Goal: Information Seeking & Learning: Learn about a topic

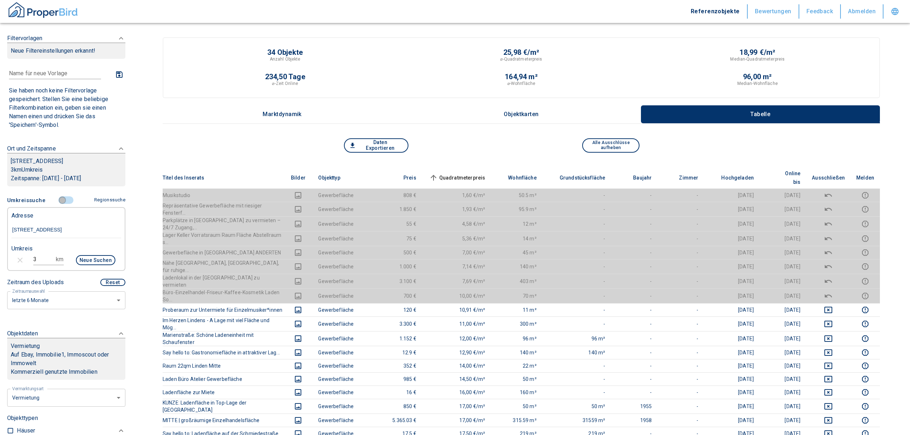
click at [58, 201] on input "controlled" at bounding box center [63, 200] width 22 height 8
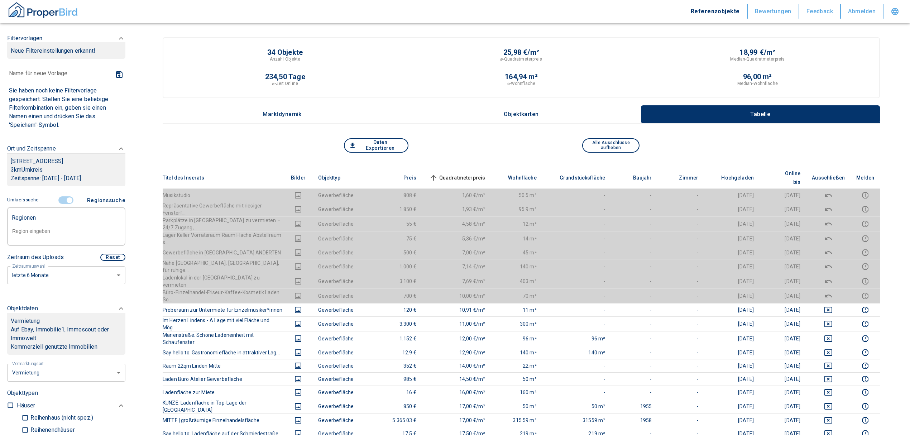
click at [65, 199] on input "controlled" at bounding box center [70, 200] width 22 height 8
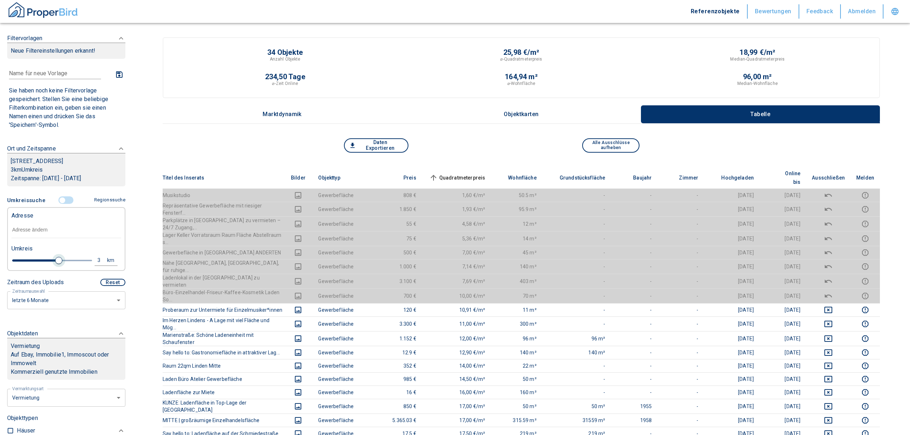
type input "2020"
type input "2.8"
type input "2020"
type input "2.6"
type input "2020"
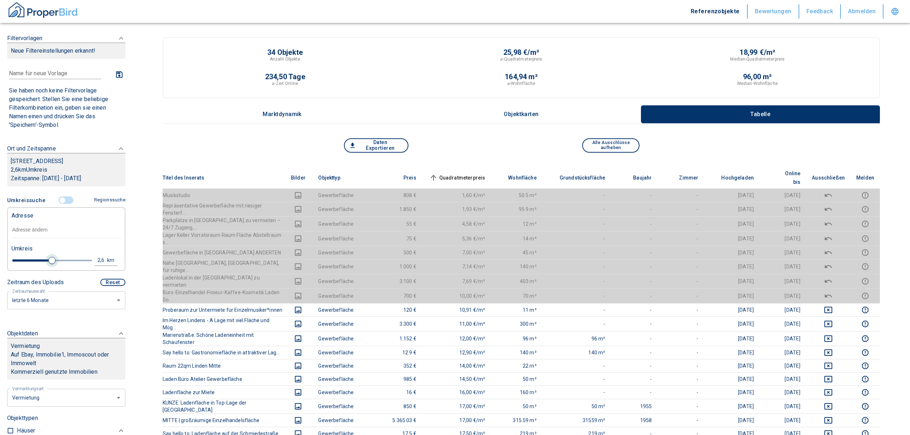
type input "2.4"
type input "2020"
type input "2.2"
type input "2020"
type input "2"
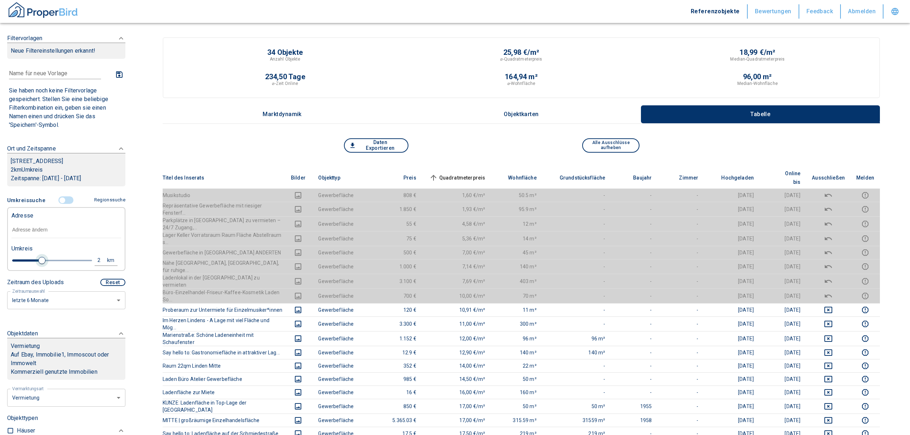
type input "2020"
type input "1.8"
type input "2020"
type input "1.4"
type input "2020"
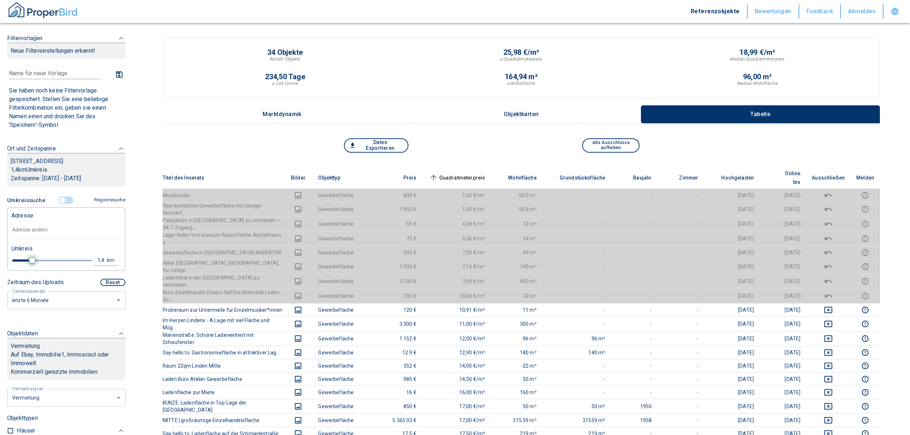
type input "1.2"
type input "2020"
type input "1"
drag, startPoint x: 55, startPoint y: 262, endPoint x: 25, endPoint y: 260, distance: 30.5
click at [25, 260] on span at bounding box center [25, 260] width 7 height 7
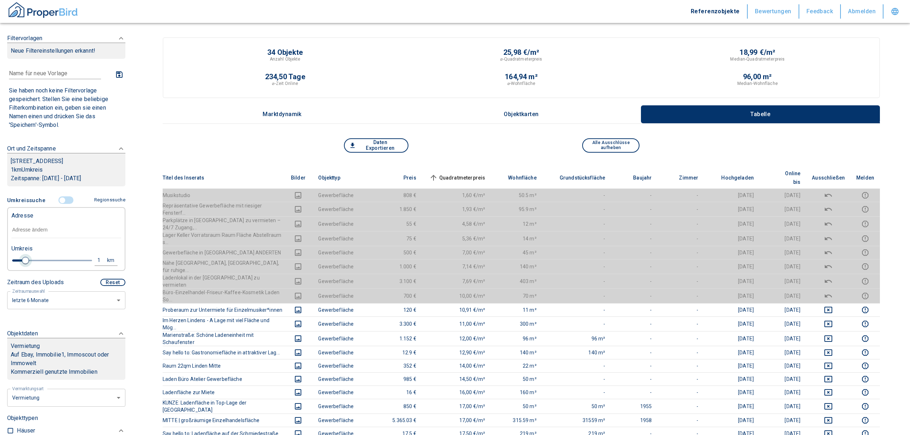
type input "2020"
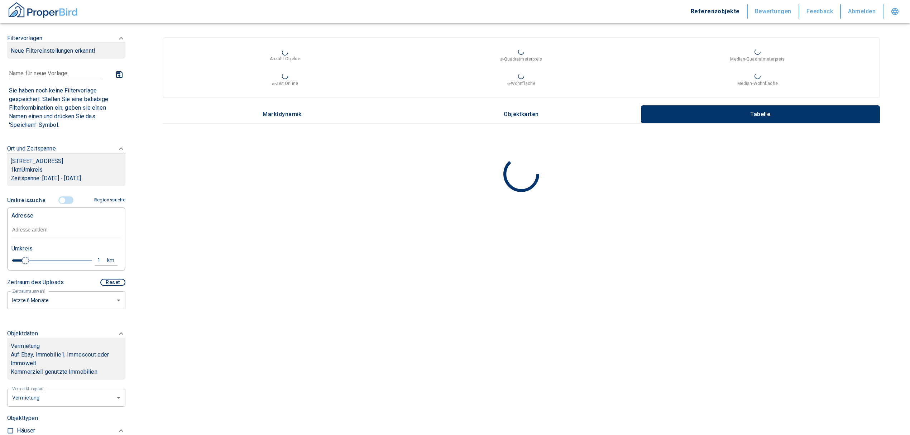
click at [37, 228] on input "text" at bounding box center [66, 230] width 110 height 16
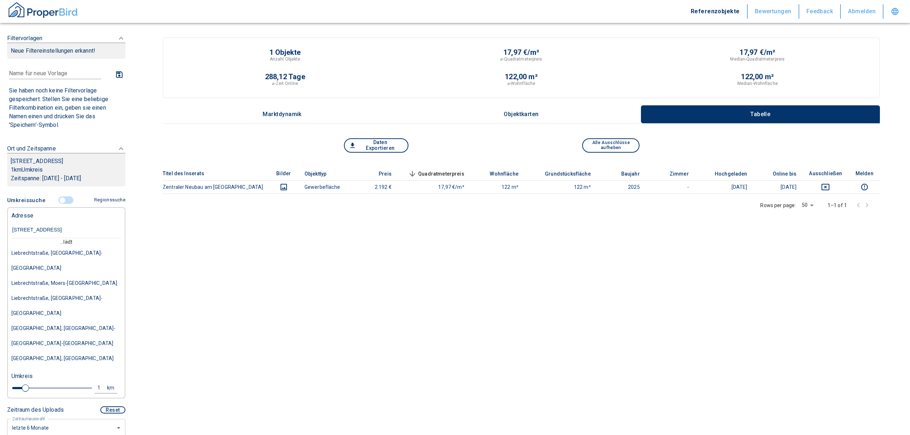
type input "[STREET_ADDRESS]"
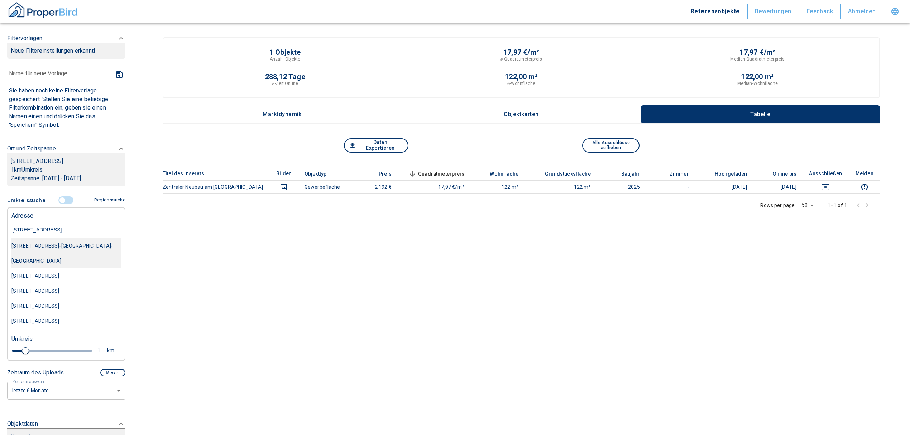
click at [72, 248] on div "[STREET_ADDRESS]-[GEOGRAPHIC_DATA]-[GEOGRAPHIC_DATA]" at bounding box center [66, 253] width 110 height 30
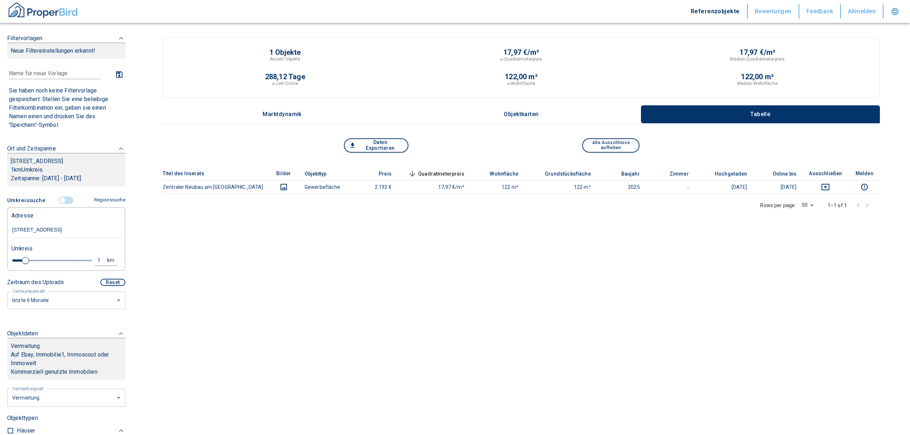
type input "2020"
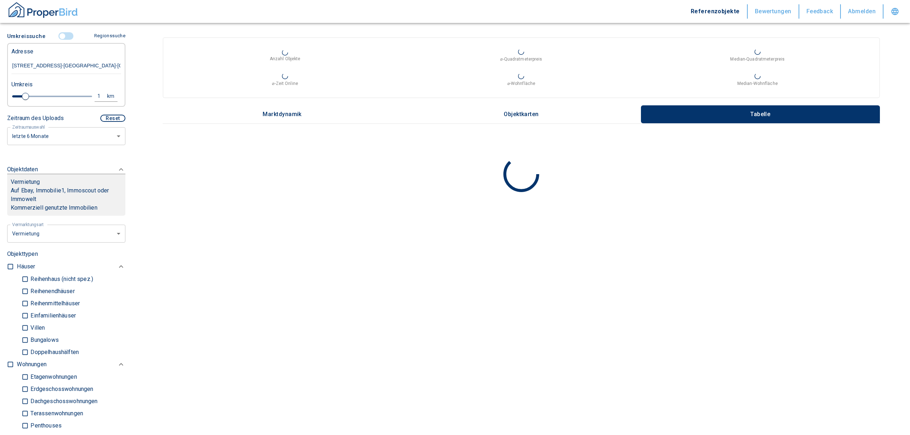
scroll to position [382, 0]
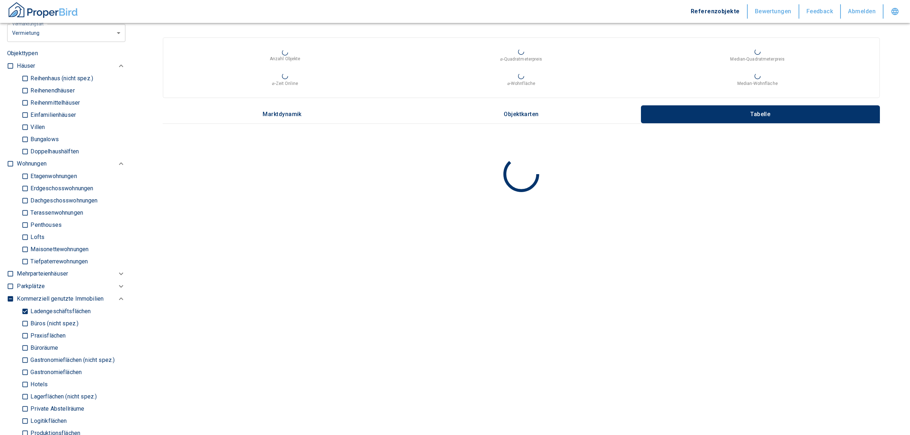
type input "[STREET_ADDRESS]-[GEOGRAPHIC_DATA]-[GEOGRAPHIC_DATA]"
click at [25, 305] on input "Ladengeschäftsflächen" at bounding box center [25, 311] width 7 height 13
checkbox input "false"
type input "2020"
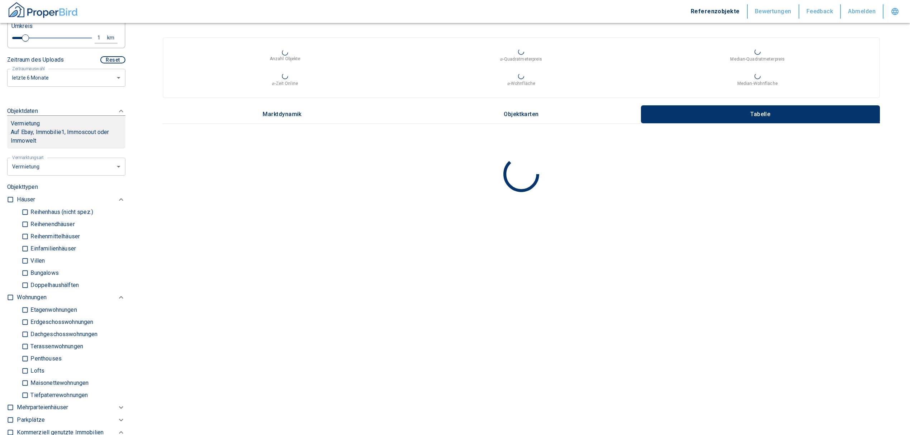
scroll to position [239, 0]
click at [9, 295] on input "checkbox" at bounding box center [10, 298] width 7 height 7
checkbox input "true"
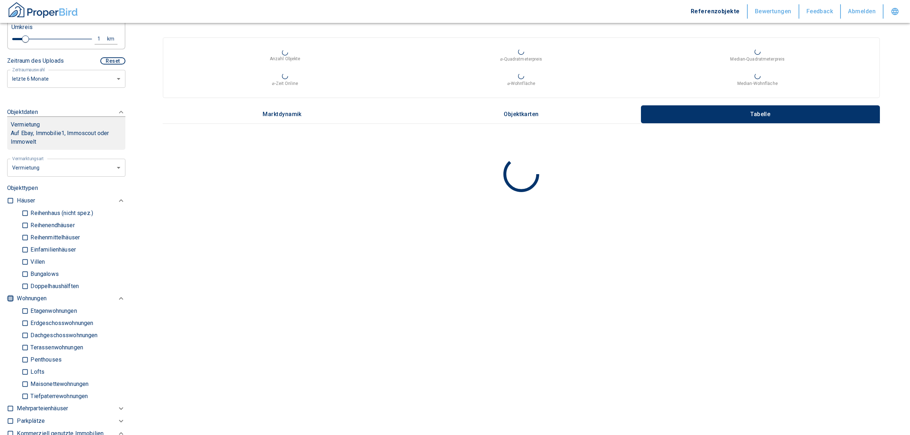
checkbox input "true"
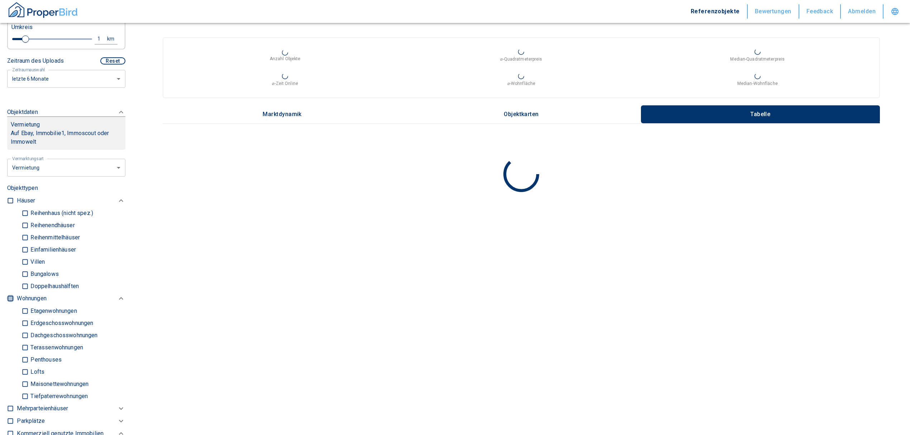
checkbox input "true"
type input "2020"
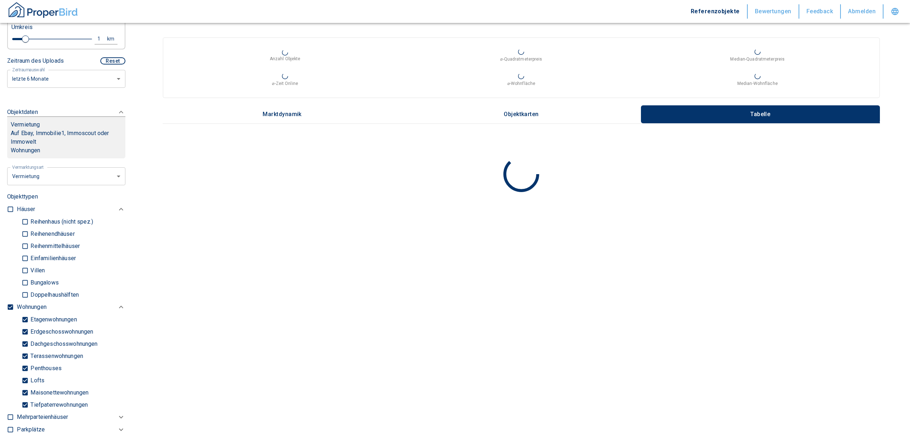
click at [23, 399] on input "Tiefpaterrewohnungen" at bounding box center [25, 405] width 7 height 13
checkbox input "false"
type input "2020"
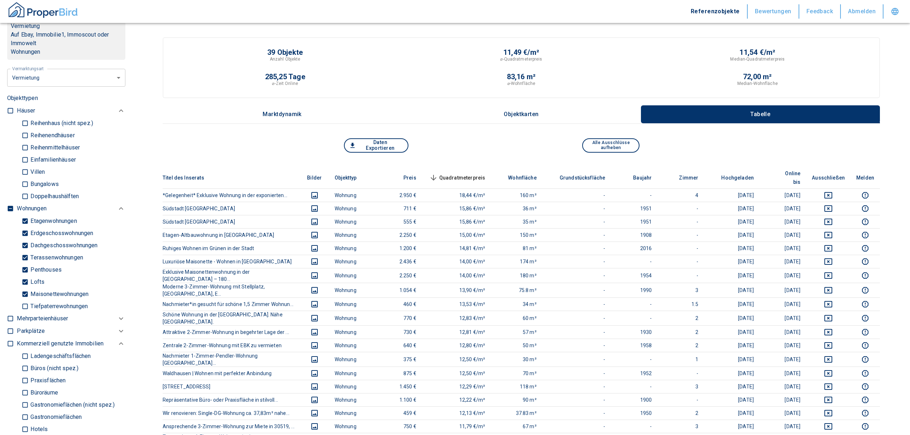
scroll to position [334, 0]
click at [475, 173] on span "Quadratmeterpreis sorted descending" at bounding box center [457, 177] width 58 height 9
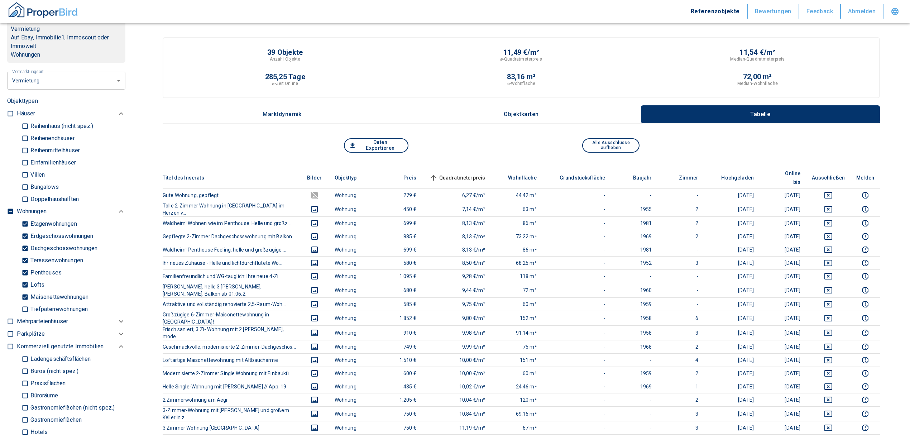
click at [475, 173] on span "Quadratmeterpreis sorted ascending" at bounding box center [457, 177] width 58 height 9
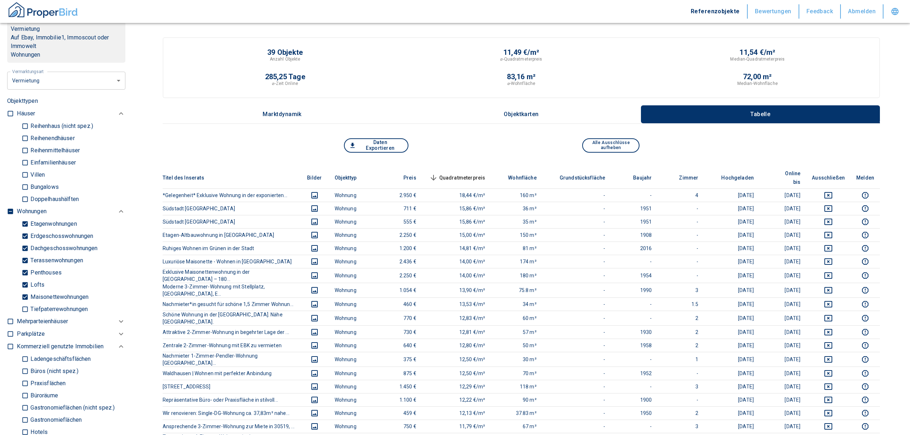
click at [475, 173] on span "Quadratmeterpreis sorted descending" at bounding box center [457, 177] width 58 height 9
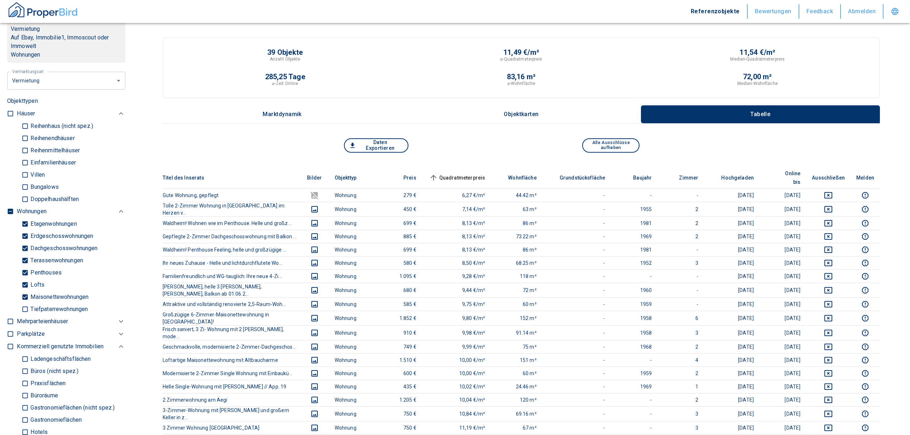
click at [475, 173] on span "Quadratmeterpreis sorted ascending" at bounding box center [457, 177] width 58 height 9
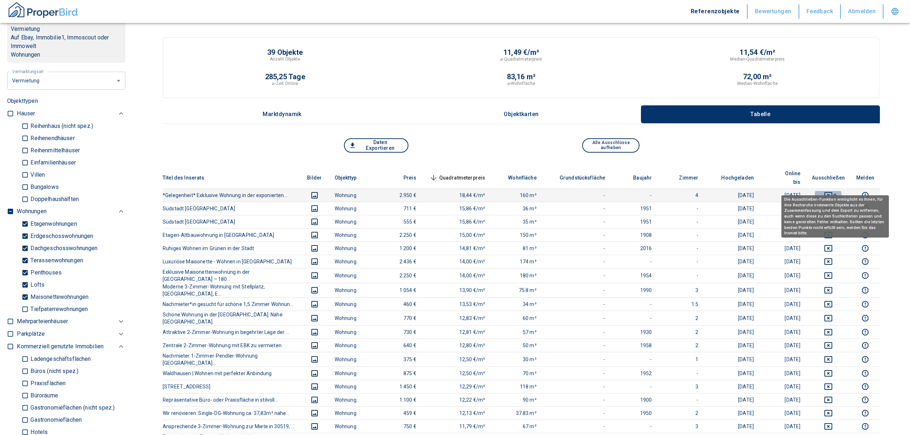
click at [833, 192] on icon "deselect this listing" at bounding box center [829, 195] width 8 height 6
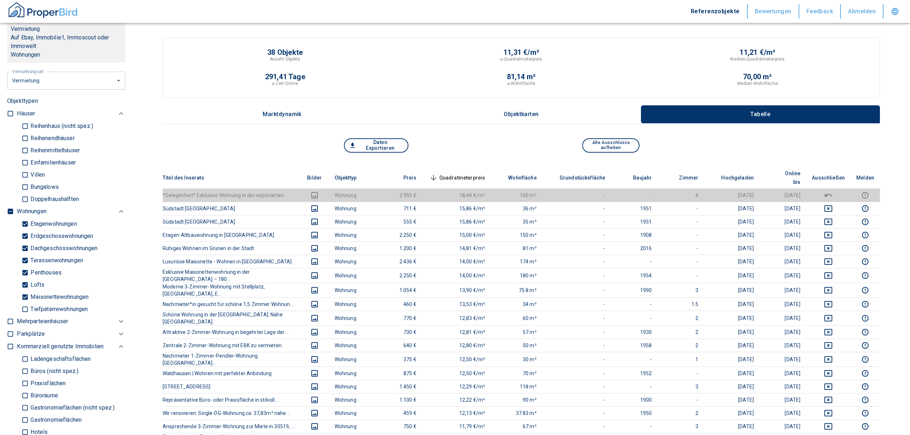
click at [461, 173] on span "Quadratmeterpreis sorted descending" at bounding box center [457, 177] width 58 height 9
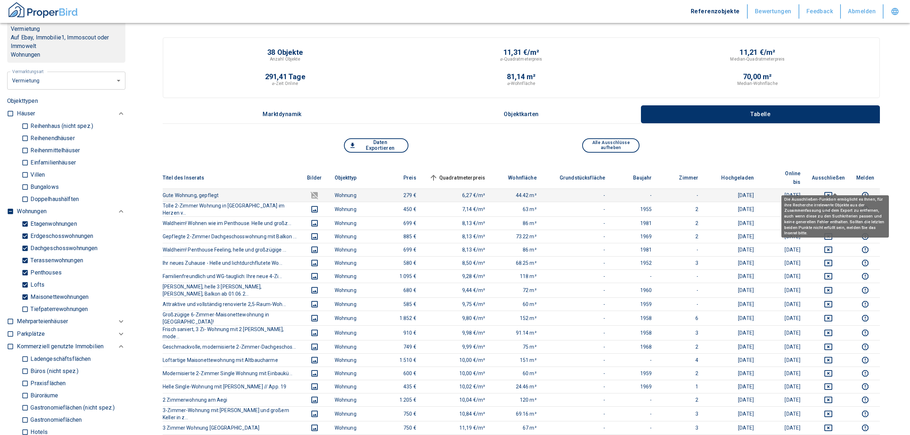
click at [833, 191] on icon "deselect this listing" at bounding box center [828, 195] width 9 height 9
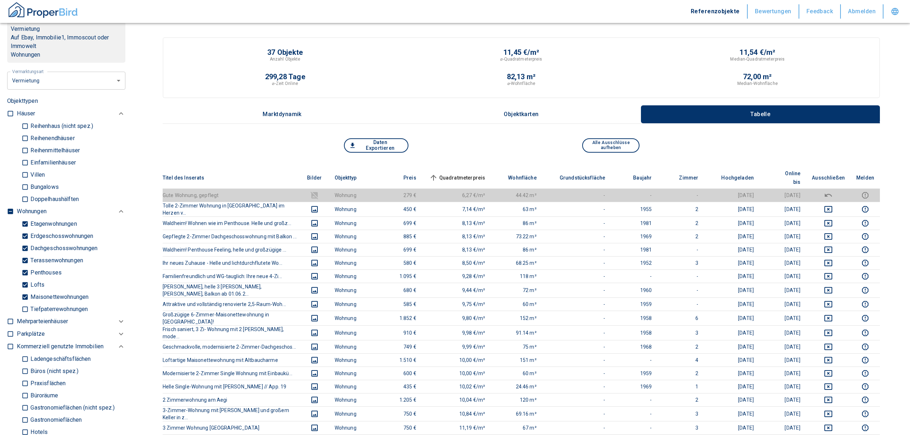
click at [467, 173] on span "Quadratmeterpreis sorted ascending" at bounding box center [457, 177] width 58 height 9
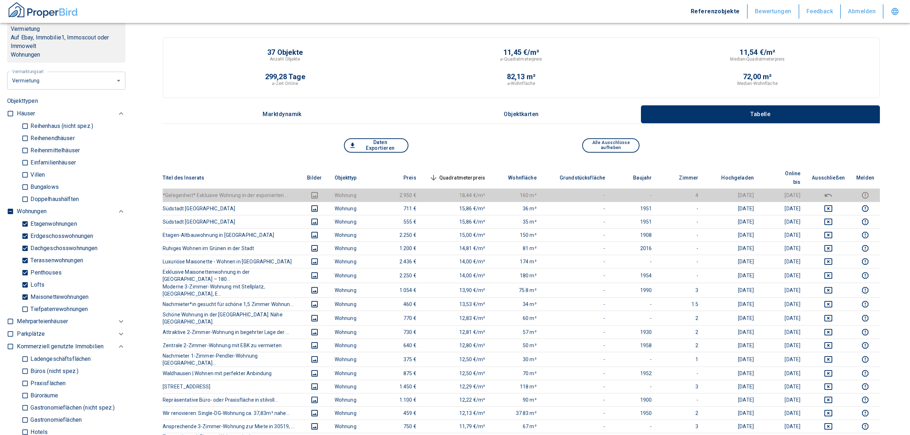
click at [455, 173] on span "Quadratmeterpreis sorted descending" at bounding box center [457, 177] width 58 height 9
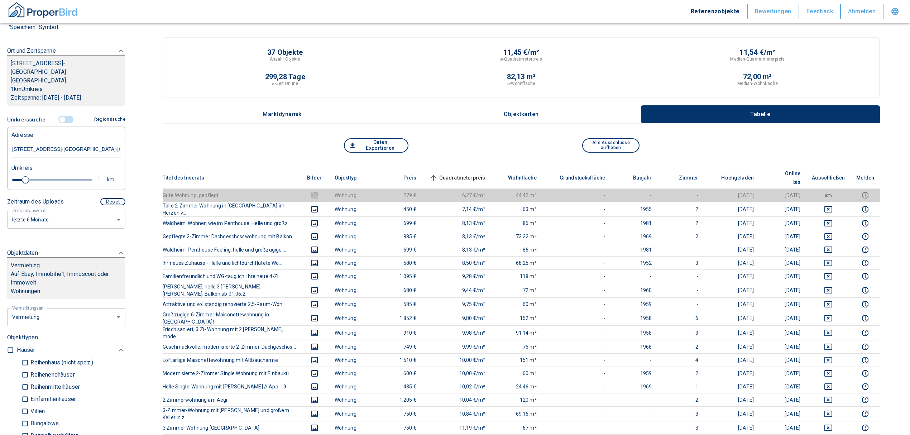
scroll to position [95, 0]
click at [63, 118] on input "controlled" at bounding box center [63, 122] width 22 height 8
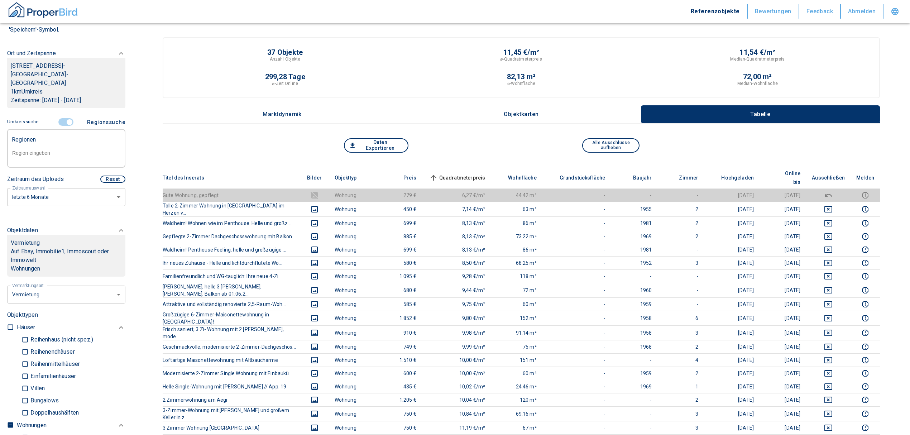
click at [57, 150] on input "text" at bounding box center [66, 153] width 110 height 6
click at [29, 162] on li "30519 [GEOGRAPHIC_DATA]" at bounding box center [62, 160] width 103 height 13
type input "30519"
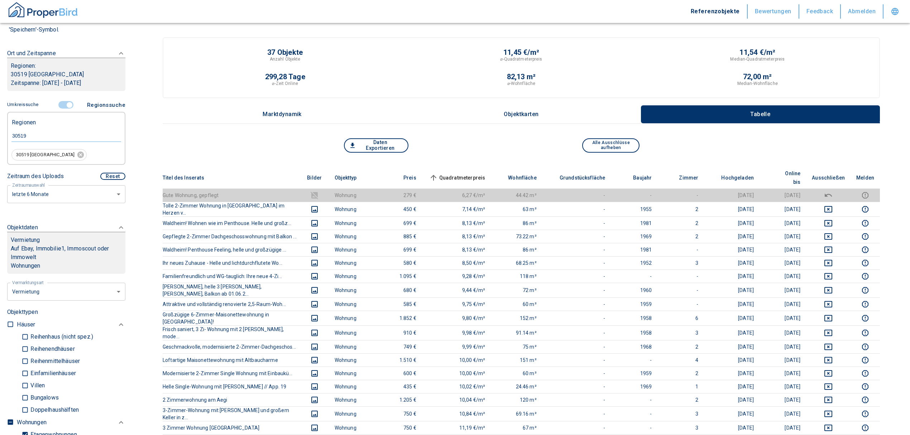
type input "2020"
type input "30519 [GEOGRAPHIC_DATA]"
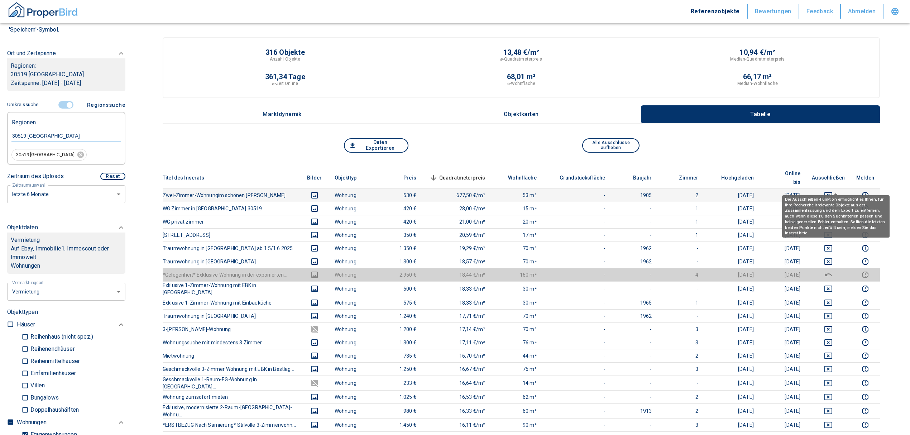
click at [833, 191] on icon "deselect this listing" at bounding box center [828, 195] width 9 height 9
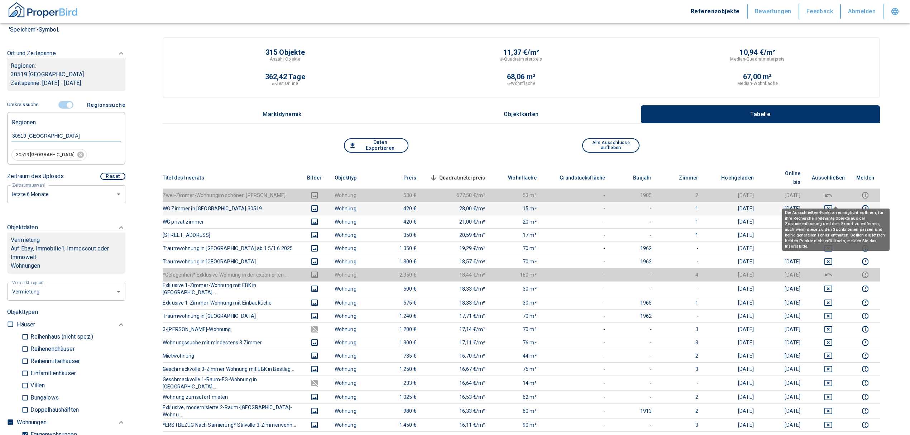
click at [833, 204] on icon "deselect this listing" at bounding box center [828, 208] width 9 height 9
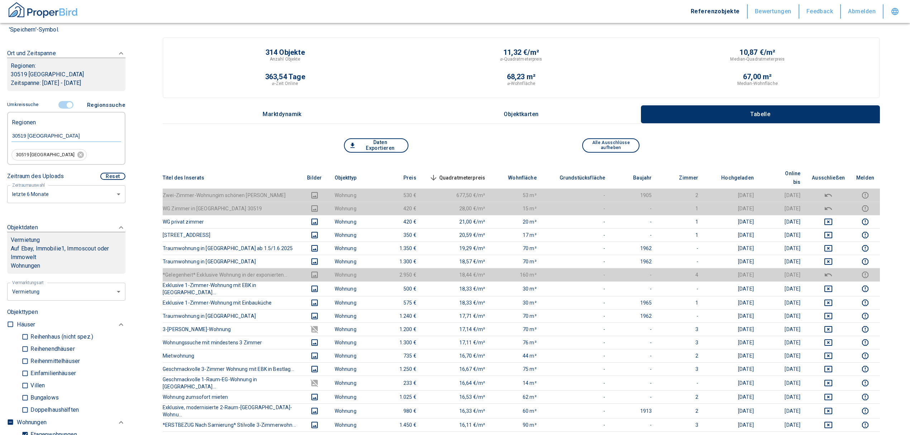
click at [475, 173] on span "Quadratmeterpreis sorted descending" at bounding box center [457, 177] width 58 height 9
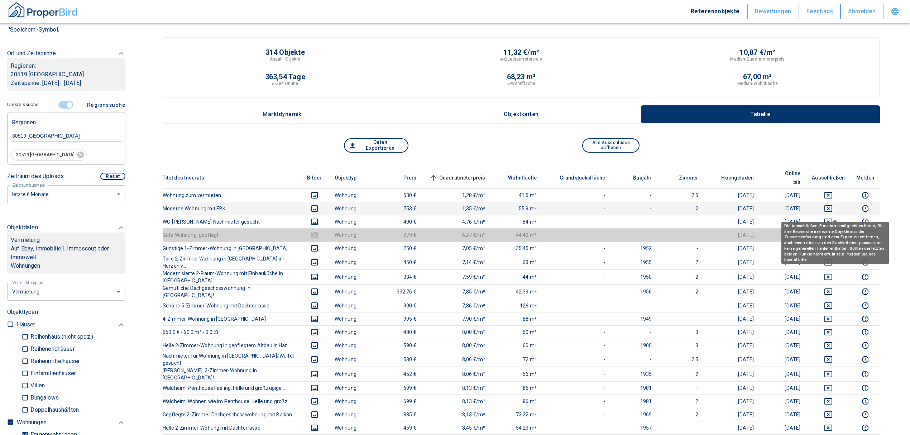
click at [833, 219] on icon "deselect this listing" at bounding box center [829, 222] width 8 height 6
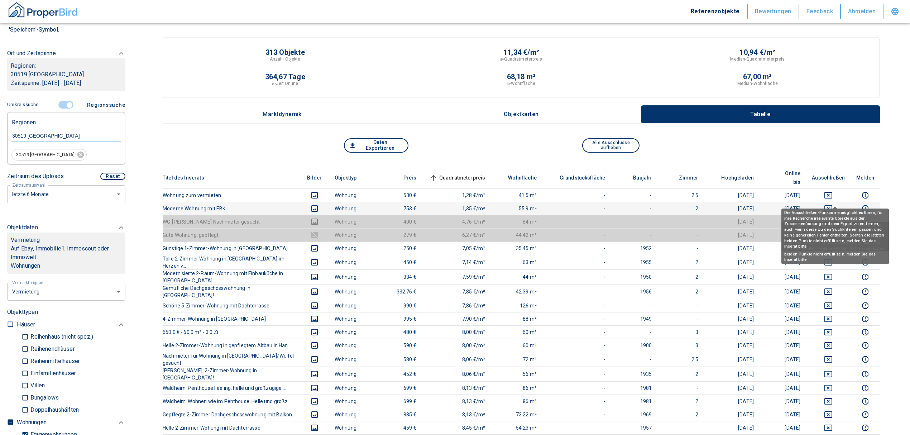
click at [833, 204] on icon "deselect this listing" at bounding box center [828, 208] width 9 height 9
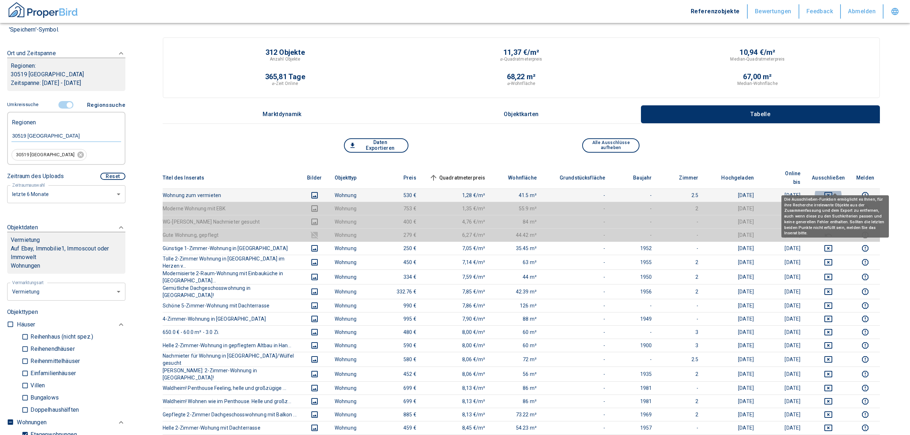
click at [833, 191] on icon "deselect this listing" at bounding box center [828, 195] width 9 height 9
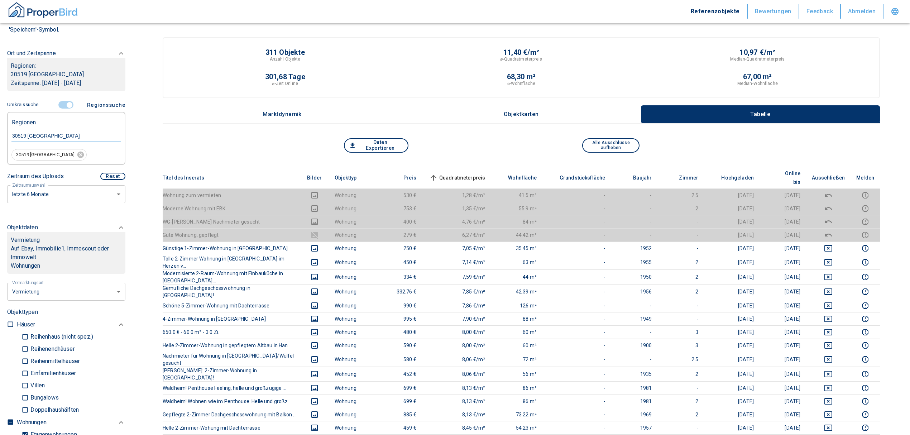
click at [466, 173] on span "Quadratmeterpreis sorted ascending" at bounding box center [457, 177] width 58 height 9
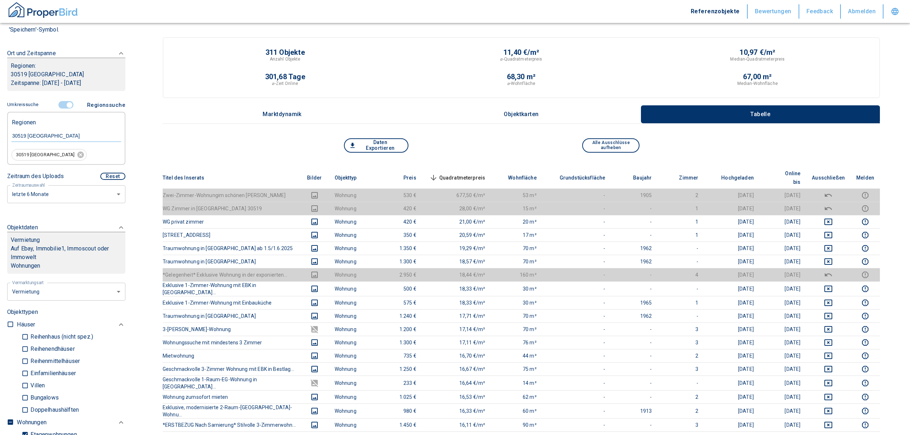
click at [472, 173] on span "Quadratmeterpreis sorted descending" at bounding box center [457, 177] width 58 height 9
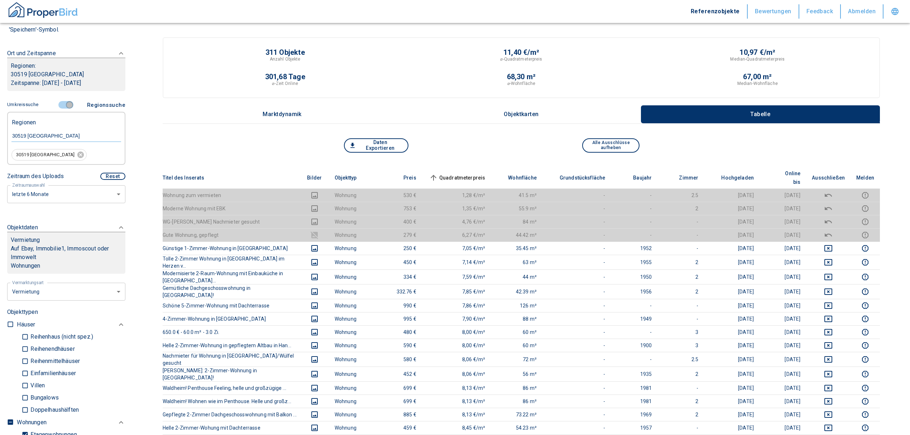
click at [68, 105] on input "controlled" at bounding box center [70, 105] width 22 height 8
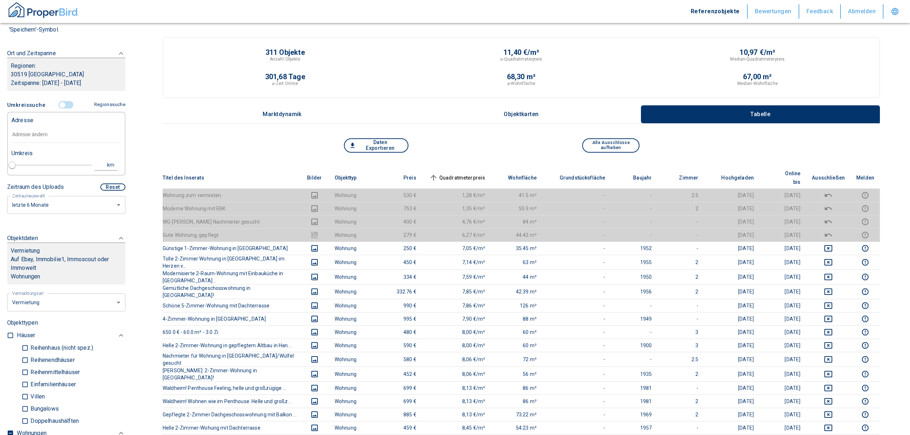
click at [42, 130] on input "text" at bounding box center [66, 135] width 110 height 16
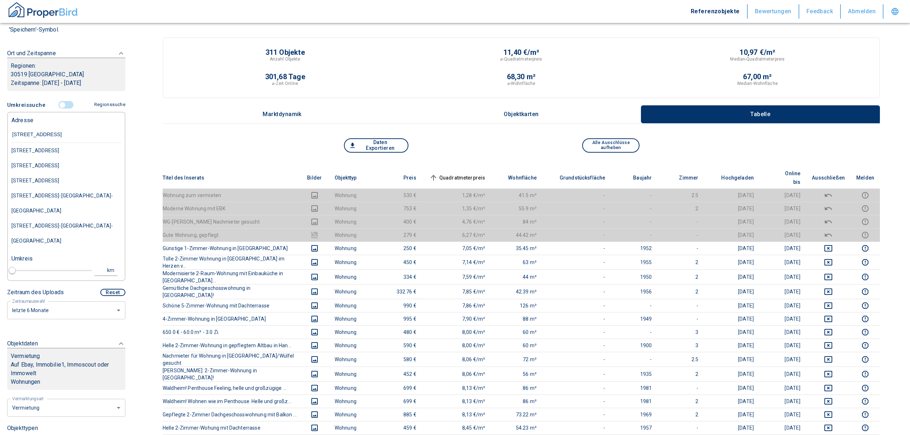
type input "[STREET_ADDRESS]"
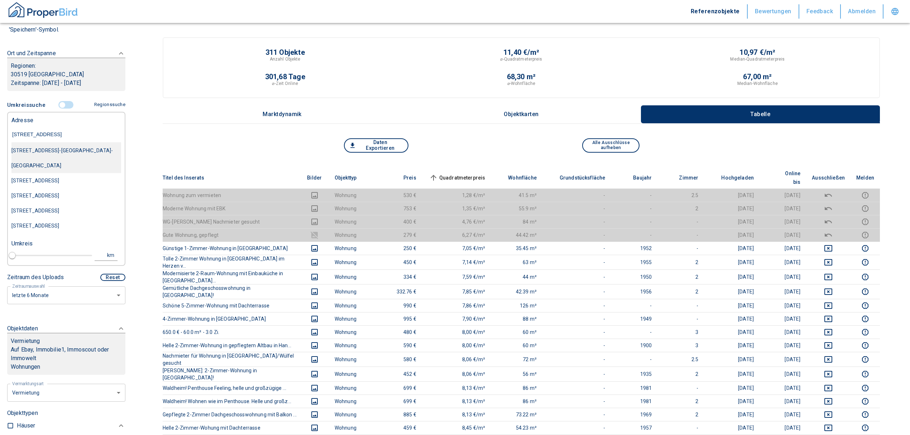
click at [62, 150] on div "[STREET_ADDRESS]-[GEOGRAPHIC_DATA]-[GEOGRAPHIC_DATA]" at bounding box center [66, 158] width 110 height 30
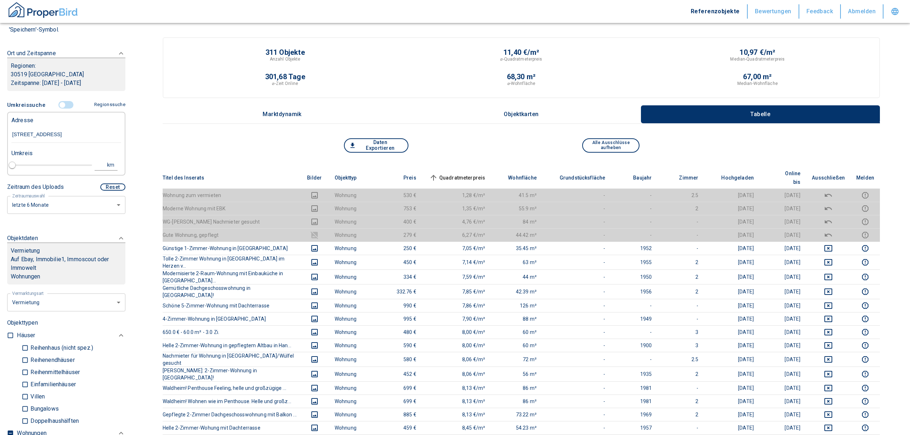
type input "2020"
type input "[STREET_ADDRESS]-[GEOGRAPHIC_DATA]-[GEOGRAPHIC_DATA]"
type input "1"
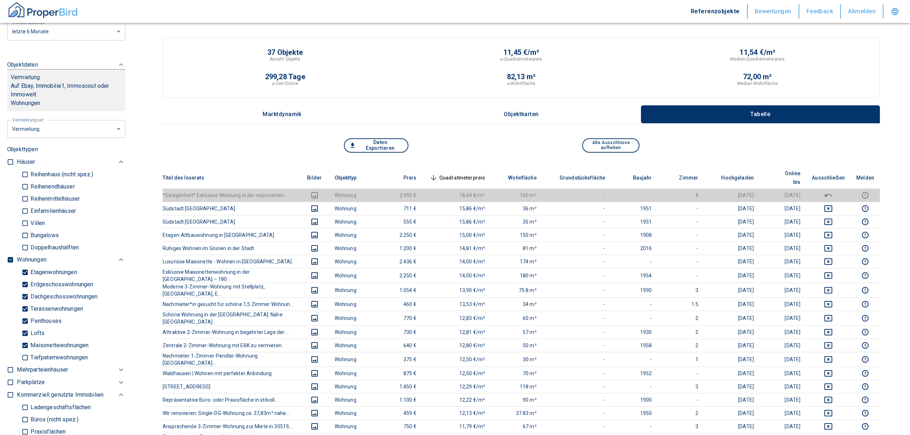
scroll to position [287, 0]
type input "[STREET_ADDRESS]-[GEOGRAPHIC_DATA]-[GEOGRAPHIC_DATA]"
click at [5, 253] on label at bounding box center [8, 258] width 11 height 10
click at [7, 256] on input "checkbox" at bounding box center [10, 259] width 7 height 7
checkbox input "true"
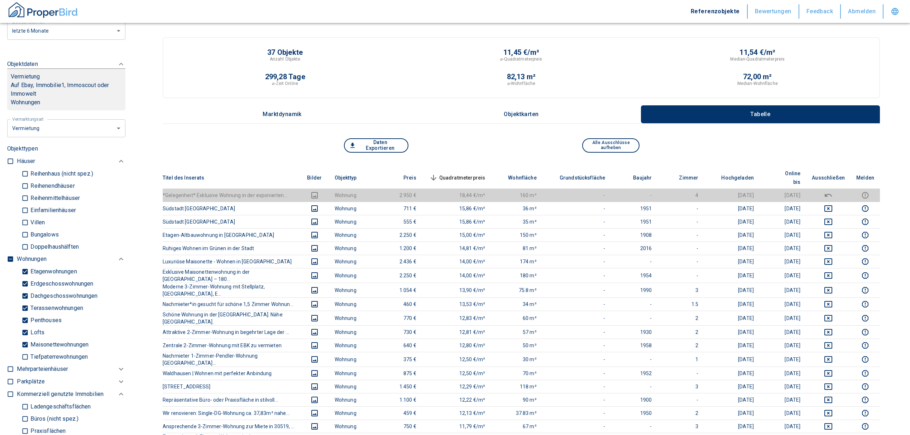
checkbox input "true"
type input "2020"
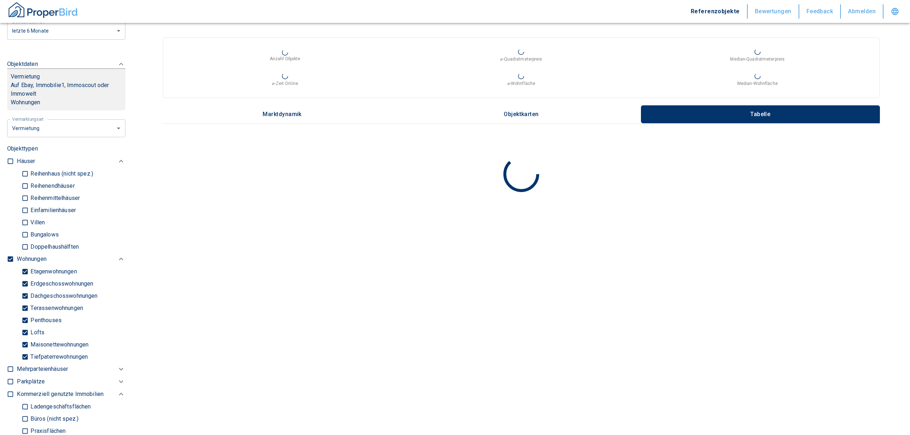
click at [17, 255] on p "Wohnungen" at bounding box center [31, 259] width 29 height 9
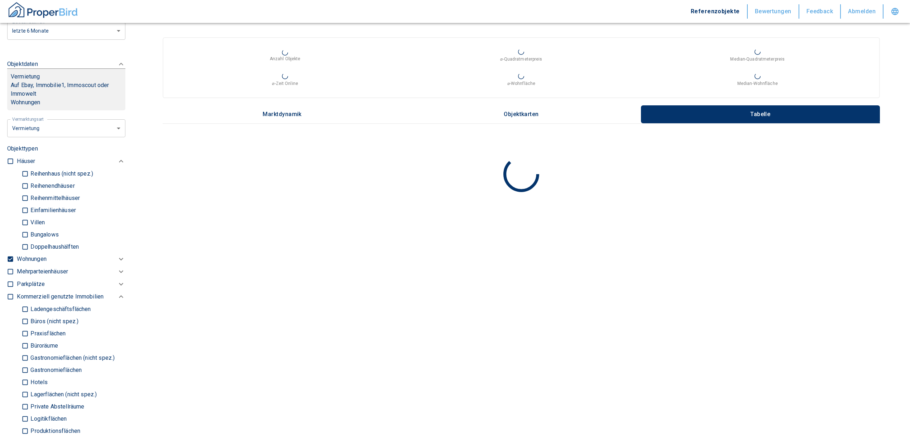
click at [10, 256] on input "checkbox" at bounding box center [10, 259] width 7 height 7
checkbox input "false"
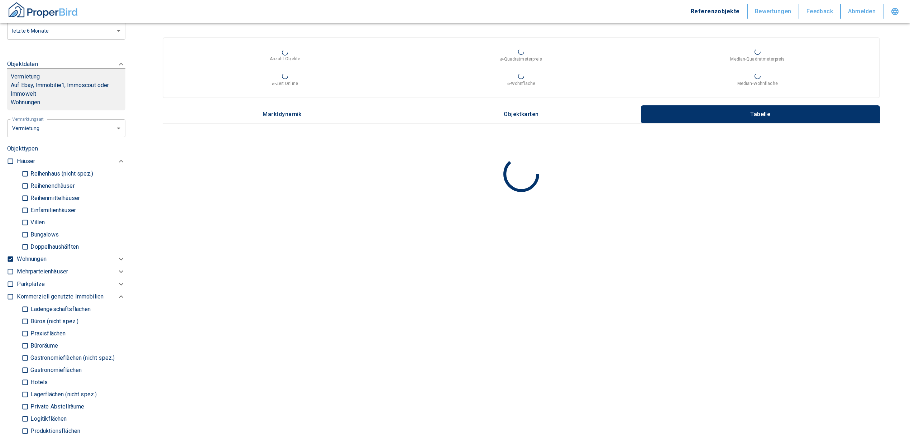
checkbox input "false"
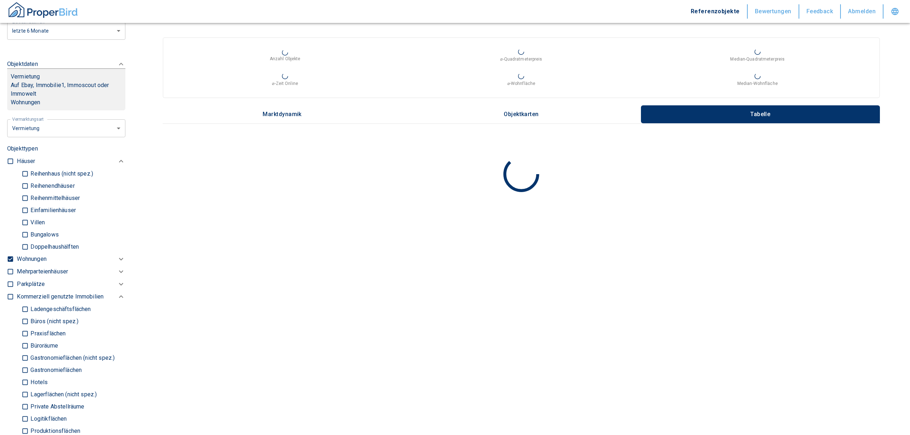
type input "2020"
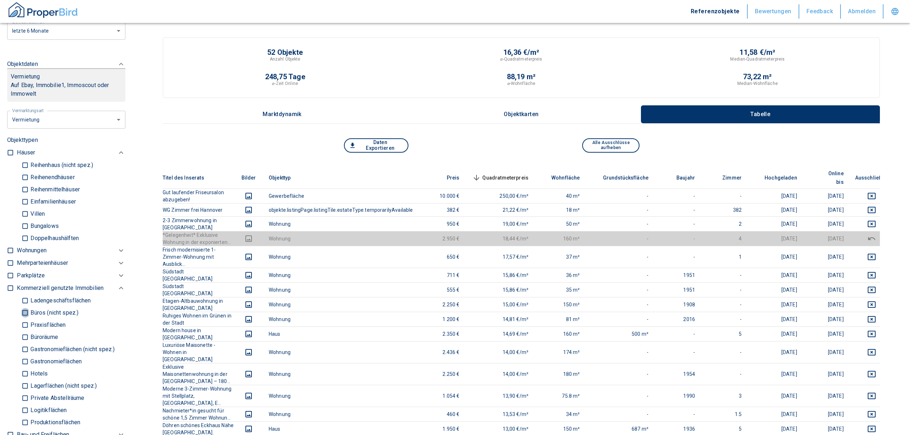
click at [23, 306] on input "Büros (nicht spez.)" at bounding box center [25, 312] width 7 height 13
checkbox input "true"
type input "2020"
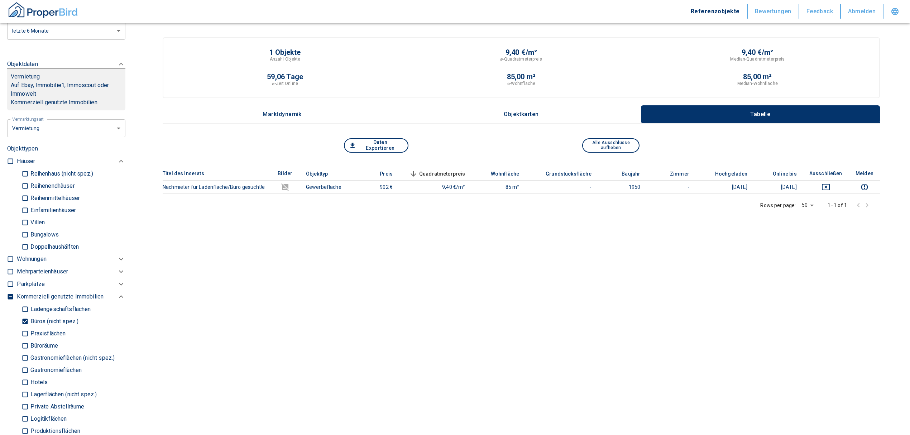
click at [24, 339] on input "Büroräume" at bounding box center [25, 345] width 7 height 13
checkbox input "true"
type input "2020"
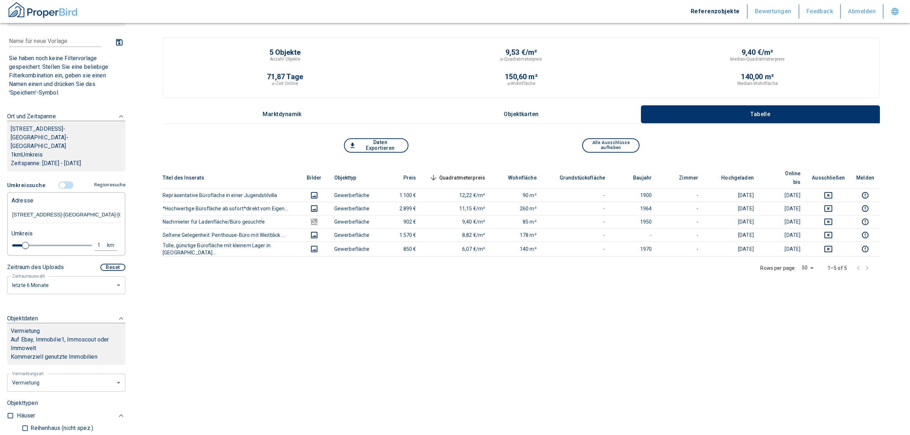
scroll to position [48, 0]
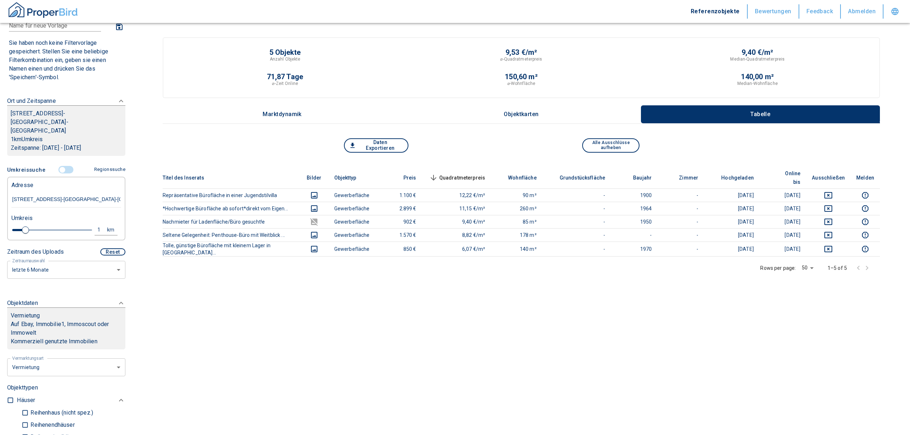
click at [96, 225] on div "1" at bounding box center [102, 229] width 13 height 9
drag, startPoint x: 35, startPoint y: 222, endPoint x: 25, endPoint y: 224, distance: 10.6
click at [25, 224] on div "1 km Neue Suchen" at bounding box center [61, 230] width 110 height 17
type input "2"
click at [92, 225] on button "Neue Suchen" at bounding box center [95, 230] width 39 height 10
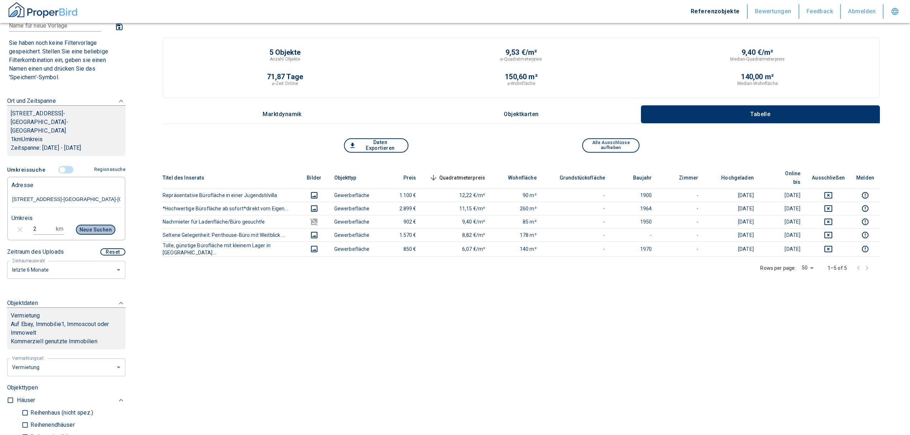
type input "2020"
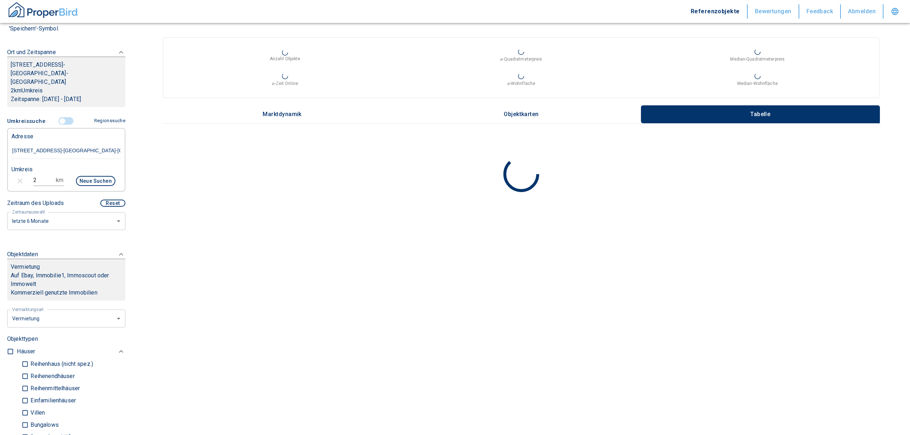
scroll to position [95, 0]
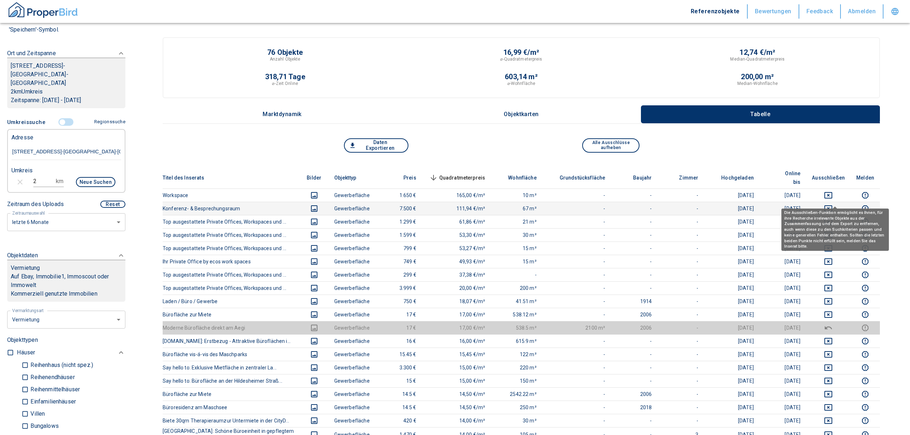
click at [833, 204] on icon "deselect this listing" at bounding box center [828, 208] width 9 height 9
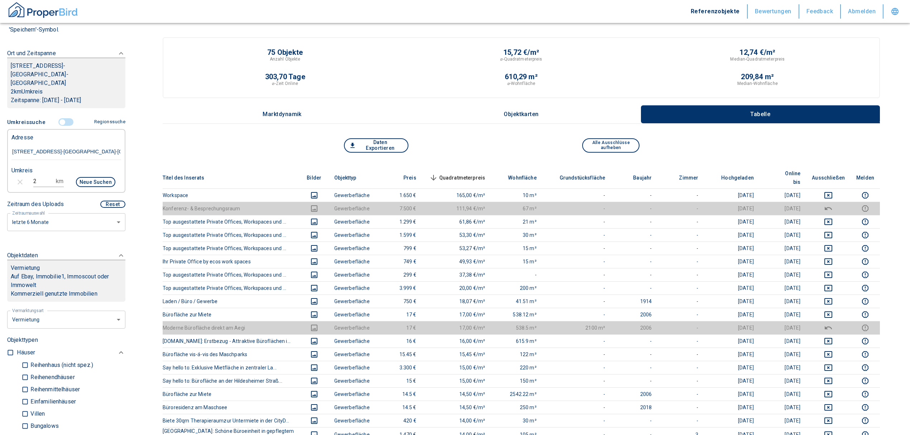
click at [831, 179] on th "Ausschließen" at bounding box center [828, 178] width 44 height 22
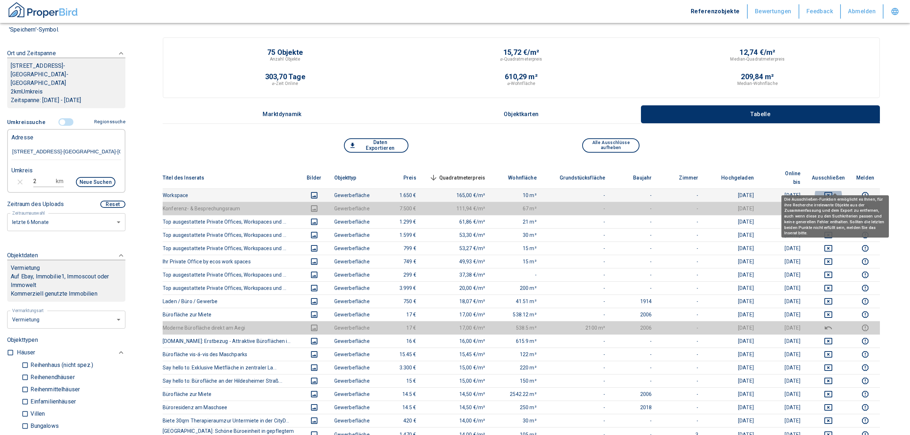
click at [833, 191] on icon "deselect this listing" at bounding box center [828, 195] width 9 height 9
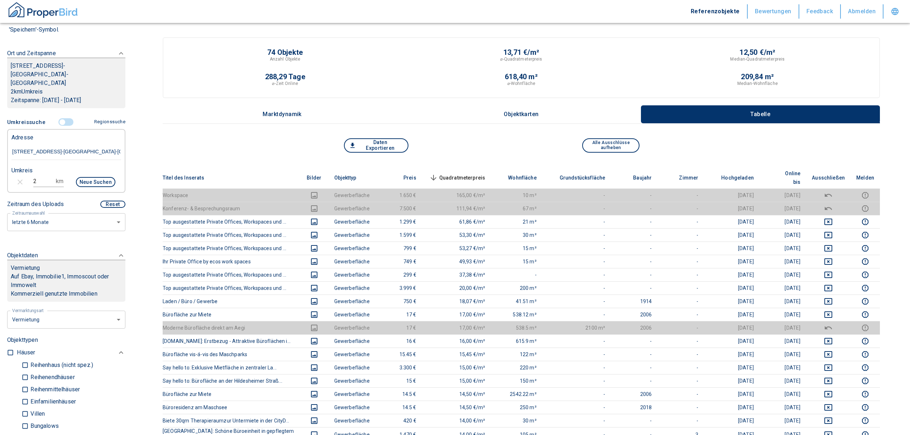
click at [472, 173] on span "Quadratmeterpreis sorted descending" at bounding box center [457, 177] width 58 height 9
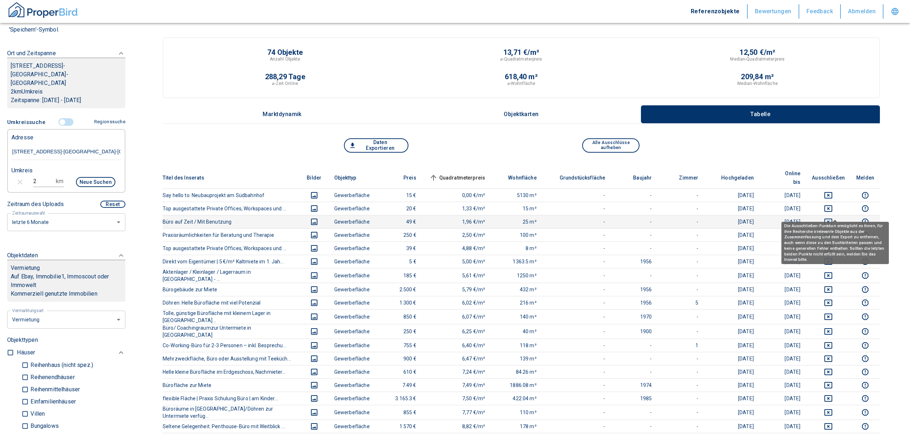
click at [833, 218] on icon "deselect this listing" at bounding box center [828, 222] width 9 height 9
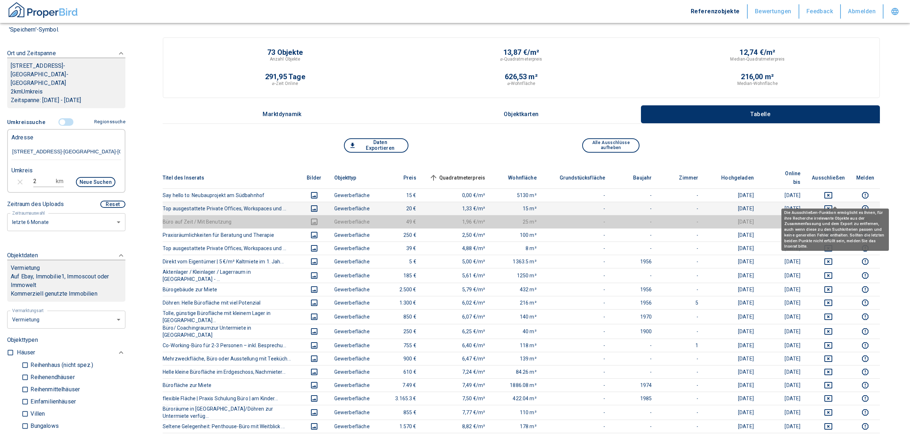
click at [832, 205] on icon "deselect this listing" at bounding box center [829, 208] width 8 height 6
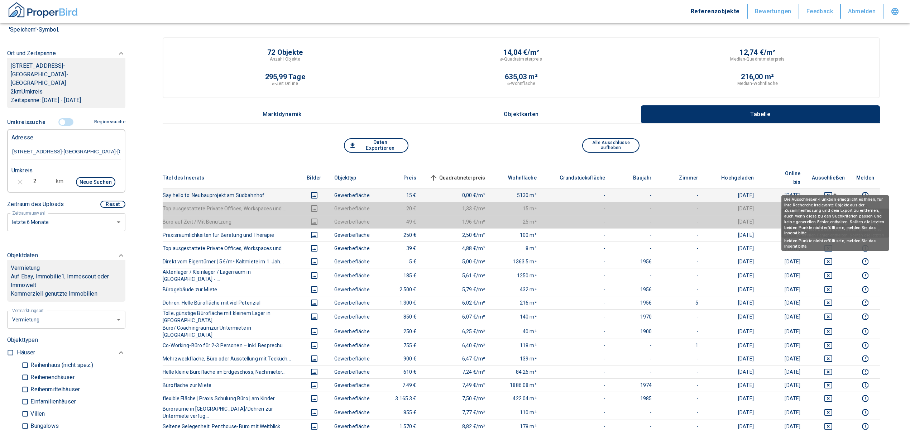
click at [833, 191] on icon "deselect this listing" at bounding box center [828, 195] width 9 height 9
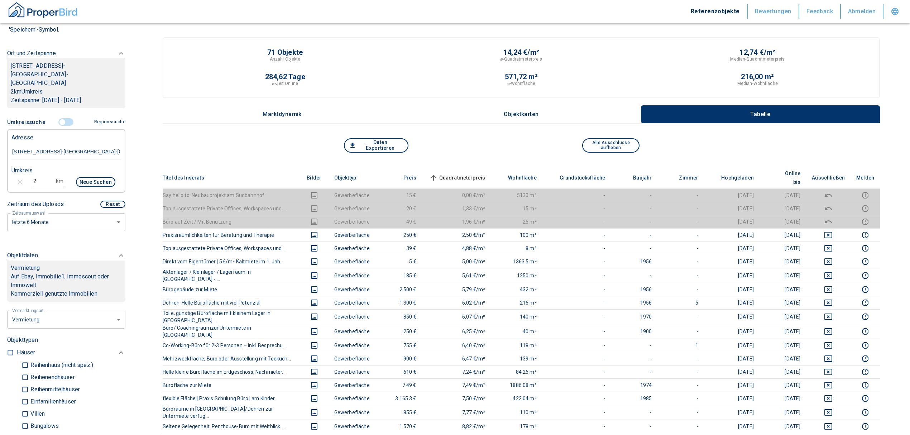
drag, startPoint x: -10, startPoint y: 173, endPoint x: -15, endPoint y: 173, distance: 5.4
click at [22, 174] on div "2 km Neue Suchen" at bounding box center [61, 182] width 110 height 17
type input "1"
click at [79, 177] on button "Neue Suchen" at bounding box center [95, 182] width 39 height 10
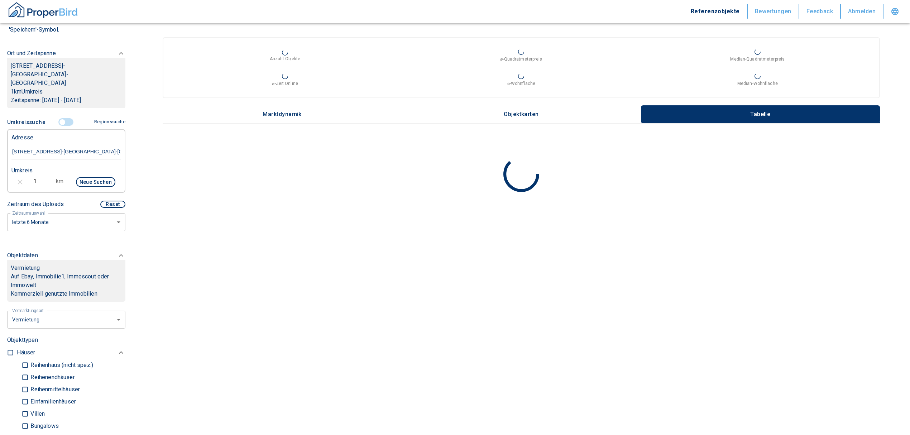
type input "2020"
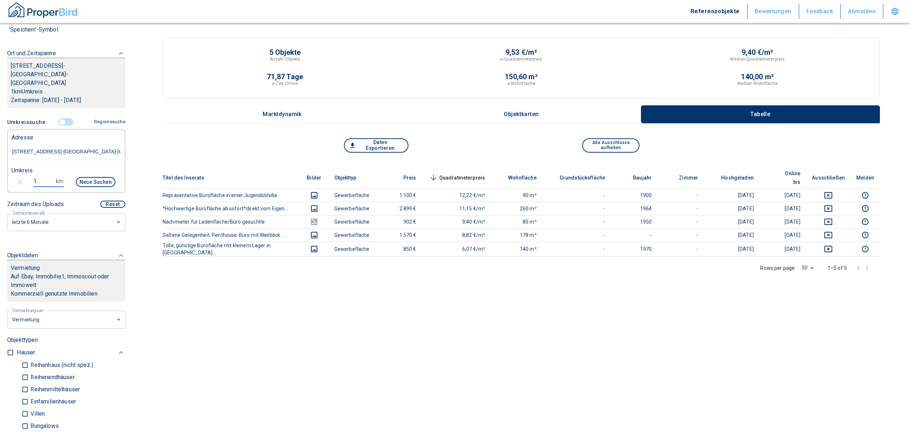
drag, startPoint x: 41, startPoint y: 168, endPoint x: 14, endPoint y: 164, distance: 26.5
click at [14, 164] on div "Umkreis 1 km Neue Suchen" at bounding box center [64, 177] width 110 height 29
type input "2"
click at [84, 177] on button "Neue Suchen" at bounding box center [95, 182] width 39 height 10
type input "2020"
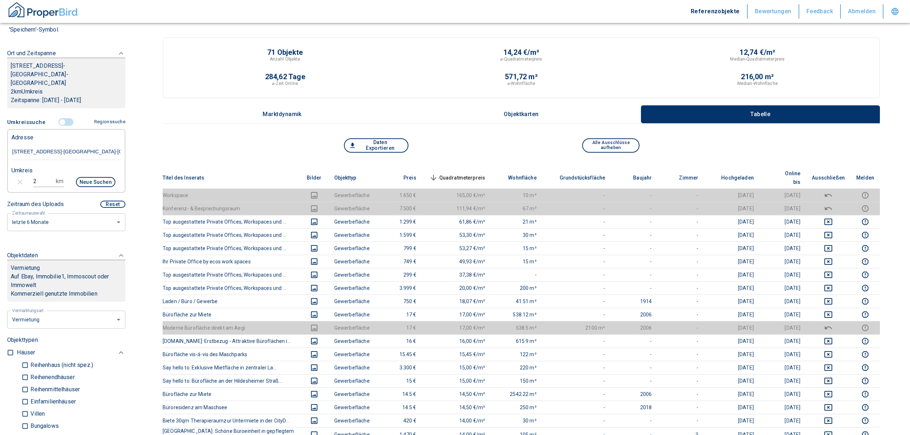
click at [469, 173] on span "Quadratmeterpreis sorted descending" at bounding box center [457, 177] width 58 height 9
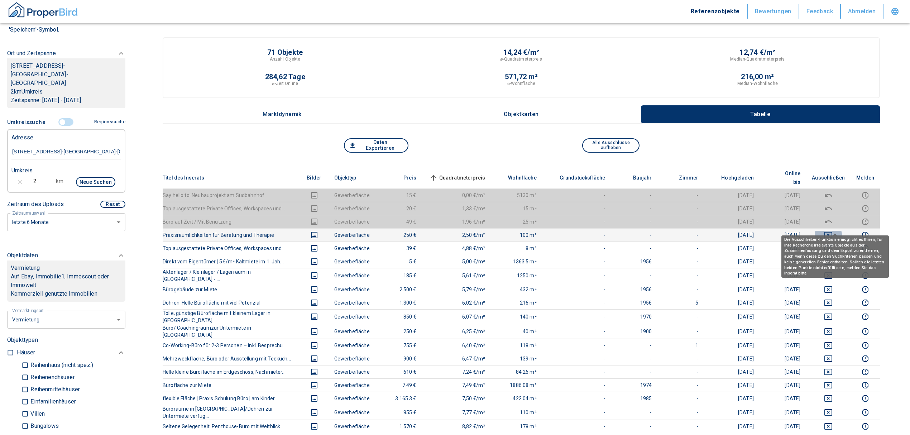
click at [833, 231] on icon "deselect this listing" at bounding box center [828, 235] width 9 height 9
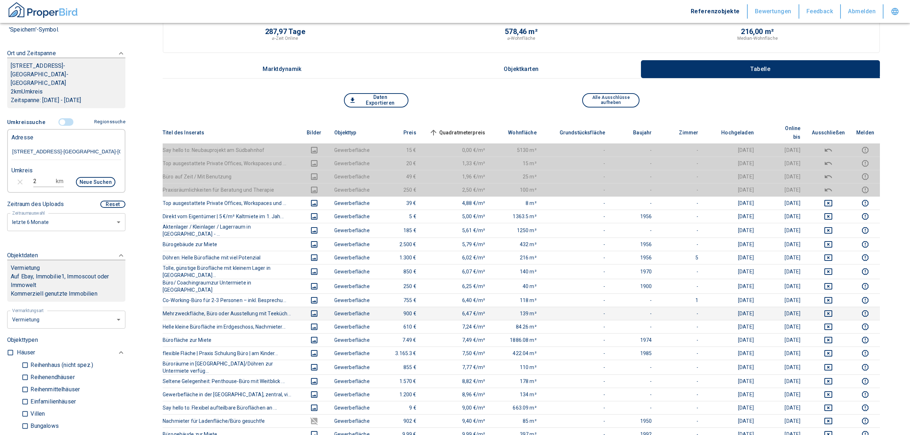
scroll to position [95, 0]
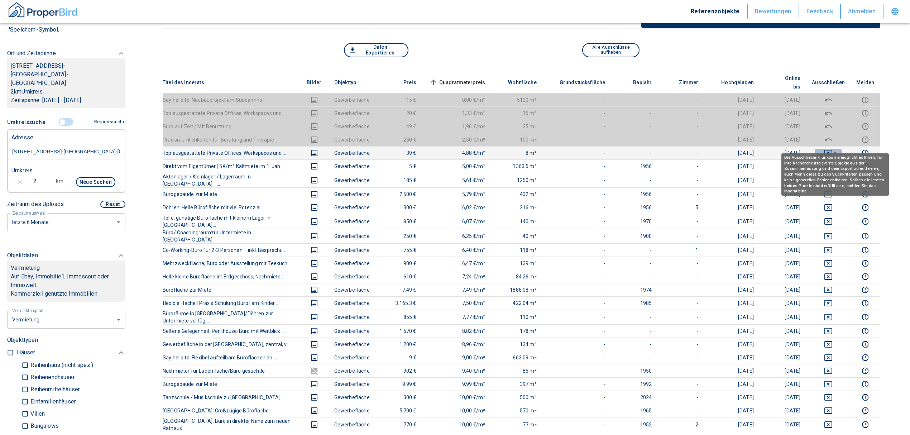
click at [833, 149] on icon "deselect this listing" at bounding box center [828, 153] width 9 height 9
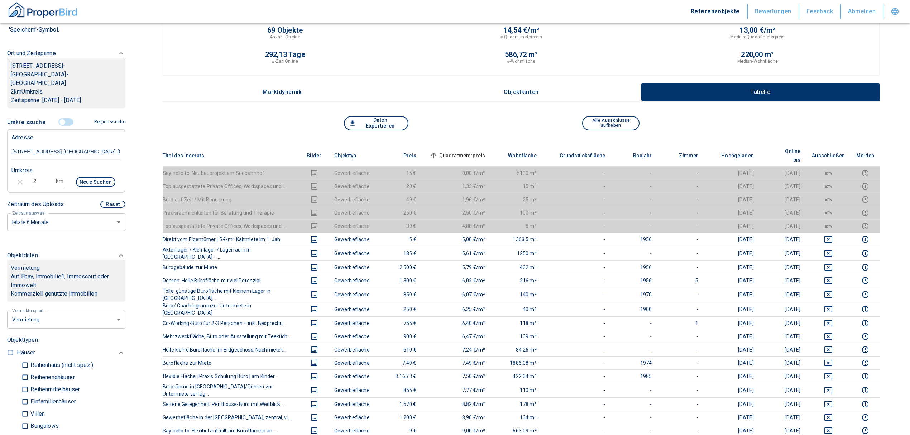
scroll to position [0, 0]
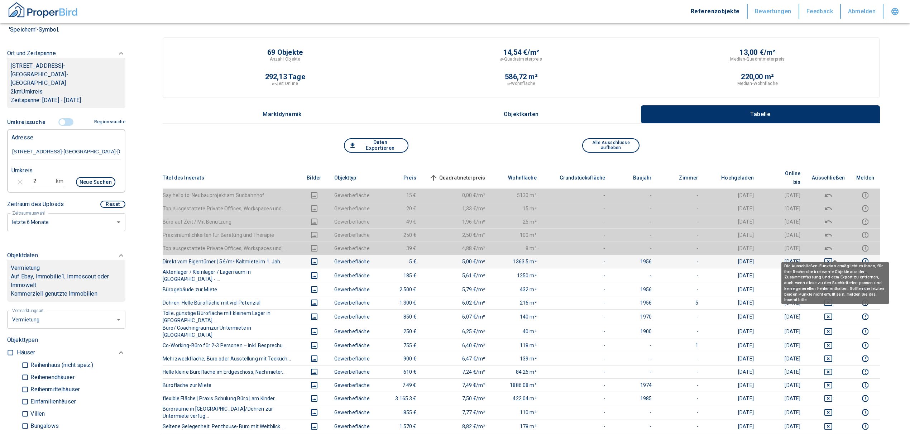
click at [833, 257] on icon "deselect this listing" at bounding box center [828, 261] width 9 height 9
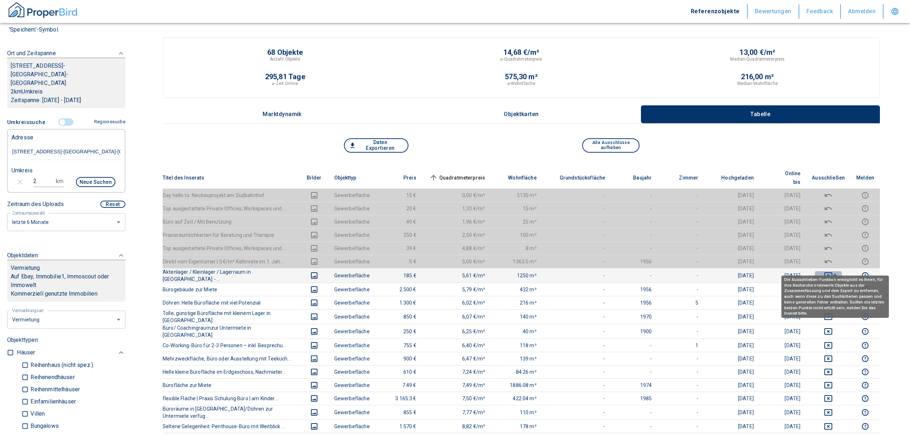
click at [833, 272] on icon "deselect this listing" at bounding box center [829, 275] width 8 height 6
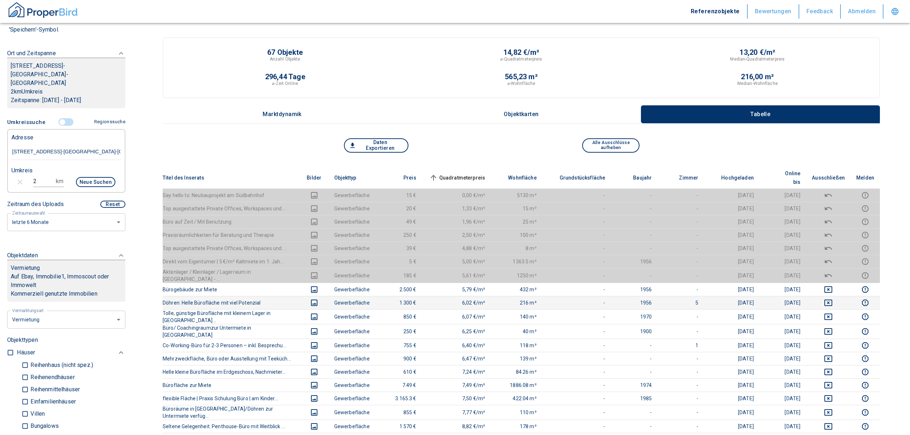
scroll to position [48, 0]
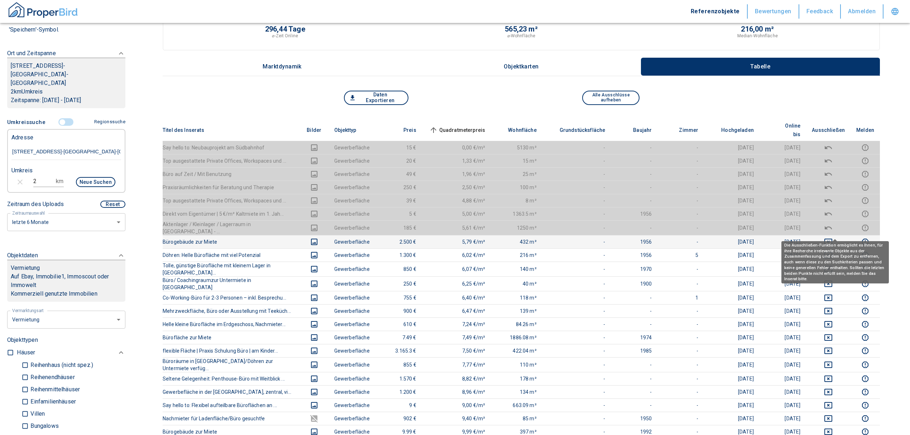
click at [833, 239] on icon "deselect this listing" at bounding box center [829, 242] width 8 height 6
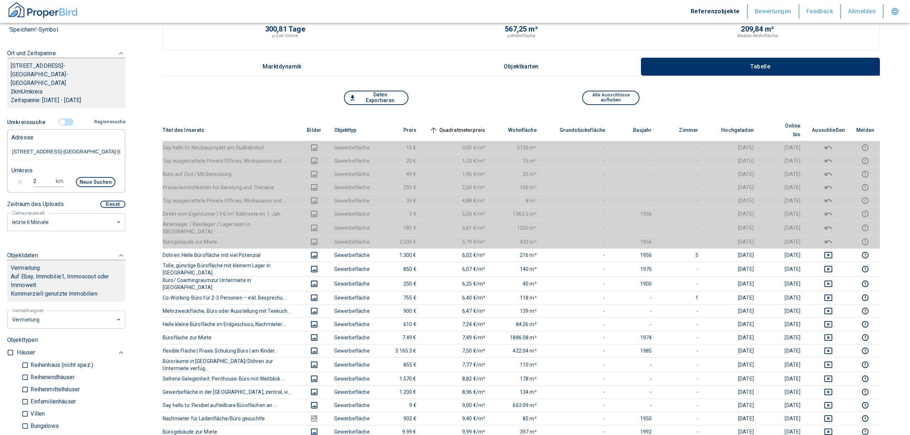
click at [477, 126] on span "Quadratmeterpreis sorted ascending" at bounding box center [457, 130] width 58 height 9
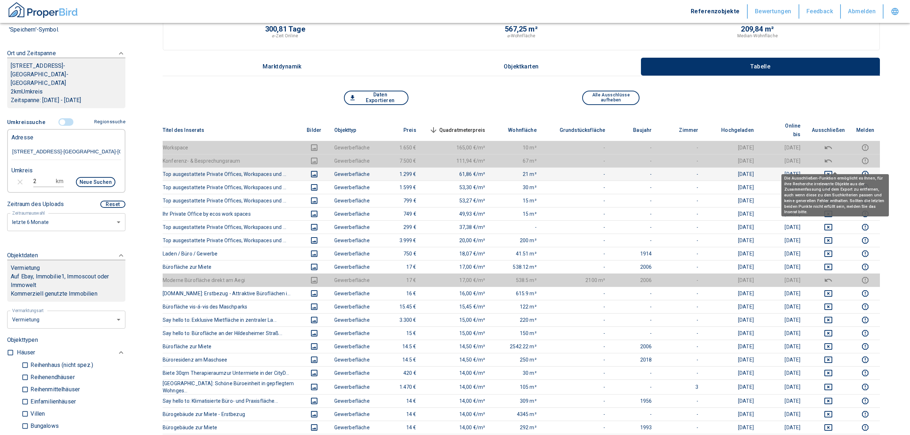
click at [832, 170] on icon "deselect this listing" at bounding box center [828, 174] width 9 height 9
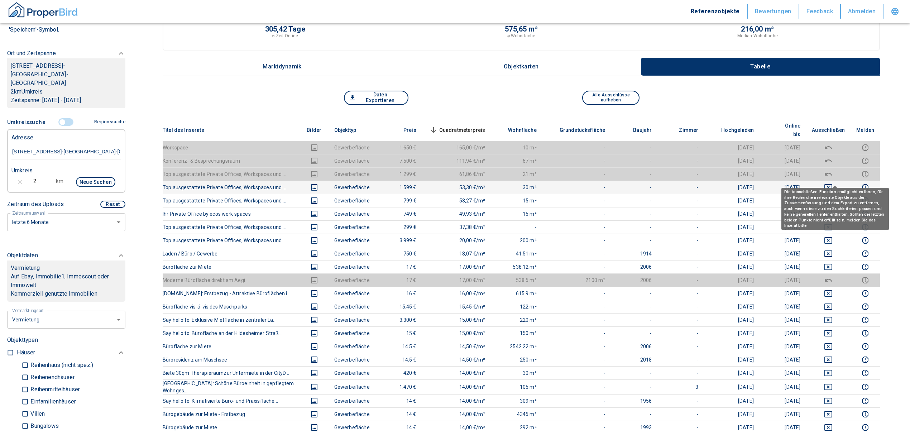
click at [833, 183] on icon "deselect this listing" at bounding box center [828, 187] width 9 height 9
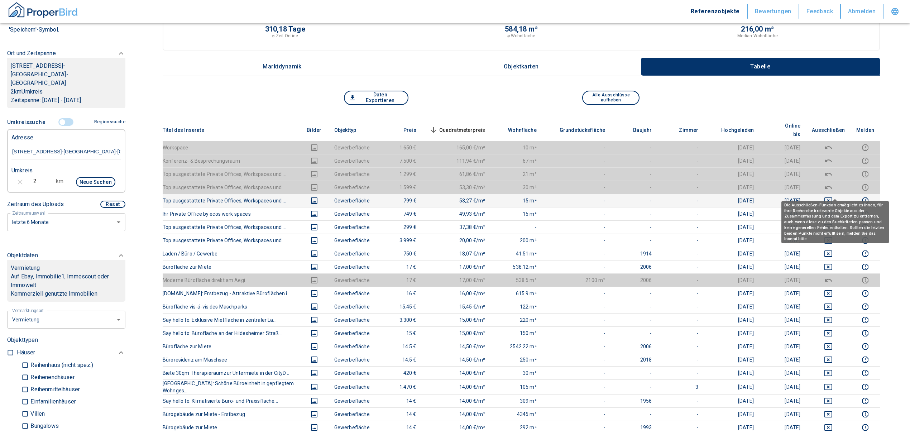
click at [833, 196] on icon "deselect this listing" at bounding box center [828, 200] width 9 height 9
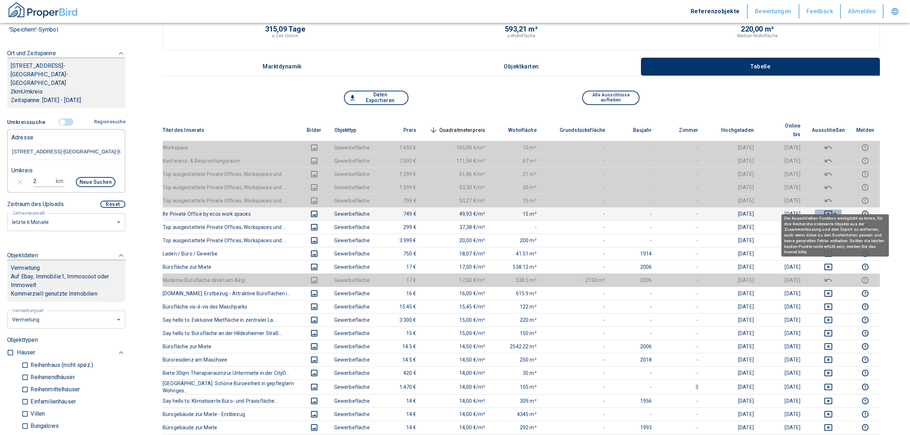
click at [833, 211] on icon "deselect this listing" at bounding box center [829, 214] width 8 height 6
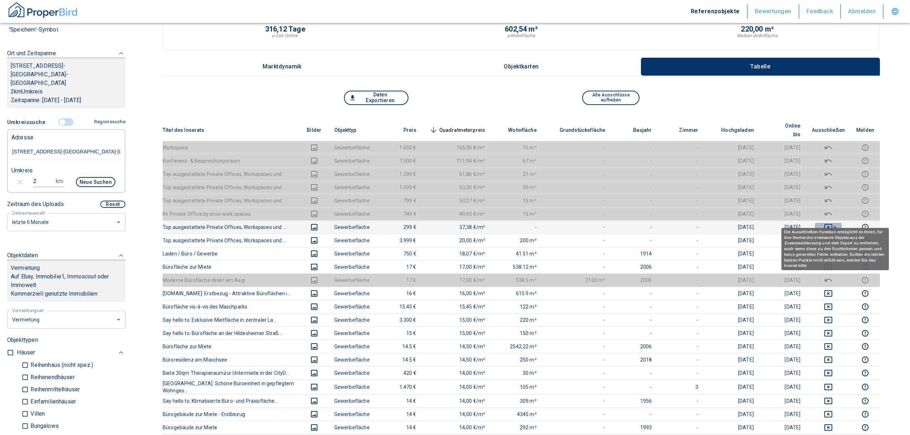
click at [833, 223] on icon "deselect this listing" at bounding box center [828, 227] width 9 height 9
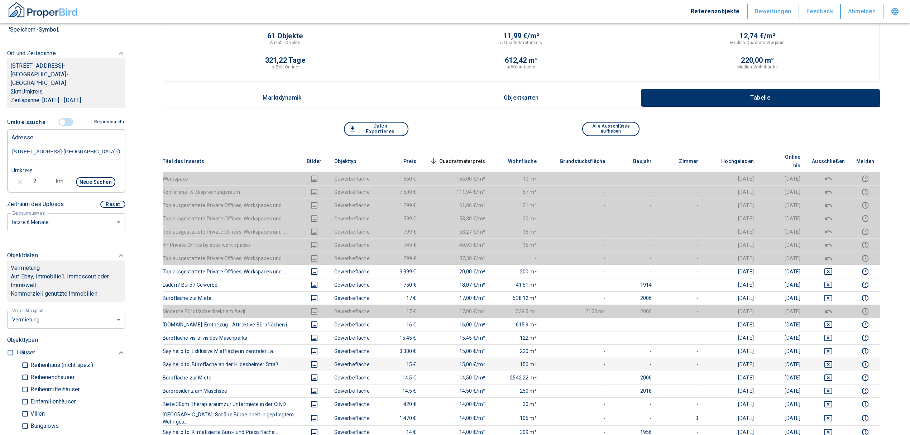
scroll to position [0, 0]
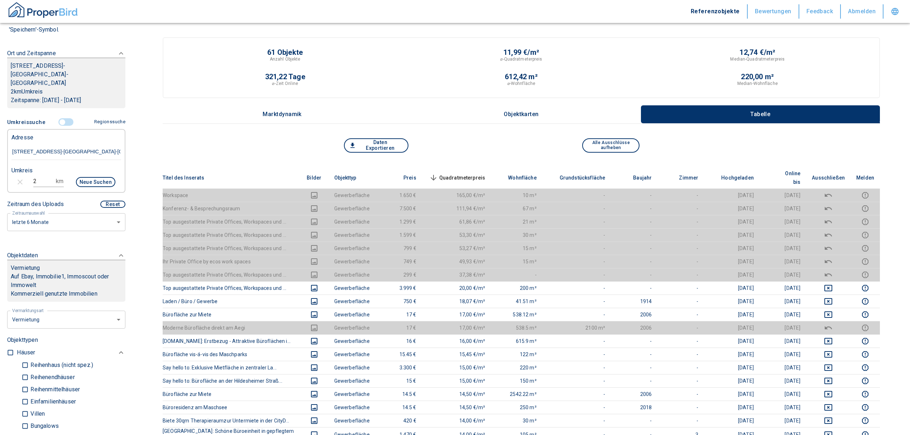
click at [467, 165] on div "Daten Exportieren Alle Ausschlüsse aufheben" at bounding box center [522, 152] width 718 height 29
click at [472, 173] on span "Quadratmeterpreis sorted descending" at bounding box center [457, 177] width 58 height 9
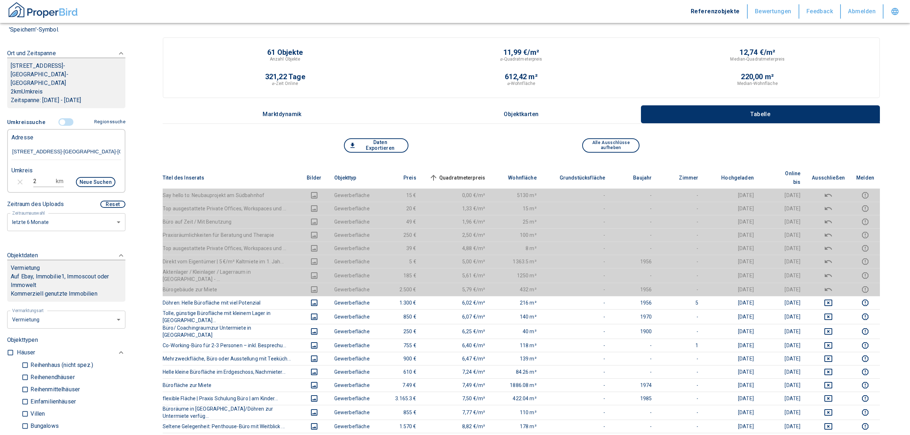
click at [60, 118] on input "controlled" at bounding box center [63, 122] width 22 height 8
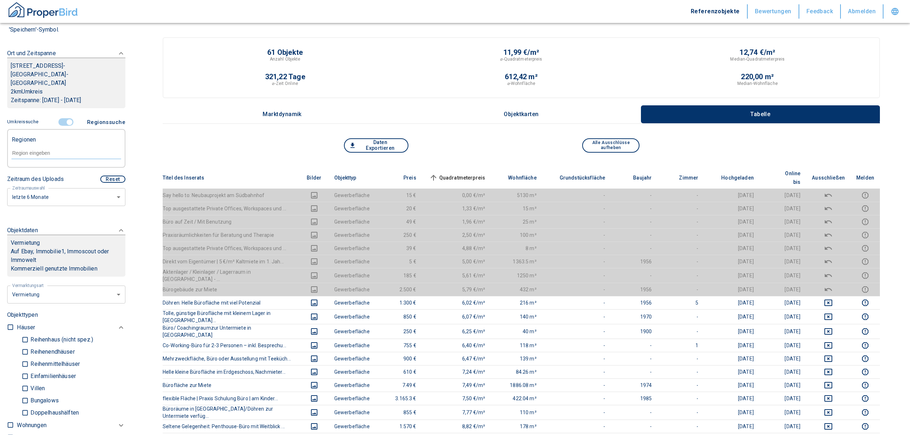
click at [41, 146] on div at bounding box center [66, 152] width 110 height 13
click at [58, 161] on li "30519 [GEOGRAPHIC_DATA]" at bounding box center [62, 160] width 103 height 13
type input "30519"
type input "2020"
type input "30519 [GEOGRAPHIC_DATA]"
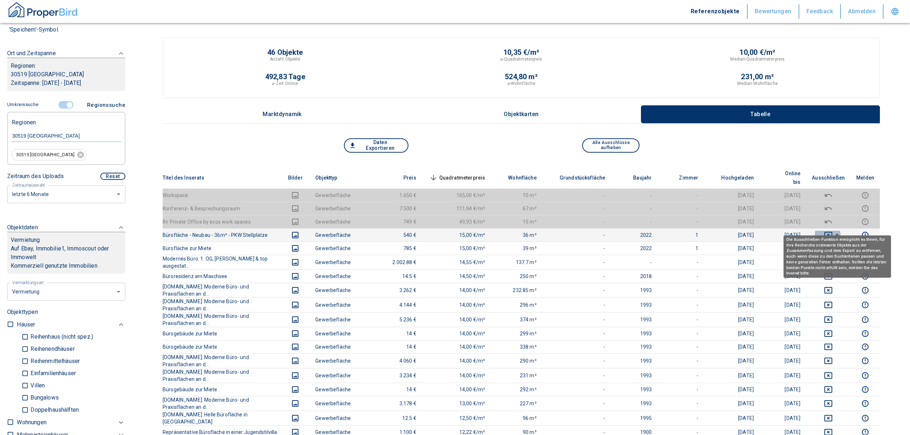
click at [833, 232] on icon "deselect this listing" at bounding box center [829, 235] width 8 height 6
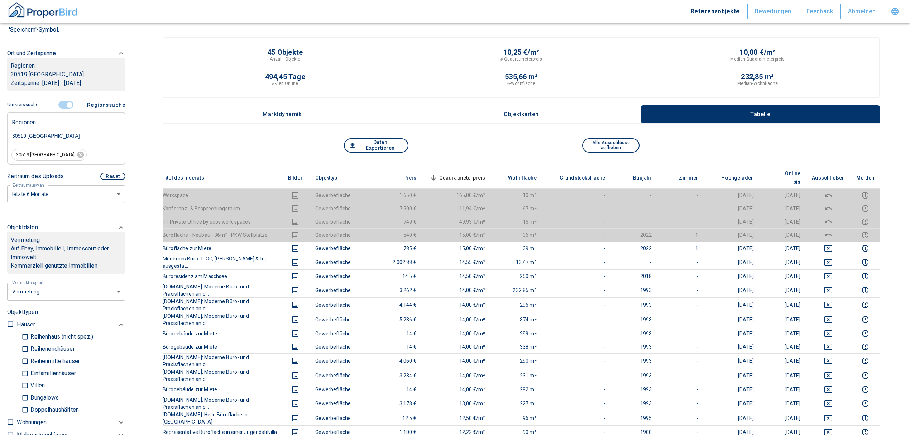
click at [486, 173] on span "Quadratmeterpreis sorted descending" at bounding box center [457, 177] width 58 height 9
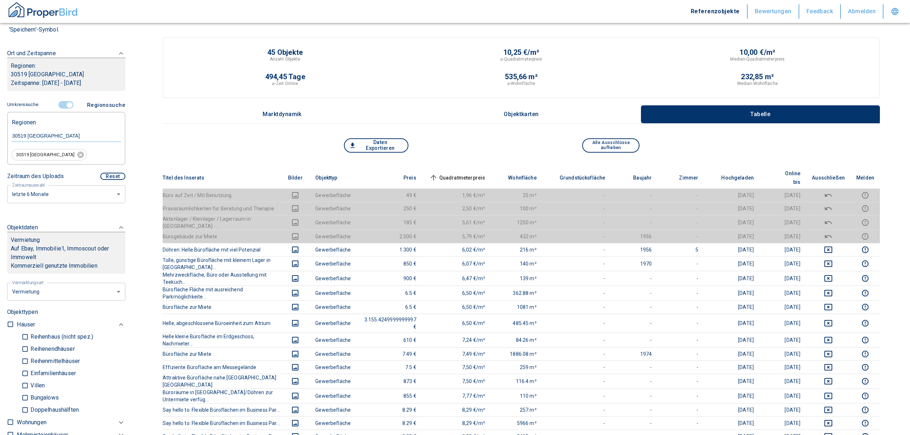
click at [481, 173] on span "Quadratmeterpreis sorted ascending" at bounding box center [457, 177] width 58 height 9
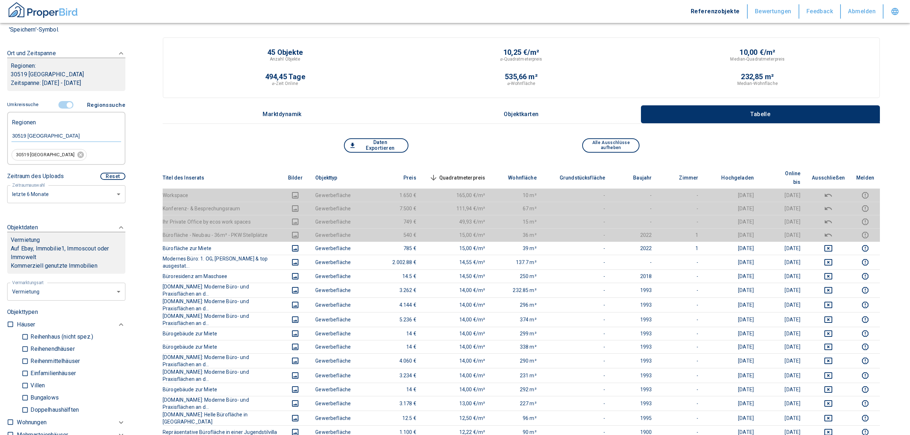
click at [481, 173] on span "Quadratmeterpreis sorted descending" at bounding box center [457, 177] width 58 height 9
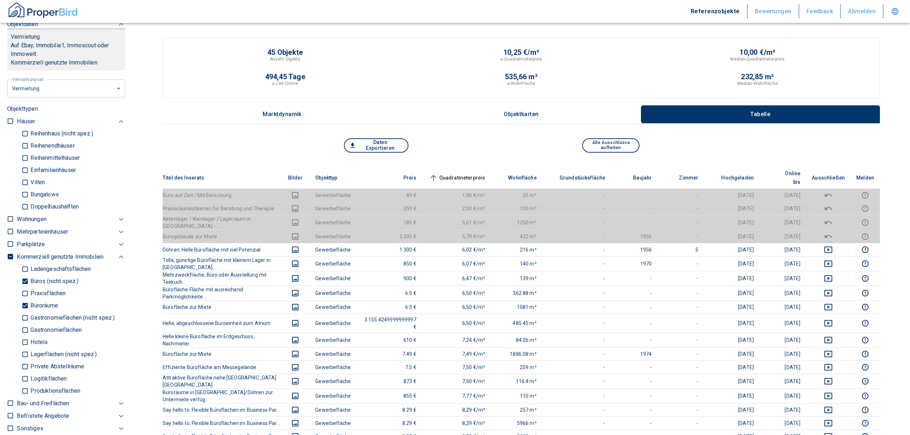
scroll to position [287, 0]
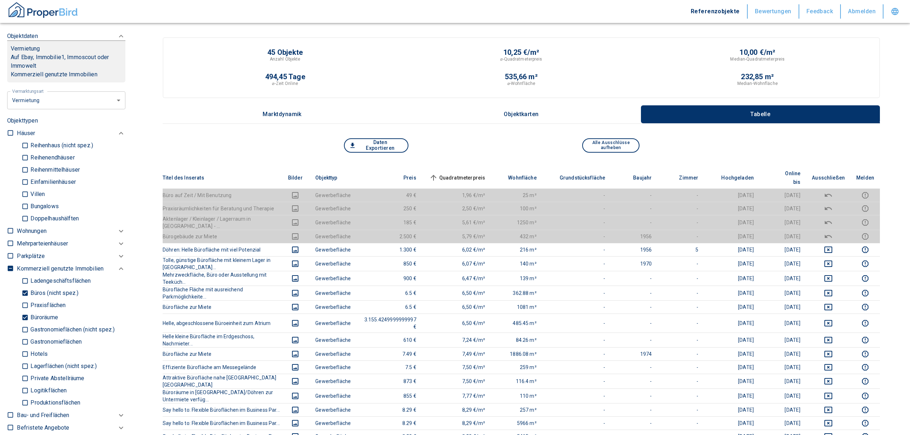
drag, startPoint x: 24, startPoint y: 319, endPoint x: 22, endPoint y: 304, distance: 14.8
click at [24, 319] on input "Büroräume" at bounding box center [25, 317] width 7 height 13
checkbox input "false"
type input "2020"
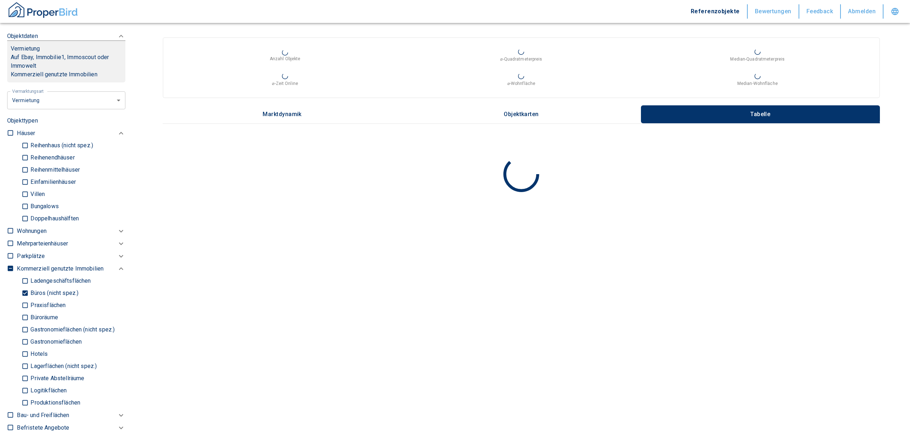
click at [24, 293] on input "Büros (nicht spez.)" at bounding box center [25, 293] width 7 height 13
checkbox input "false"
type input "2020"
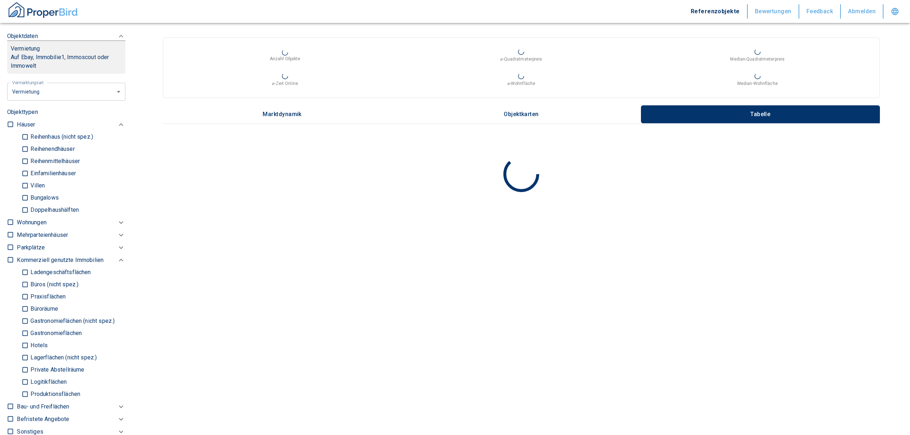
click at [25, 269] on input "Ladengeschäftsflächen" at bounding box center [25, 272] width 7 height 13
checkbox input "true"
type input "2020"
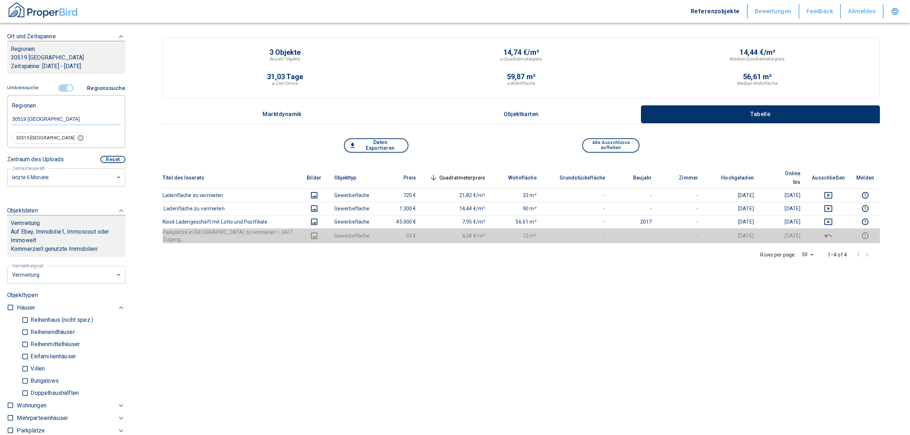
scroll to position [95, 0]
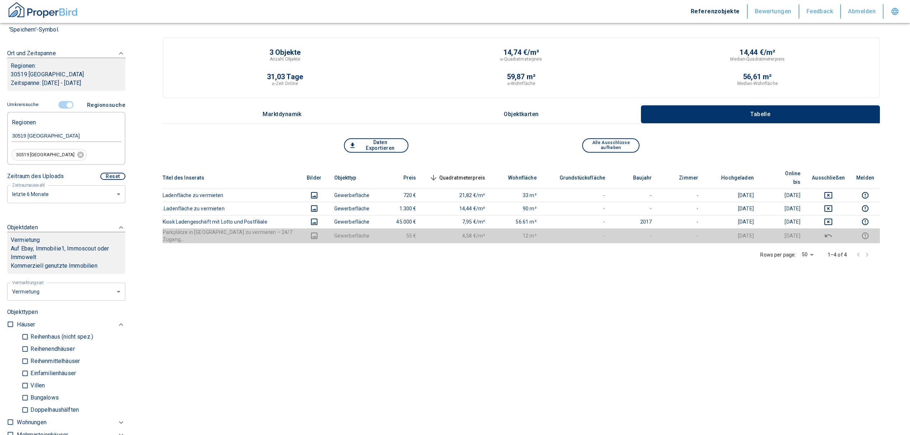
click at [66, 105] on input "controlled" at bounding box center [70, 105] width 22 height 8
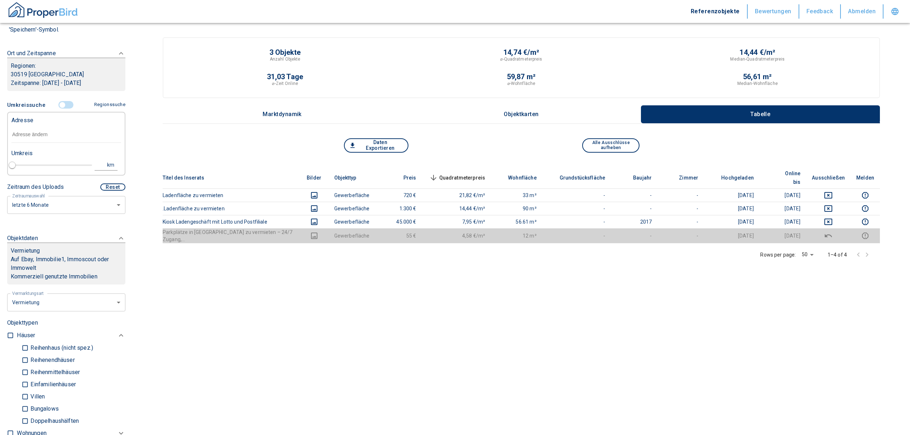
click at [46, 138] on input "text" at bounding box center [66, 135] width 110 height 16
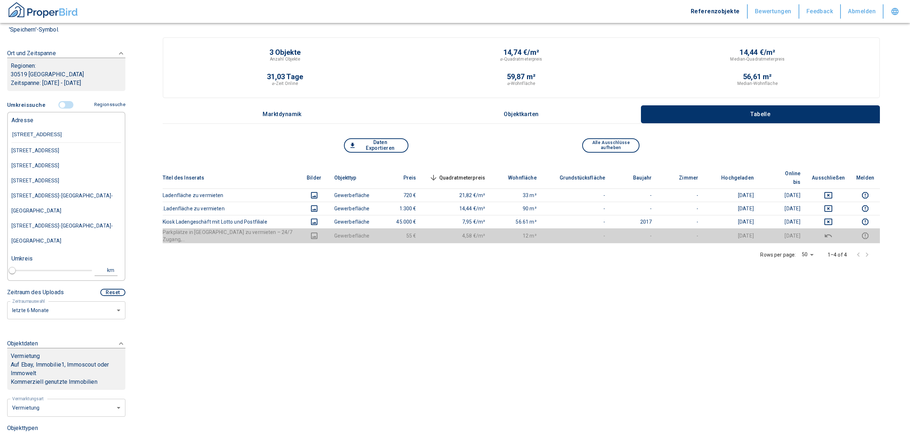
type input "[STREET_ADDRESS]"
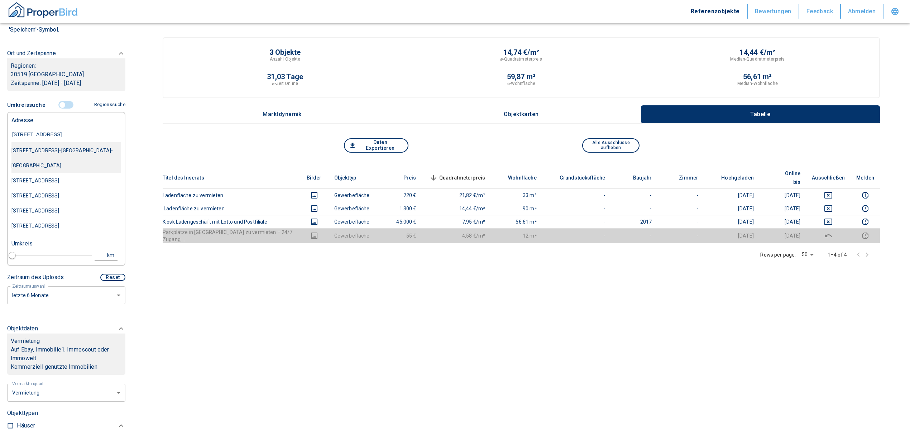
click at [61, 151] on div "[STREET_ADDRESS]-[GEOGRAPHIC_DATA]-[GEOGRAPHIC_DATA]" at bounding box center [66, 158] width 110 height 30
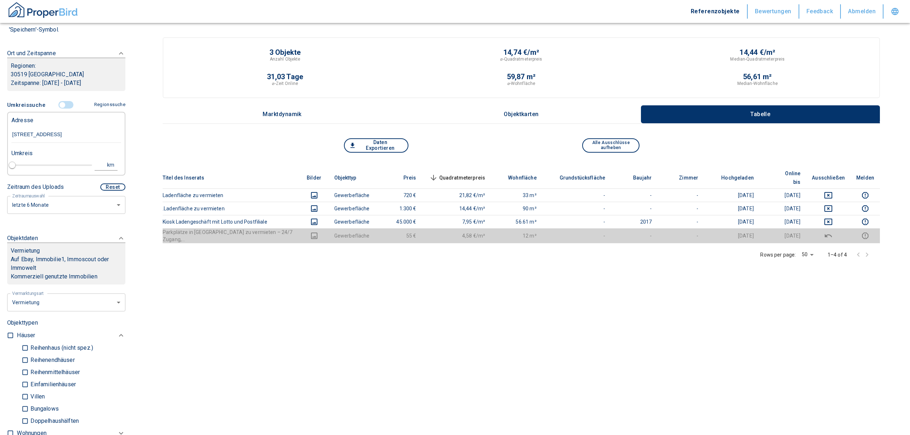
type input "2020"
type input "[STREET_ADDRESS]-[GEOGRAPHIC_DATA]-[GEOGRAPHIC_DATA]"
type input "1"
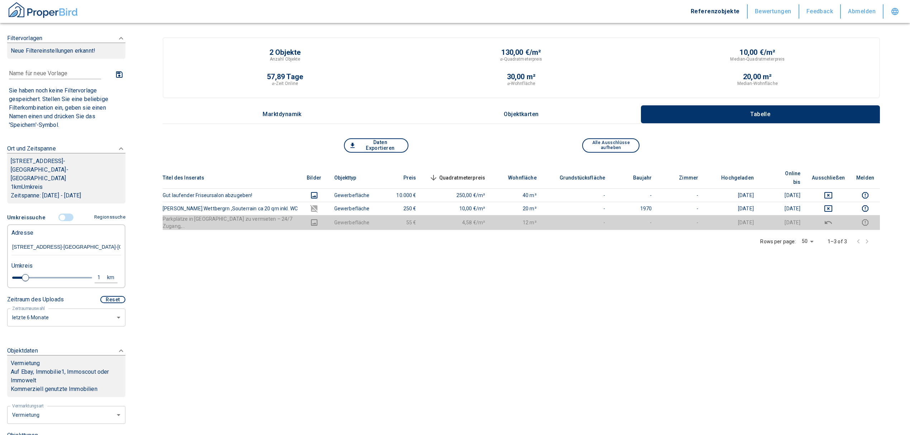
type input "[STREET_ADDRESS]-[GEOGRAPHIC_DATA]-[GEOGRAPHIC_DATA]"
click at [96, 273] on div "1" at bounding box center [102, 277] width 13 height 9
drag, startPoint x: 36, startPoint y: 267, endPoint x: 19, endPoint y: 268, distance: 17.3
click at [21, 270] on div "1 km Neue Suchen" at bounding box center [61, 278] width 110 height 17
type input "3"
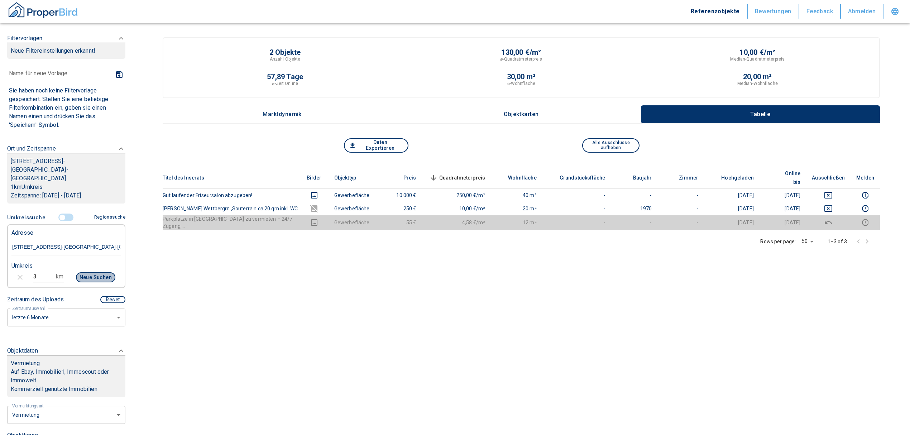
click at [90, 272] on button "Neue Suchen" at bounding box center [95, 277] width 39 height 10
type input "2020"
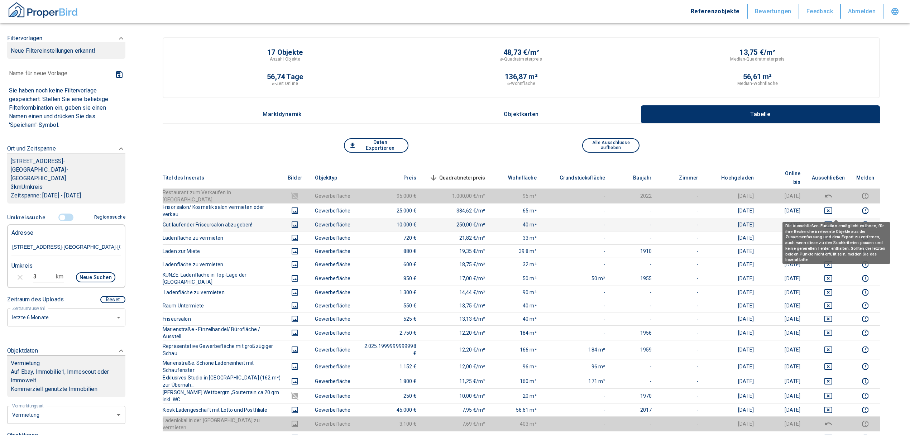
click at [833, 220] on icon "deselect this listing" at bounding box center [828, 224] width 9 height 9
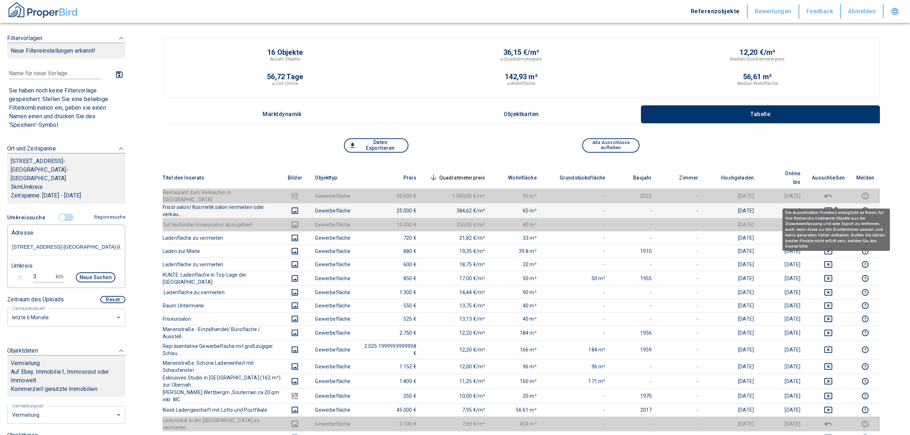
click at [833, 206] on icon "deselect this listing" at bounding box center [828, 210] width 9 height 9
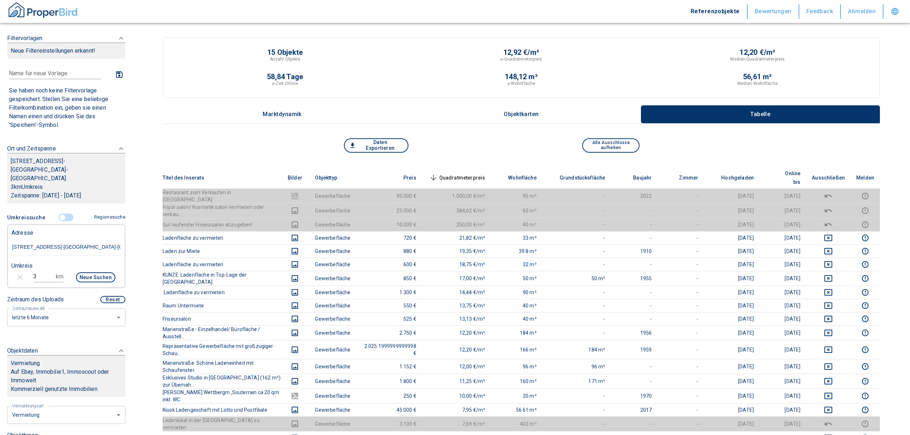
click at [470, 173] on span "Quadratmeterpreis sorted descending" at bounding box center [457, 177] width 58 height 9
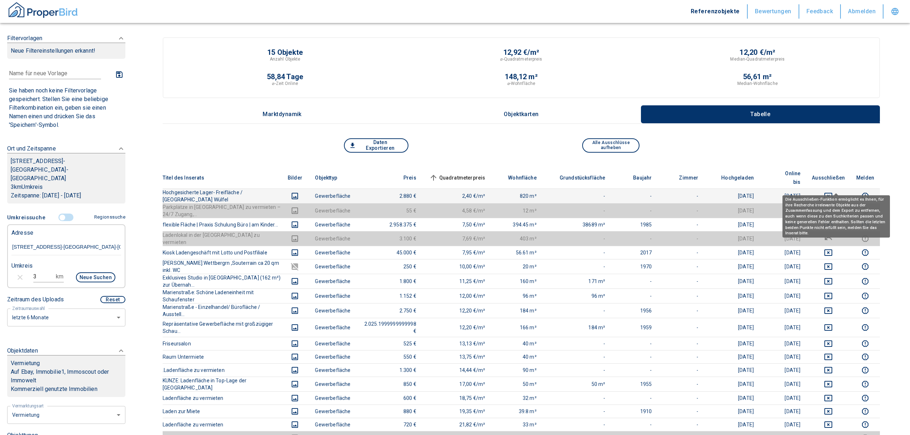
click at [833, 192] on icon "deselect this listing" at bounding box center [828, 196] width 9 height 9
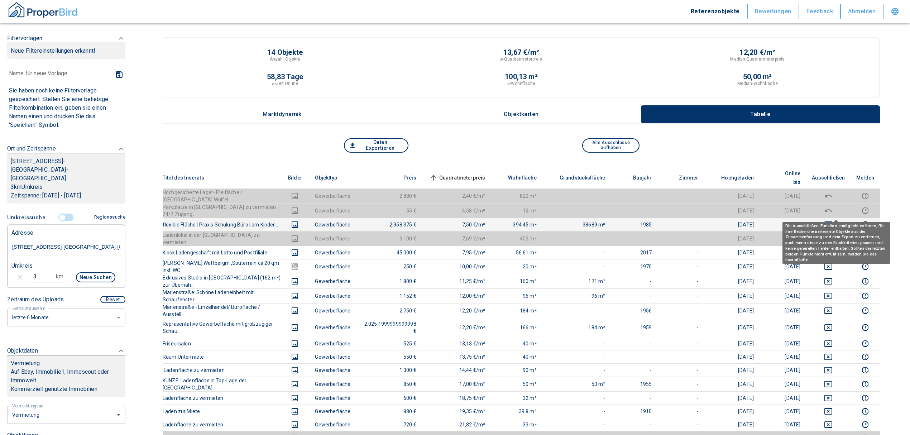
click at [833, 220] on icon "deselect this listing" at bounding box center [828, 224] width 9 height 9
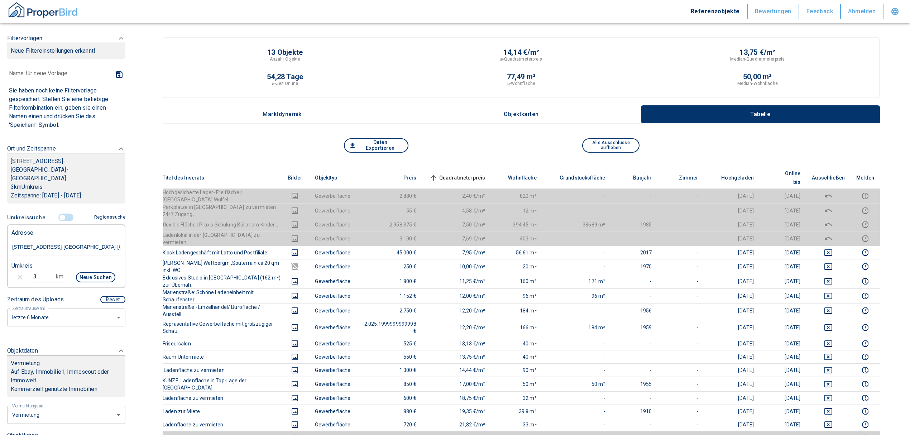
click at [478, 175] on span "Quadratmeterpreis sorted ascending" at bounding box center [457, 177] width 58 height 9
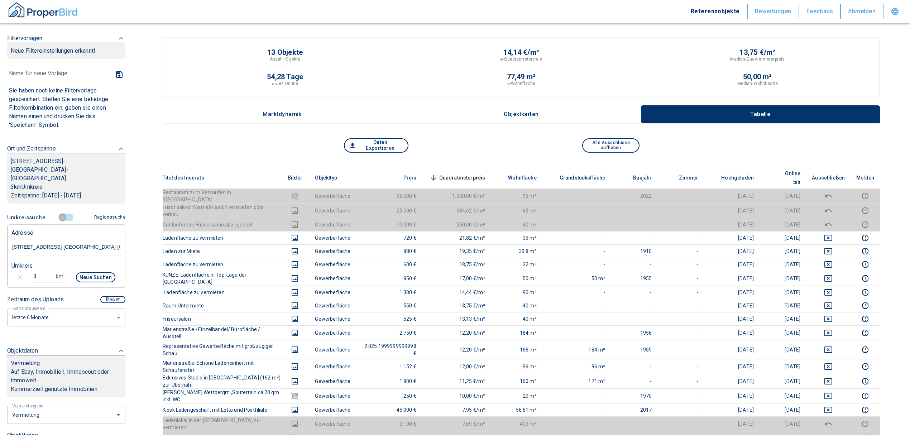
click at [62, 214] on input "controlled" at bounding box center [63, 218] width 22 height 8
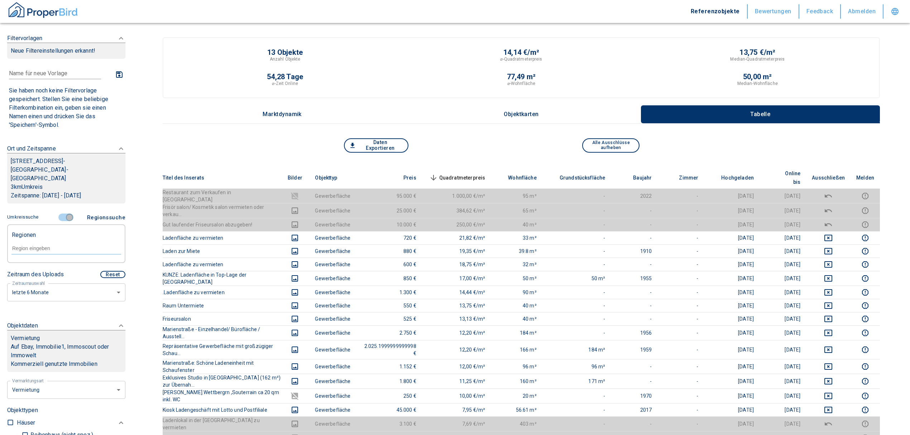
click at [62, 214] on input "controlled" at bounding box center [70, 218] width 22 height 8
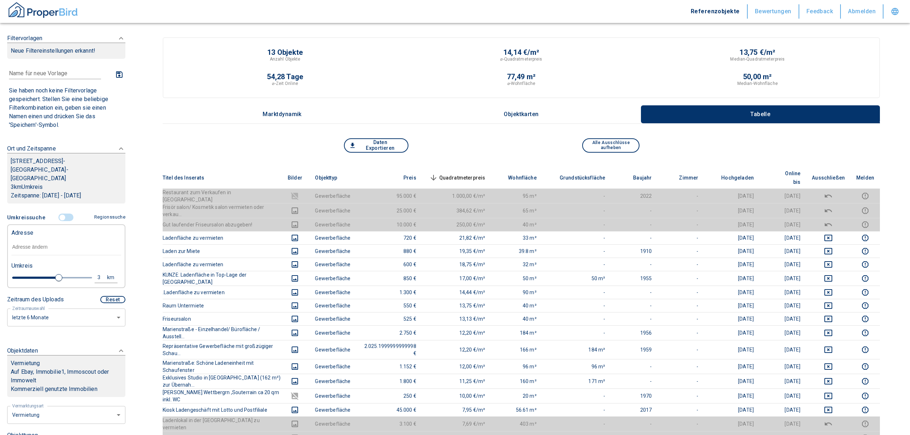
click at [45, 239] on input "text" at bounding box center [66, 247] width 110 height 16
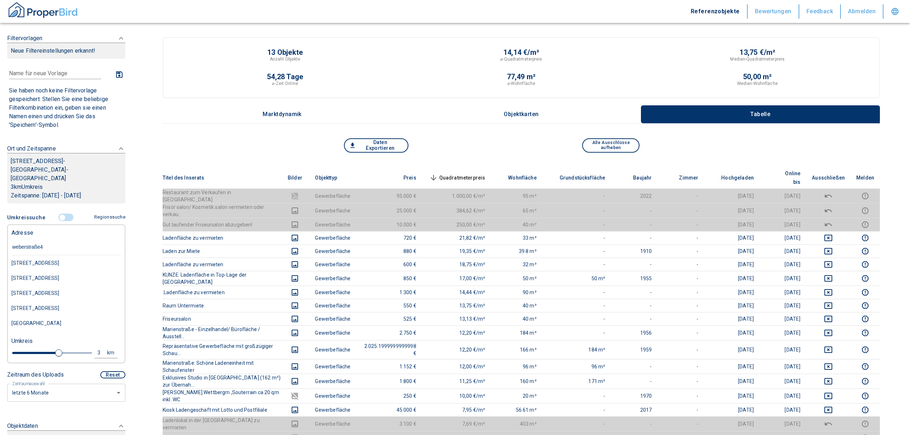
click at [39, 239] on input "weberstraße4" at bounding box center [66, 247] width 110 height 16
click at [56, 239] on input "weberstraße ha4" at bounding box center [66, 247] width 110 height 16
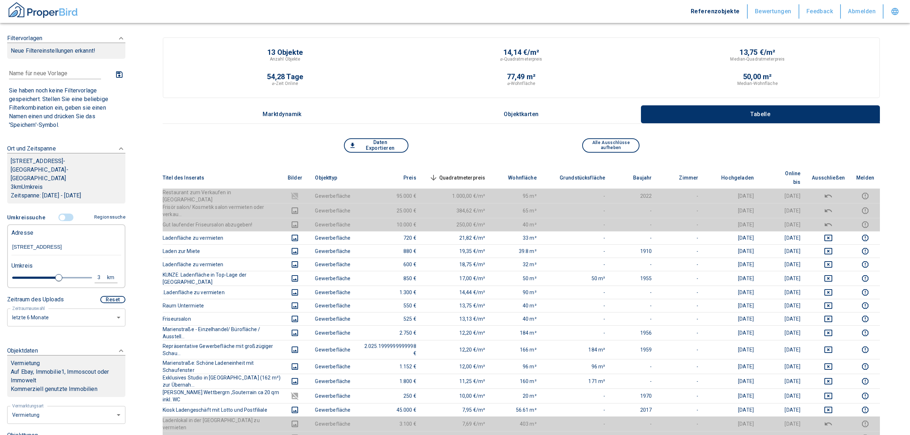
click at [63, 239] on input "[STREET_ADDRESS]" at bounding box center [66, 247] width 110 height 16
click at [74, 239] on input "[STREET_ADDRESS]" at bounding box center [66, 247] width 110 height 16
type input "[STREET_ADDRESS]"
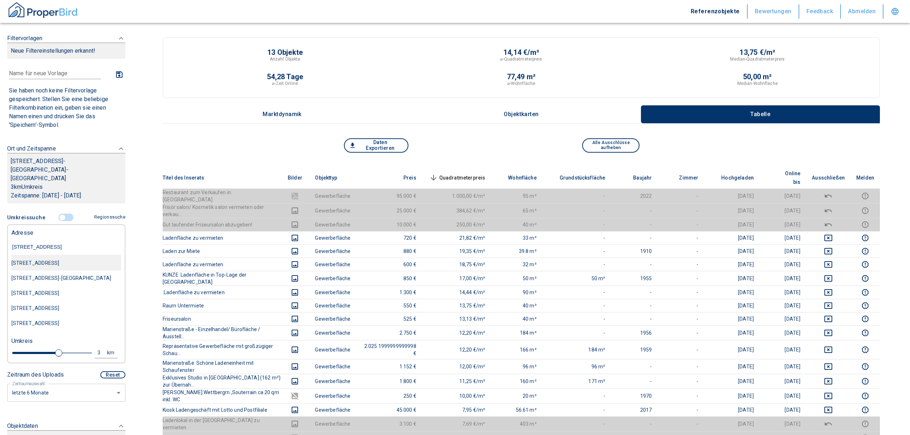
click at [99, 256] on div "[STREET_ADDRESS]" at bounding box center [66, 263] width 110 height 15
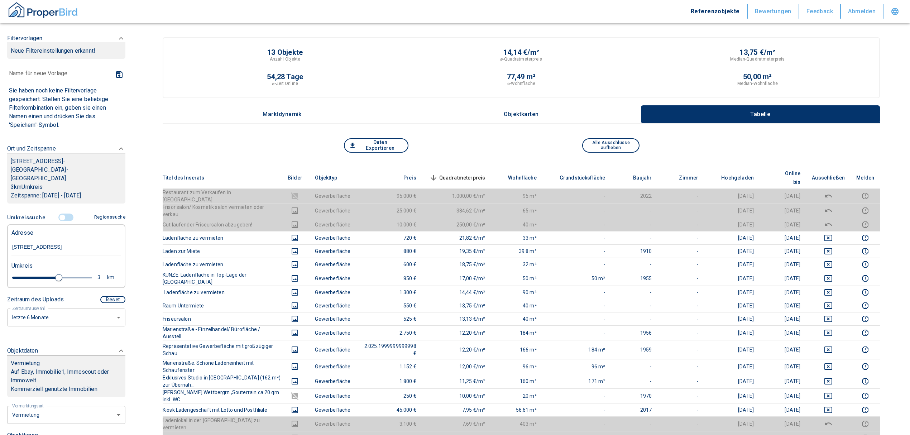
type input "2020"
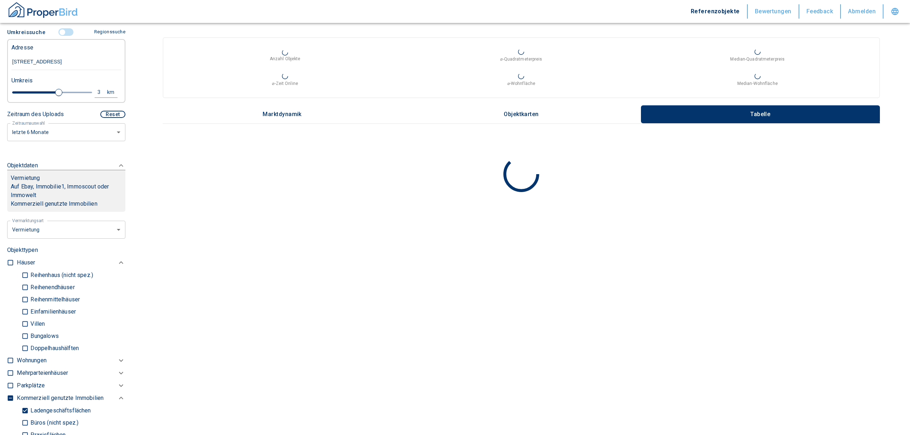
scroll to position [95, 0]
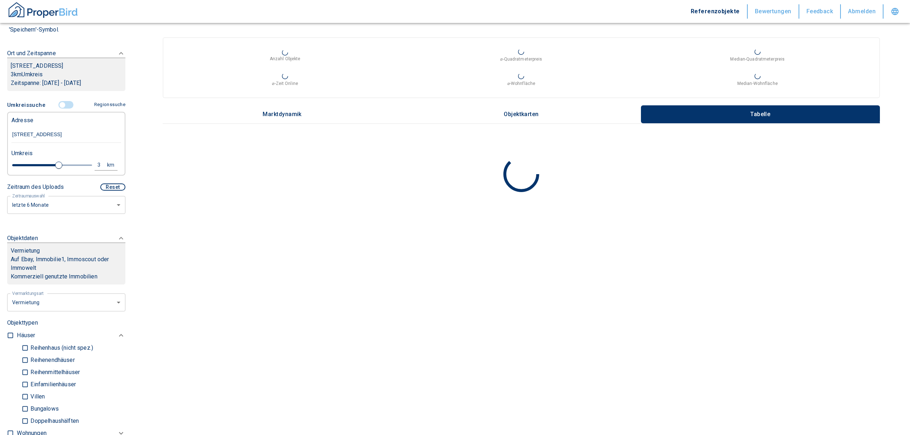
type input "[STREET_ADDRESS]"
click at [96, 169] on div "3" at bounding box center [102, 165] width 13 height 9
drag, startPoint x: 43, startPoint y: 174, endPoint x: -2, endPoint y: 172, distance: 45.2
click at [0, 172] on html "Referenzobjekte Bewertungen Feedback Abmelden Filtervorlagen Neue Filtereinstel…" at bounding box center [455, 217] width 910 height 435
type input "1"
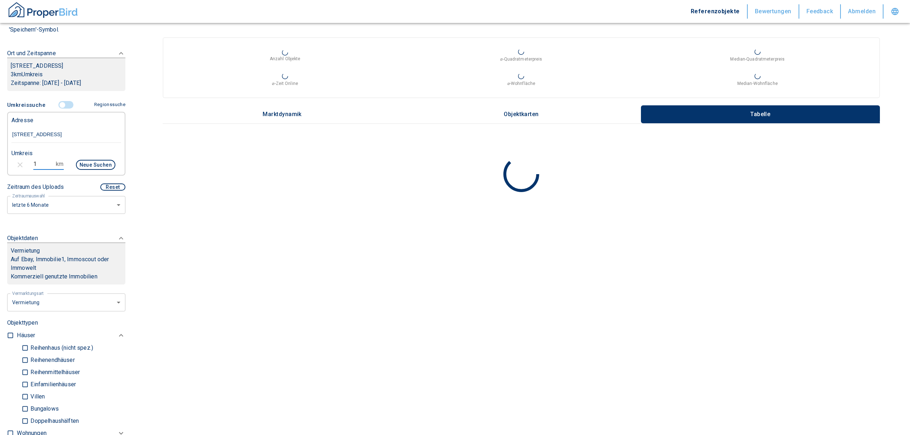
click at [92, 170] on button "Neue Suchen" at bounding box center [95, 165] width 39 height 10
type input "2020"
click at [92, 170] on button "Neue Suchen" at bounding box center [95, 165] width 39 height 10
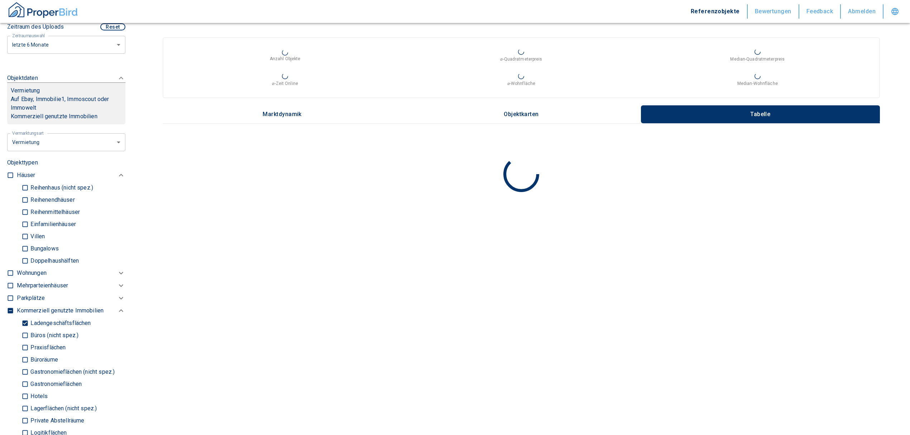
scroll to position [239, 0]
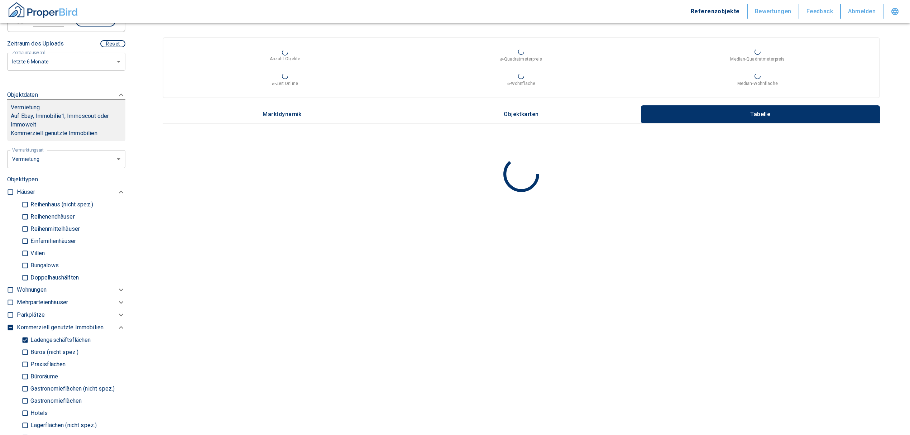
click at [20, 346] on div "Ladengeschäftsflächen Büros (nicht spez.) Praxisflächen Büroräume Gastronomiefl…" at bounding box center [71, 401] width 109 height 134
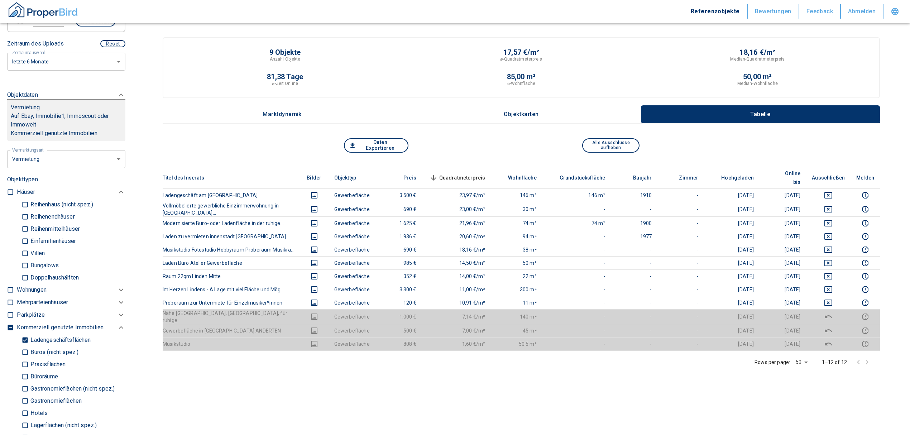
click at [26, 346] on input "Ladengeschäftsflächen" at bounding box center [25, 340] width 7 height 13
checkbox input "false"
type input "2020"
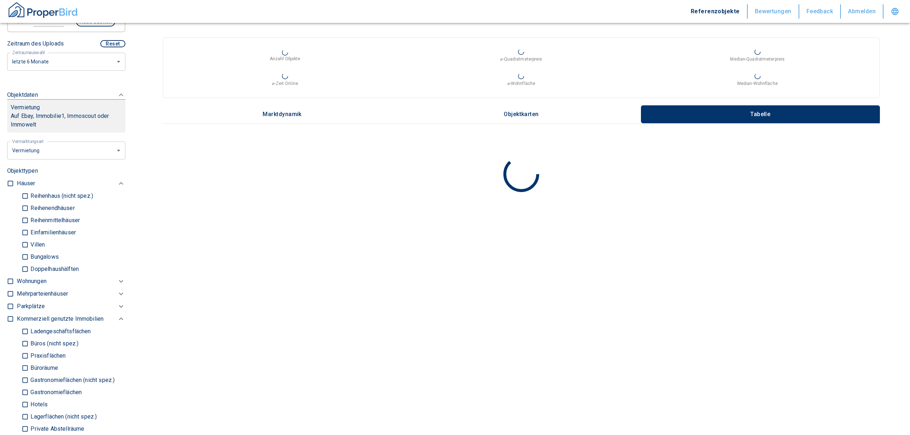
click at [22, 286] on p "Wohnungen" at bounding box center [31, 281] width 29 height 9
click at [9, 285] on input "checkbox" at bounding box center [10, 281] width 7 height 7
checkbox input "true"
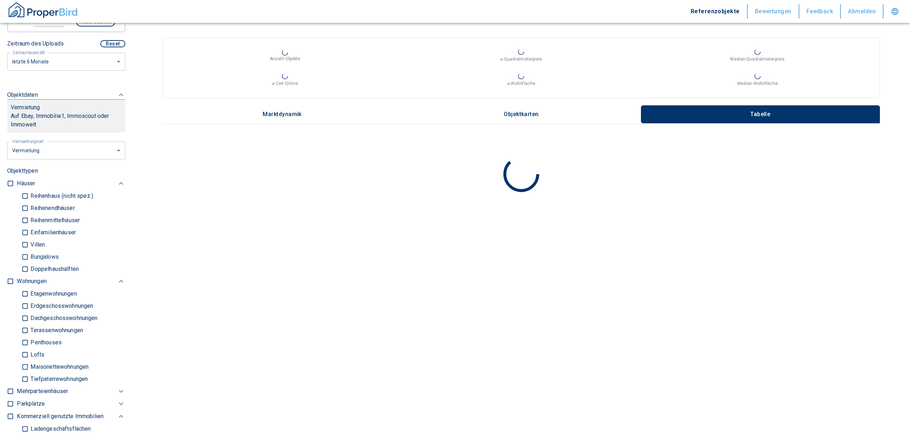
checkbox input "true"
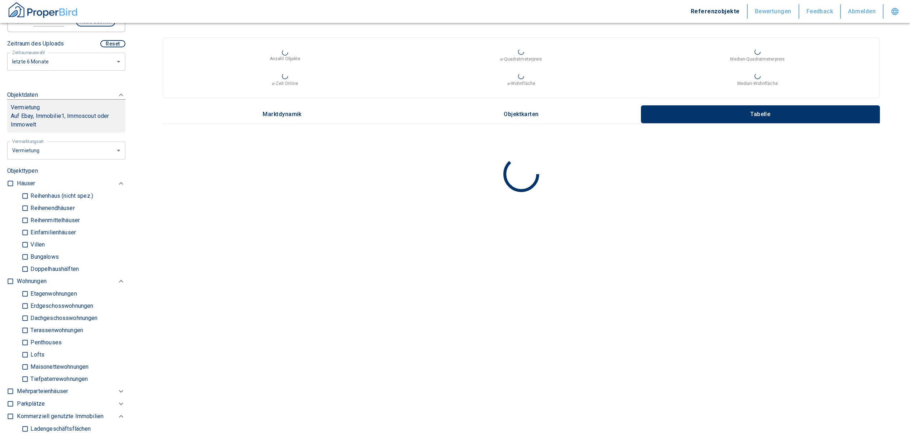
checkbox input "true"
type input "2020"
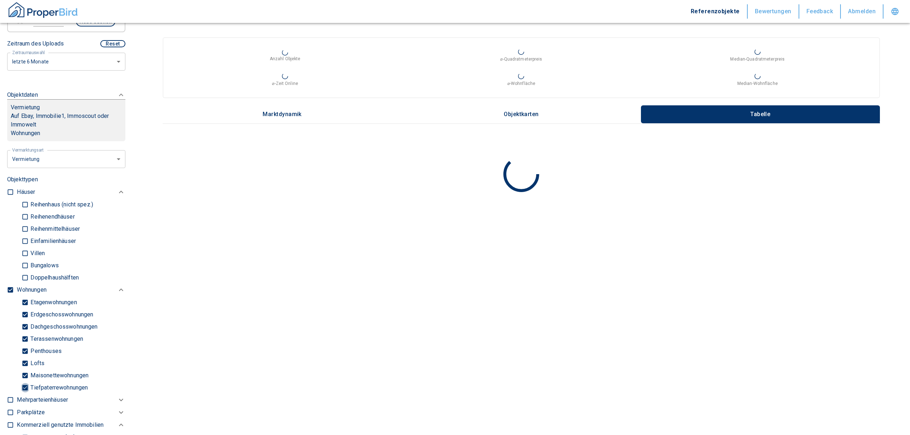
click at [23, 393] on input "Tiefpaterrewohnungen" at bounding box center [25, 387] width 7 height 13
checkbox input "false"
type input "2020"
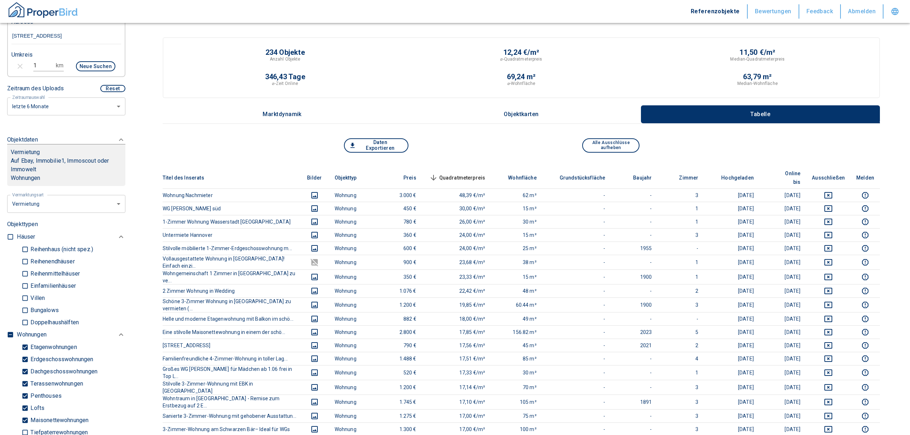
scroll to position [143, 0]
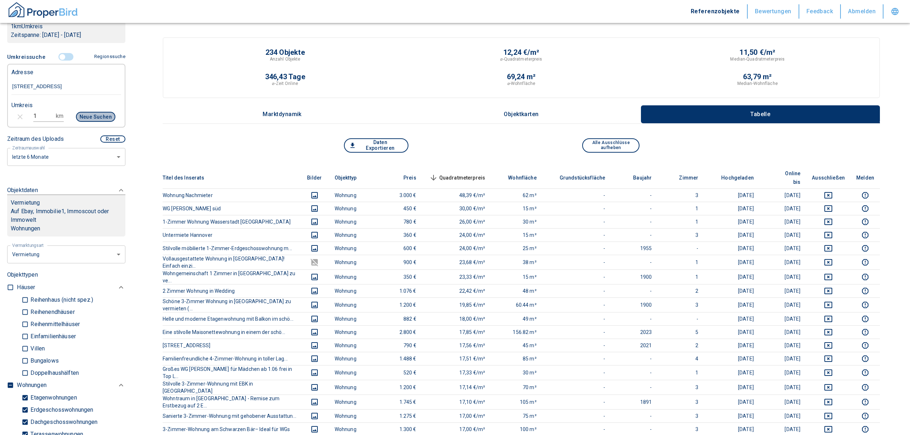
click at [87, 122] on button "Neue Suchen" at bounding box center [95, 117] width 39 height 10
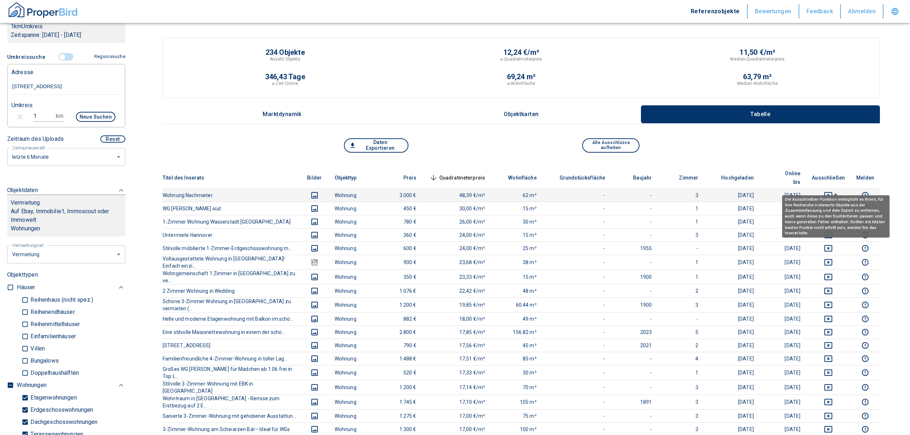
click at [833, 192] on icon "deselect this listing" at bounding box center [829, 195] width 8 height 6
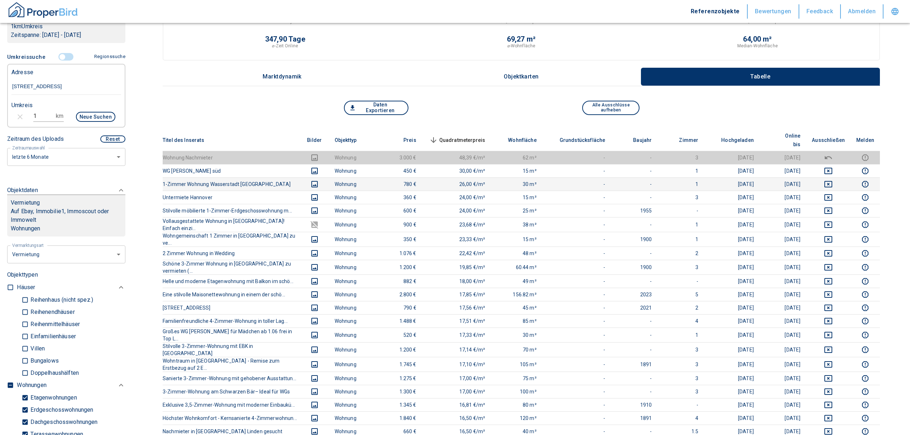
scroll to position [0, 0]
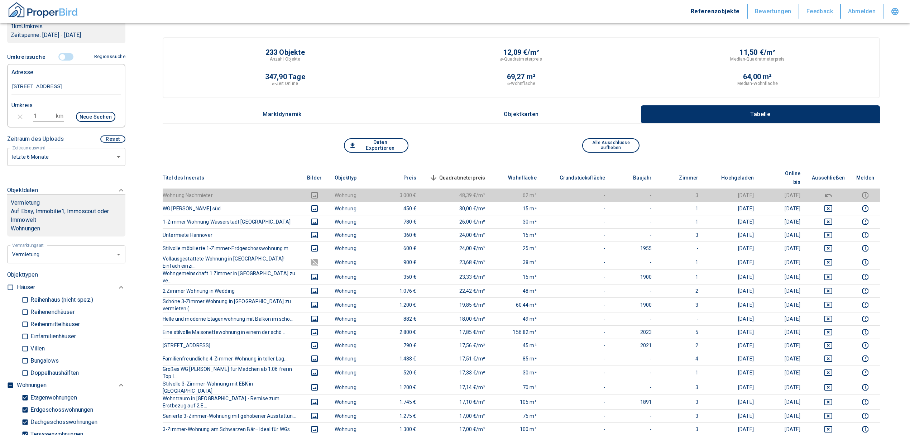
click at [483, 167] on th "Quadratmeterpreis sorted descending" at bounding box center [456, 178] width 69 height 22
click at [481, 173] on span "Quadratmeterpreis sorted descending" at bounding box center [457, 177] width 58 height 9
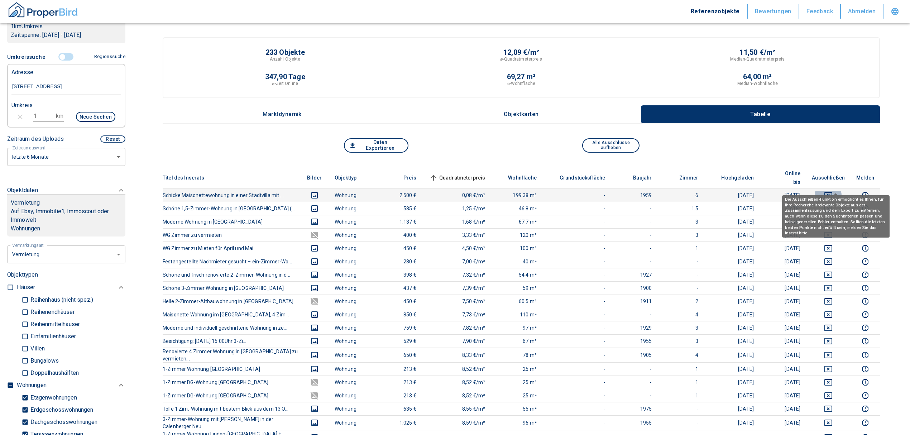
click at [833, 191] on icon "deselect this listing" at bounding box center [828, 195] width 9 height 9
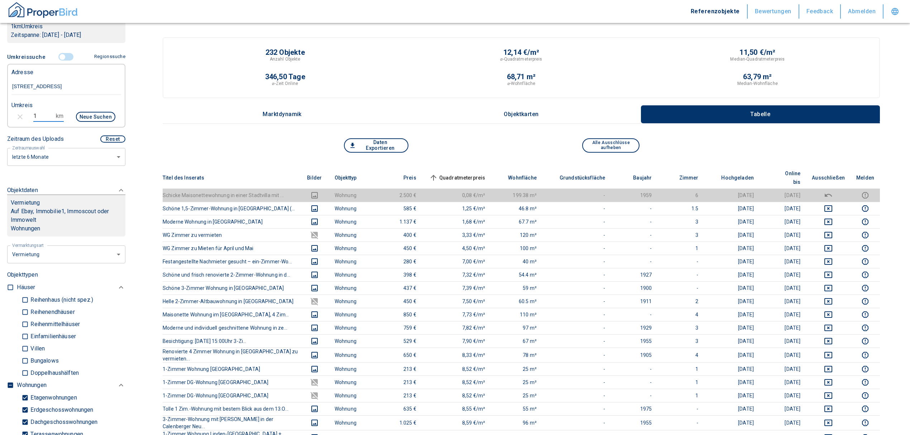
drag, startPoint x: 36, startPoint y: 124, endPoint x: 22, endPoint y: 125, distance: 14.4
click at [22, 125] on div "1 km Neue Suchen" at bounding box center [61, 117] width 110 height 17
type input "0,5"
click at [77, 122] on button "Neue Suchen" at bounding box center [95, 117] width 39 height 10
type input "2020"
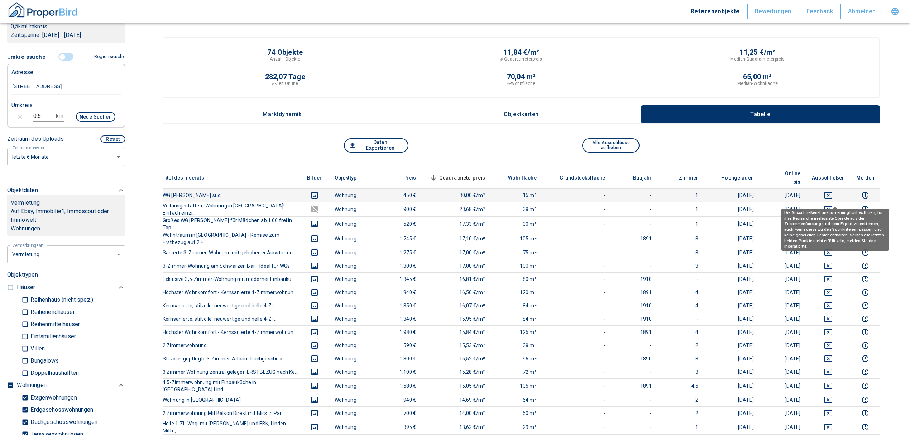
drag, startPoint x: 836, startPoint y: 199, endPoint x: 836, endPoint y: 188, distance: 11.5
click at [833, 205] on icon "deselect this listing" at bounding box center [828, 209] width 9 height 9
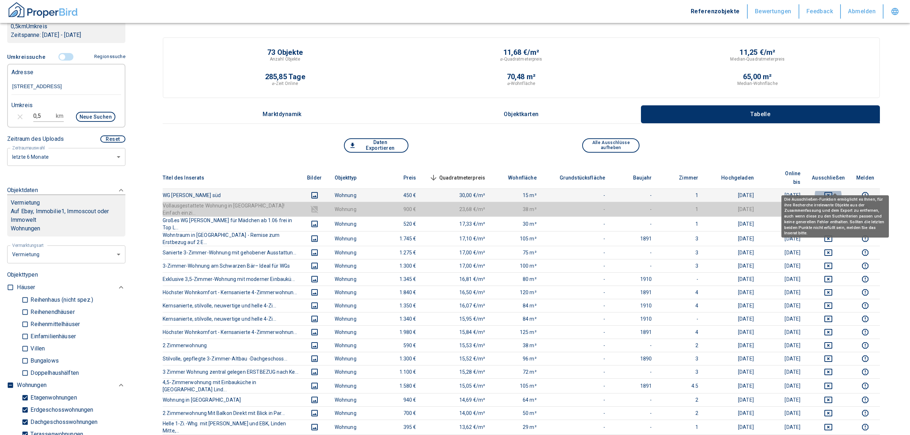
click at [833, 191] on icon "deselect this listing" at bounding box center [828, 195] width 9 height 9
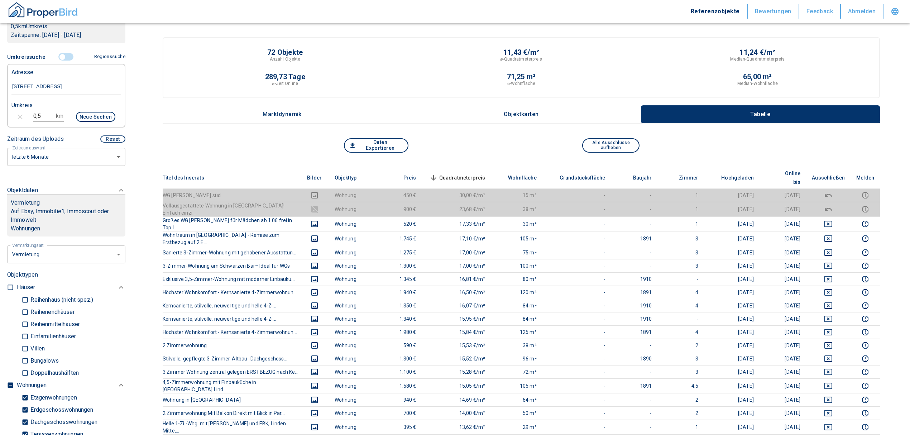
click at [475, 173] on span "Quadratmeterpreis sorted descending" at bounding box center [457, 177] width 58 height 9
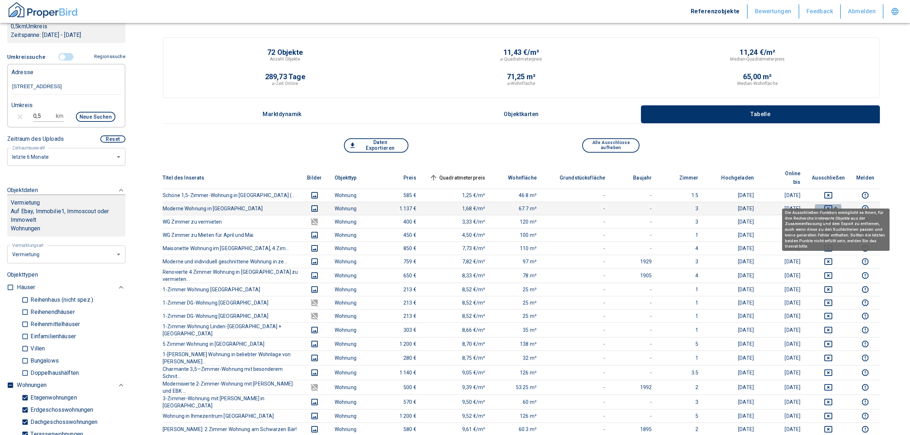
click at [833, 204] on icon "deselect this listing" at bounding box center [828, 208] width 9 height 9
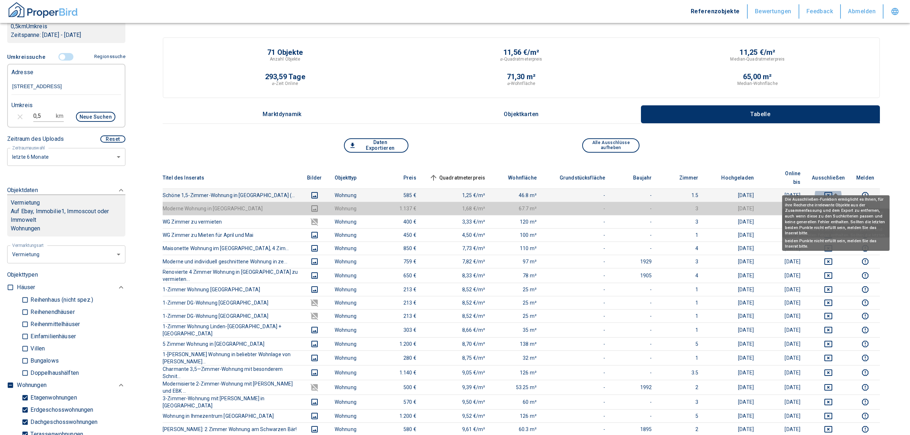
click at [833, 192] on icon "deselect this listing" at bounding box center [829, 195] width 8 height 6
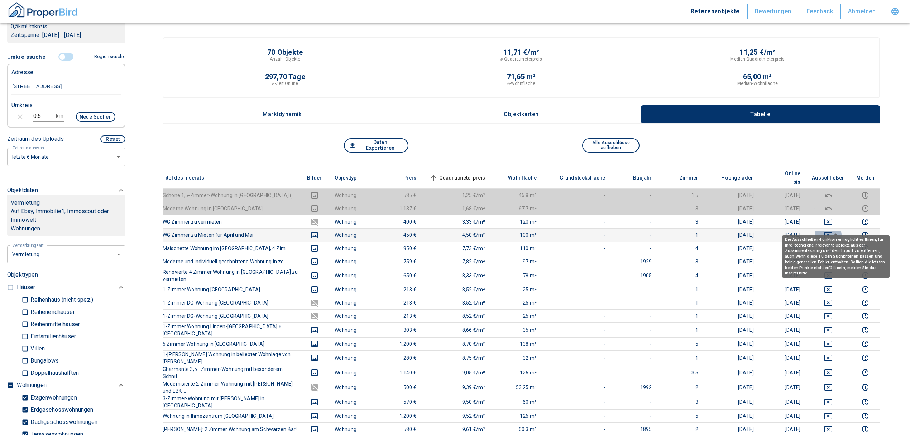
click at [833, 231] on icon "deselect this listing" at bounding box center [828, 235] width 9 height 9
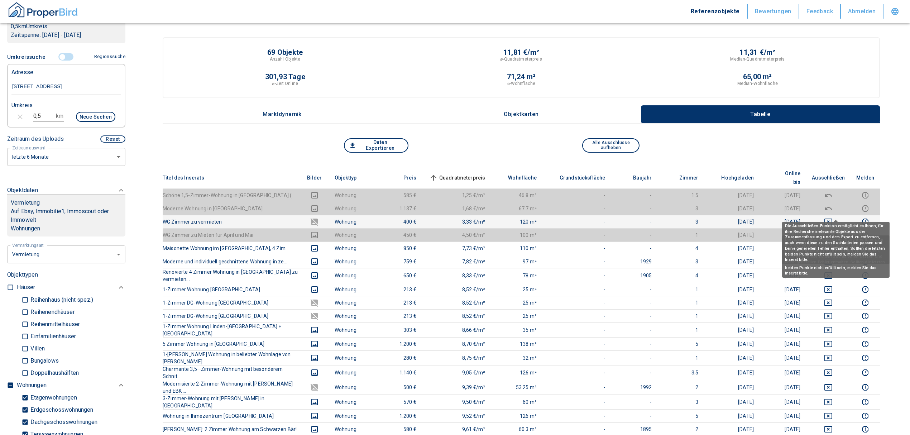
click at [833, 218] on icon "deselect this listing" at bounding box center [828, 222] width 9 height 9
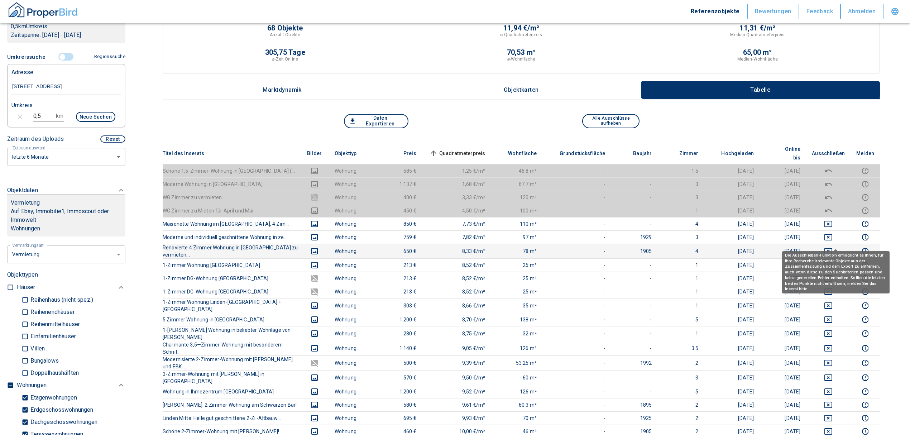
scroll to position [48, 0]
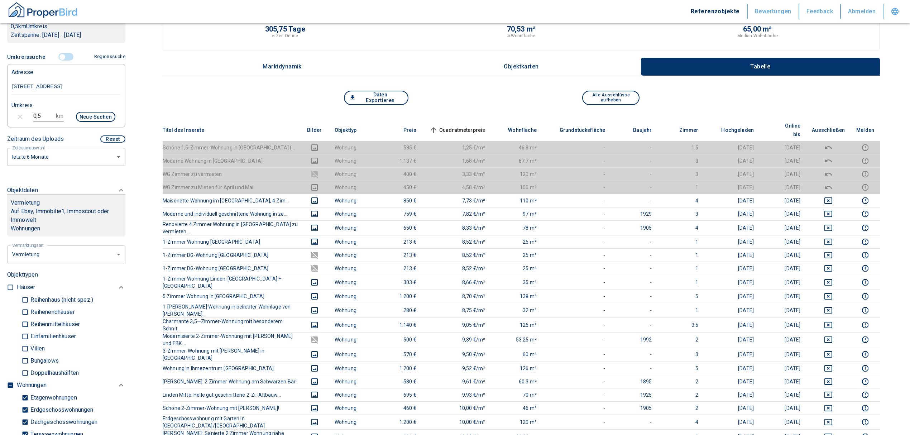
click at [472, 126] on span "Quadratmeterpreis sorted ascending" at bounding box center [457, 130] width 58 height 9
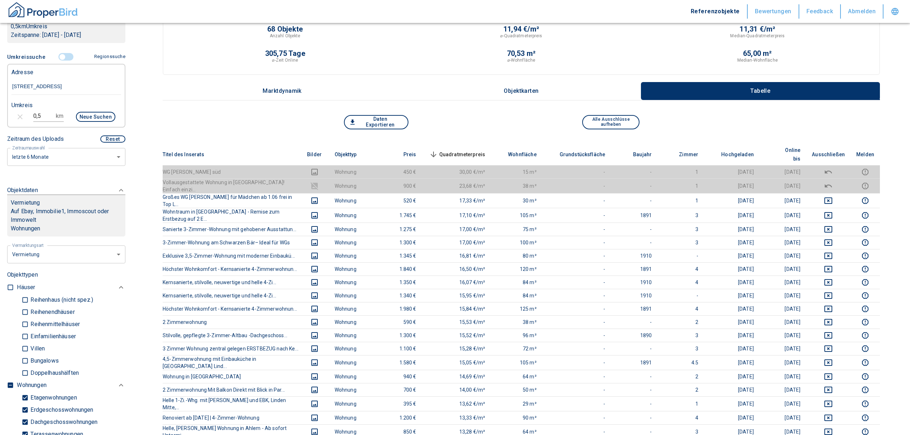
scroll to position [0, 0]
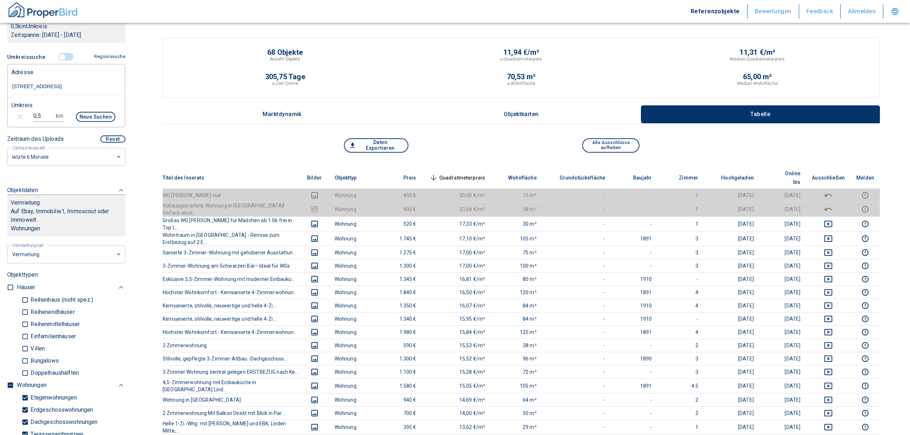
click at [467, 173] on span "Quadratmeterpreis sorted descending" at bounding box center [457, 177] width 58 height 9
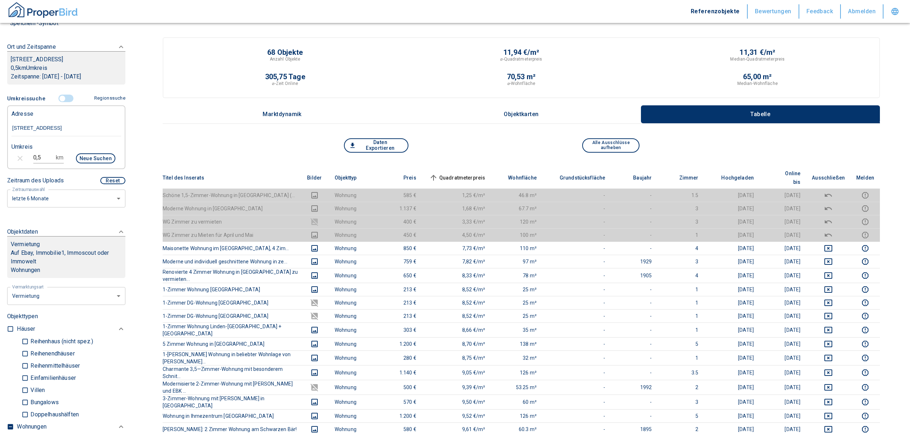
scroll to position [95, 0]
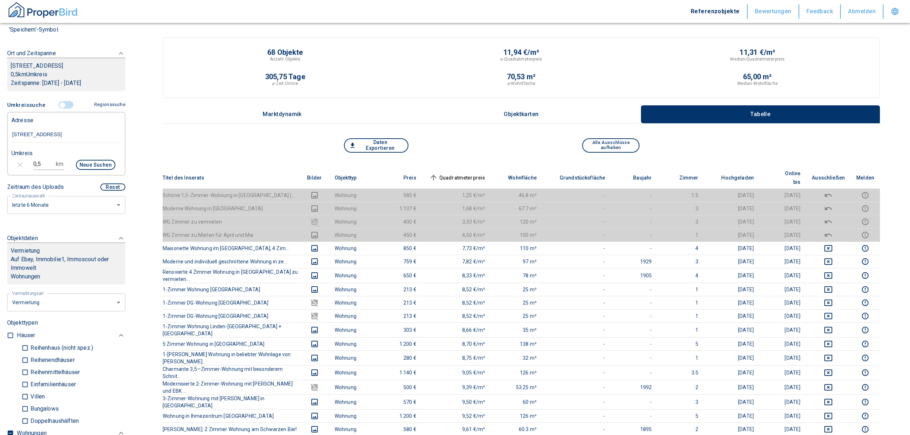
click at [58, 109] on input "controlled" at bounding box center [63, 105] width 22 height 8
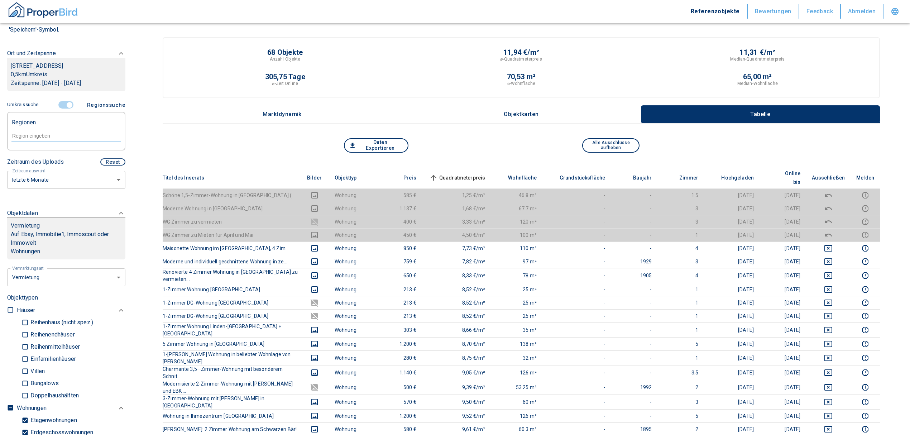
click at [47, 139] on input "text" at bounding box center [66, 136] width 110 height 6
click at [53, 161] on li "30449 [GEOGRAPHIC_DATA]" at bounding box center [62, 160] width 103 height 13
type input "30449"
type input "2020"
type input "30449 [GEOGRAPHIC_DATA]"
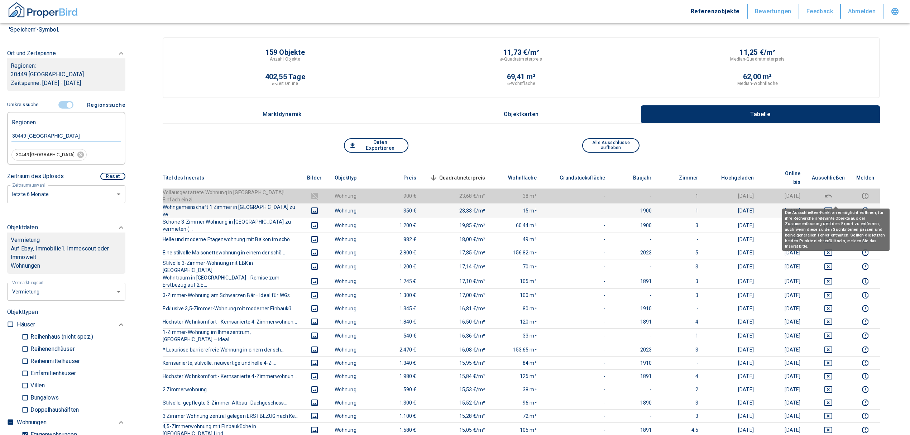
click at [833, 206] on icon "deselect this listing" at bounding box center [828, 210] width 9 height 9
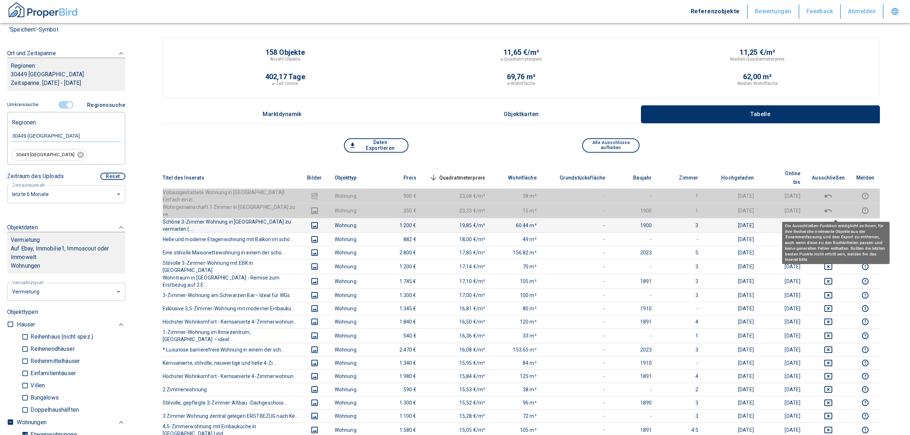
click at [833, 222] on icon "deselect this listing" at bounding box center [829, 225] width 8 height 6
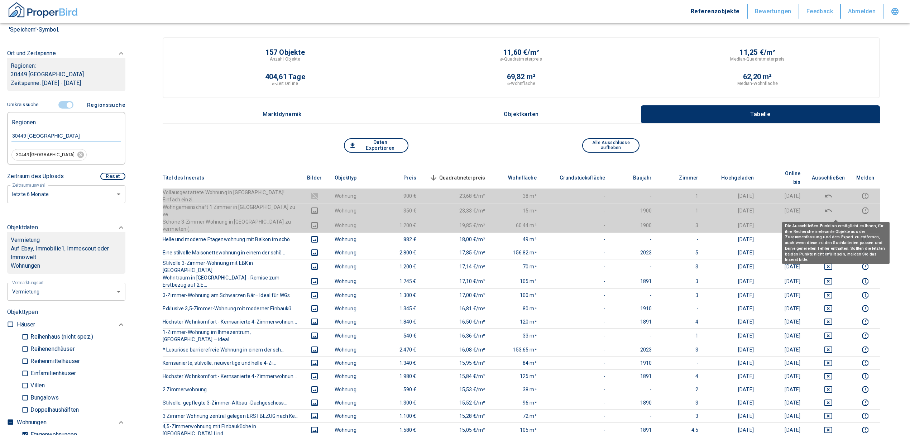
click at [473, 173] on span "Quadratmeterpreis sorted descending" at bounding box center [457, 177] width 58 height 9
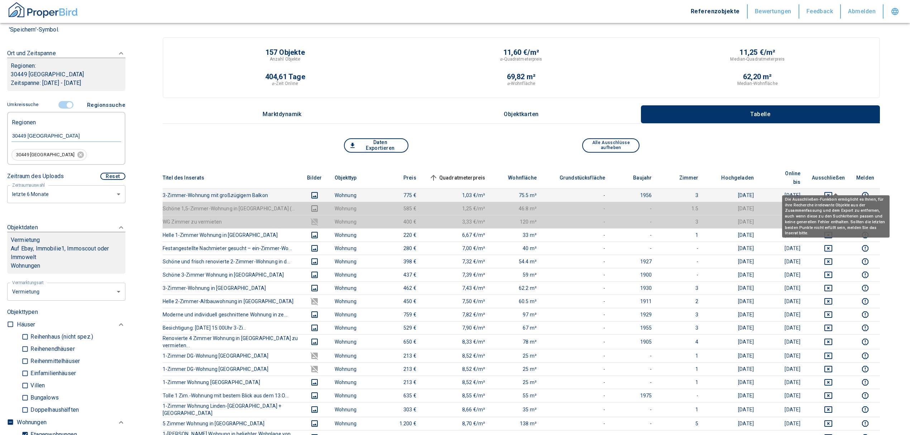
click at [833, 191] on icon "deselect this listing" at bounding box center [828, 195] width 9 height 9
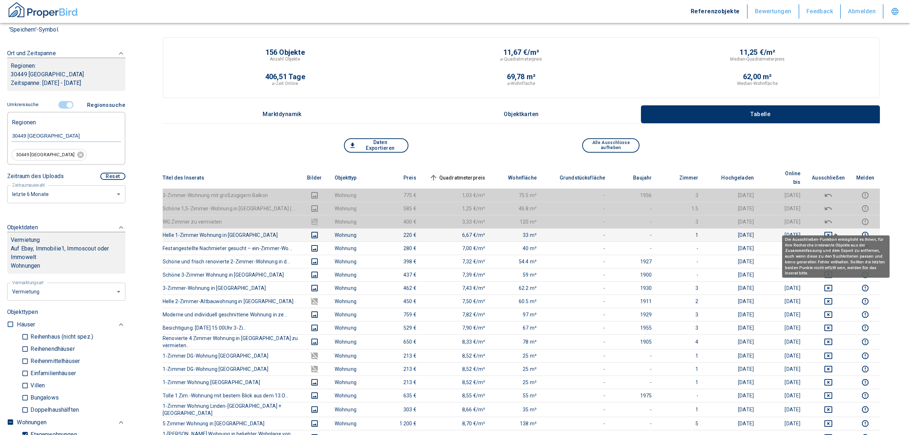
click at [833, 231] on icon "deselect this listing" at bounding box center [828, 235] width 9 height 9
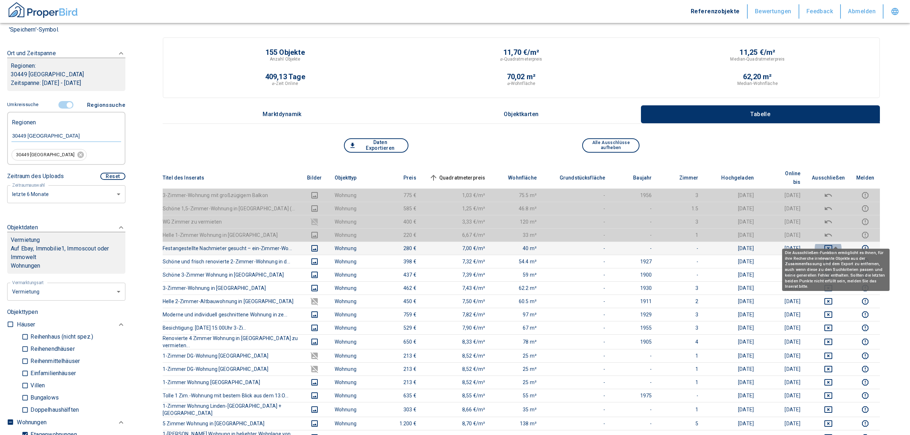
click at [833, 244] on icon "deselect this listing" at bounding box center [828, 248] width 9 height 9
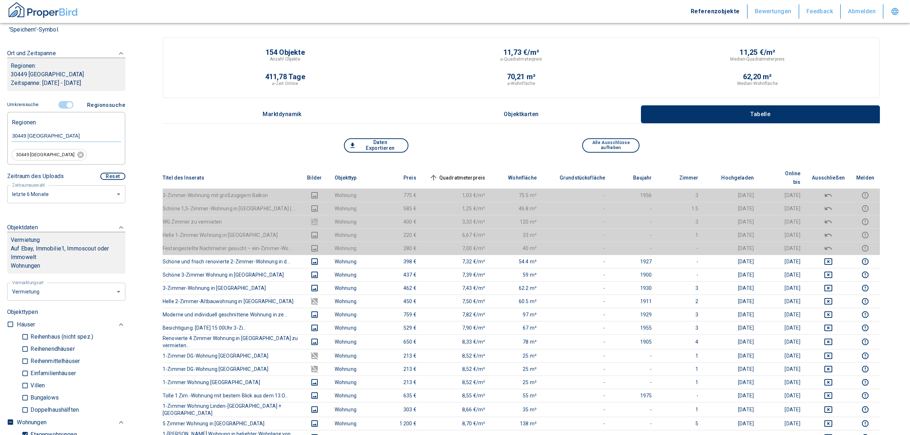
click at [458, 173] on span "Quadratmeterpreis sorted ascending" at bounding box center [457, 177] width 58 height 9
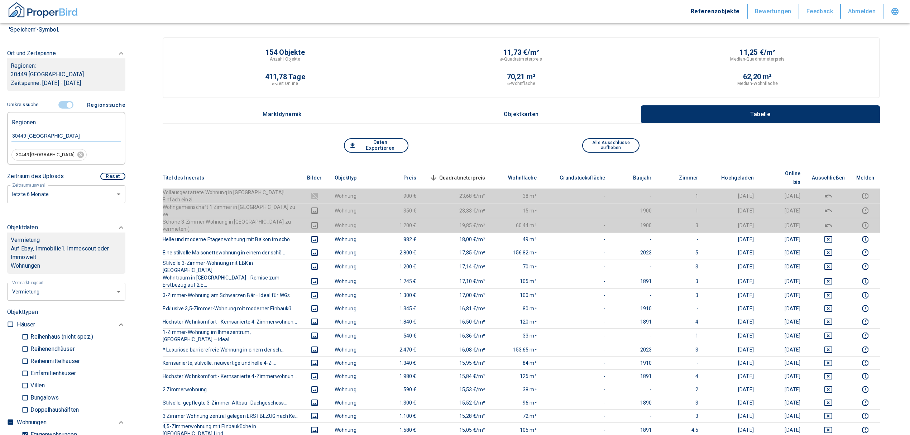
click at [476, 173] on span "Quadratmeterpreis sorted descending" at bounding box center [457, 177] width 58 height 9
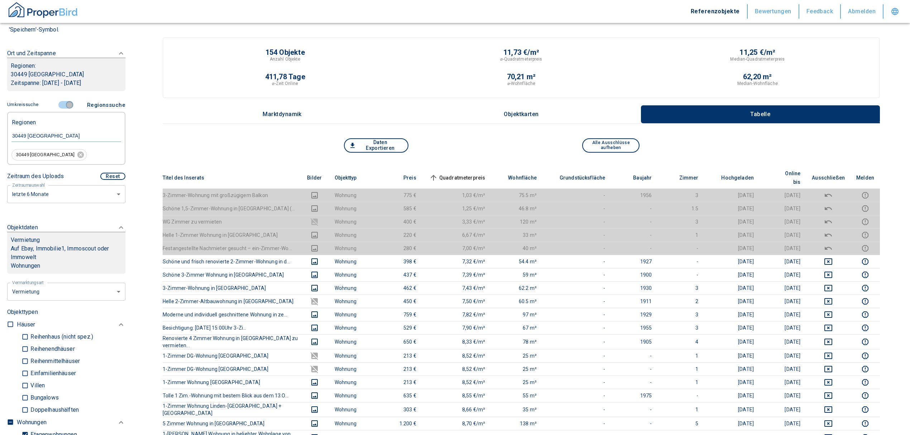
click at [70, 105] on input "controlled" at bounding box center [70, 105] width 22 height 8
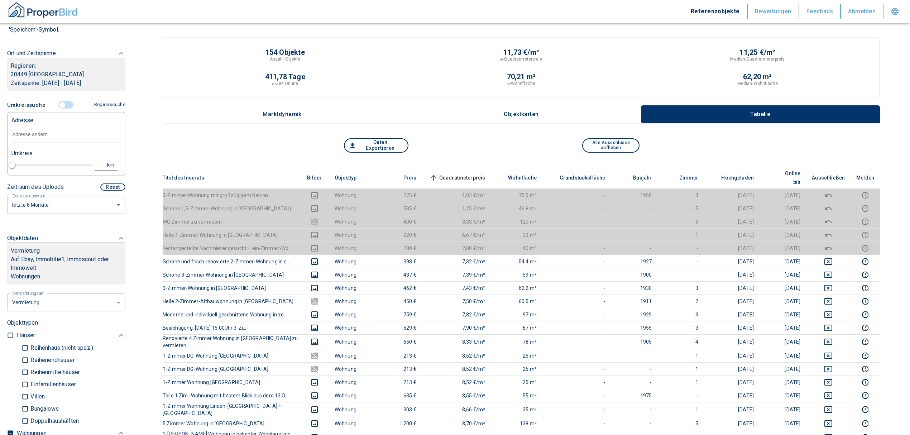
click at [22, 135] on input "text" at bounding box center [66, 135] width 110 height 16
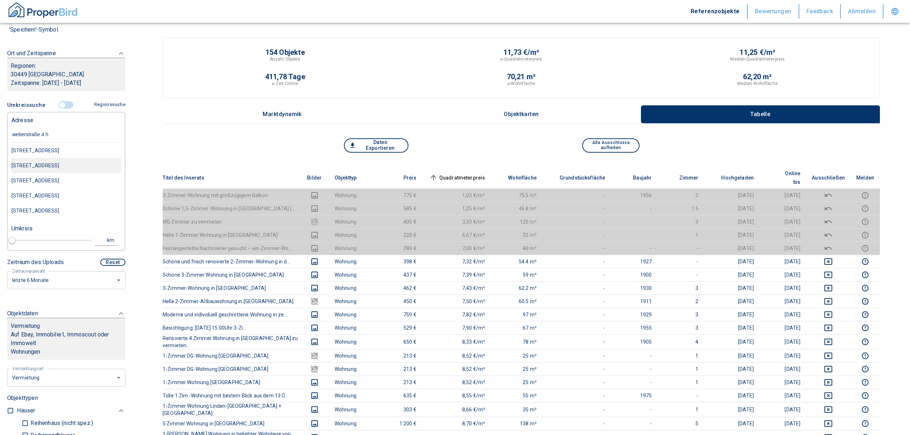
type input "[STREET_ADDRESS] ha"
click at [82, 151] on div "[STREET_ADDRESS]" at bounding box center [66, 150] width 110 height 15
type input "2020"
type input "[STREET_ADDRESS]"
type input "1"
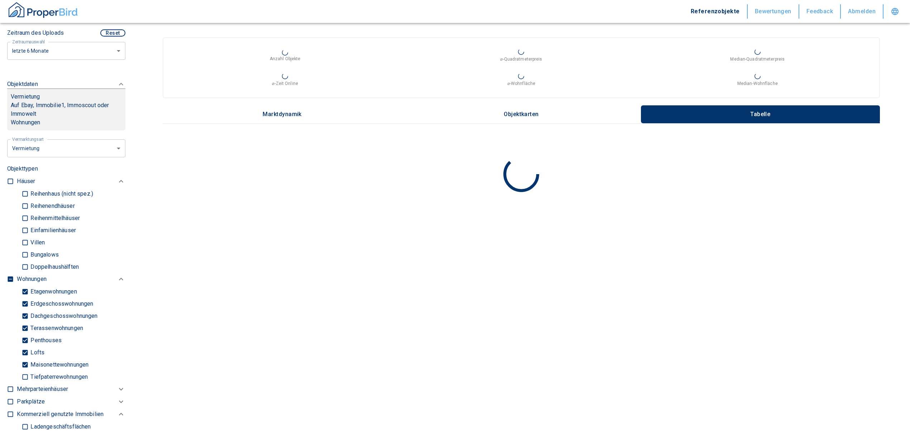
scroll to position [239, 0]
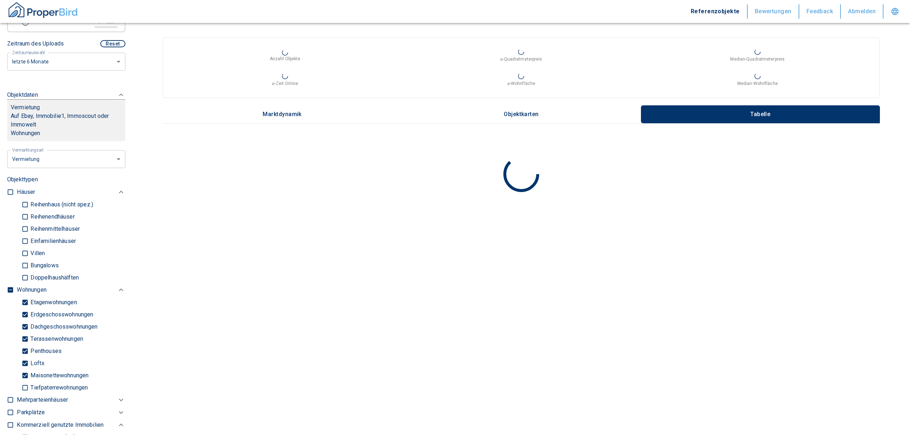
type input "[STREET_ADDRESS]"
click at [8, 294] on input "checkbox" at bounding box center [10, 289] width 7 height 7
checkbox input "true"
type input "2020"
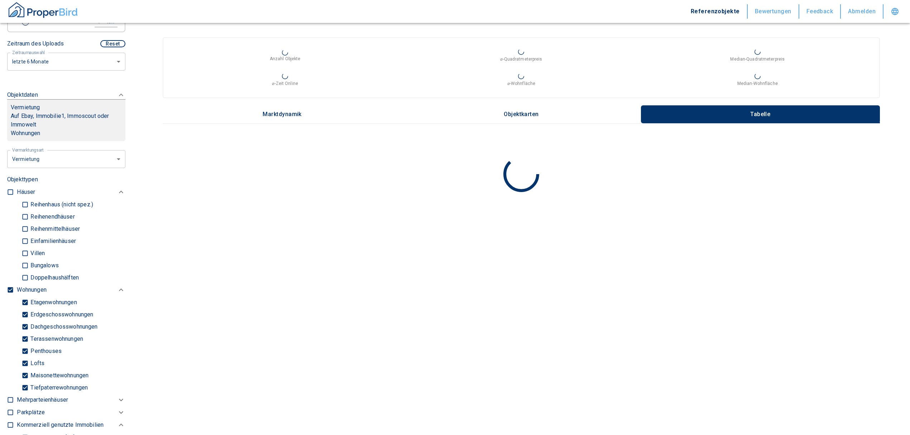
click at [7, 294] on input "checkbox" at bounding box center [10, 289] width 7 height 7
checkbox input "false"
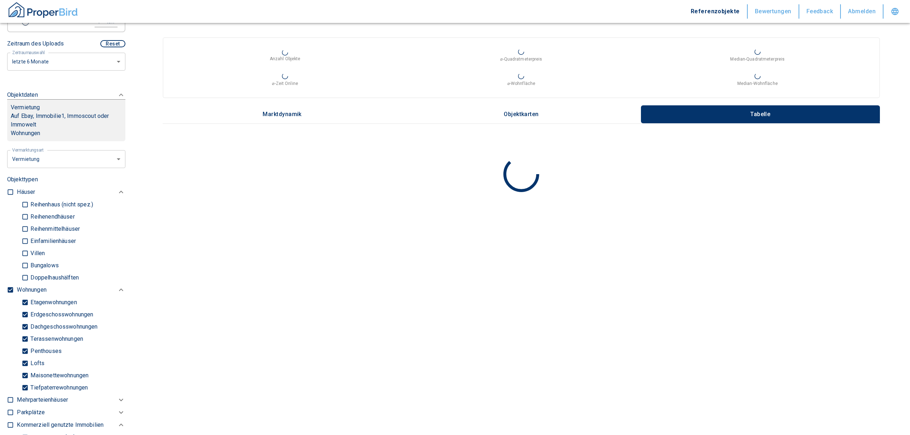
checkbox input "false"
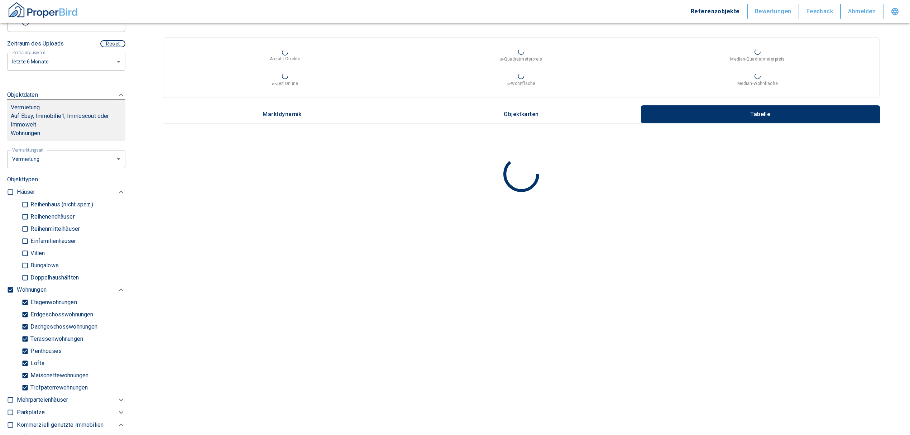
type input "2020"
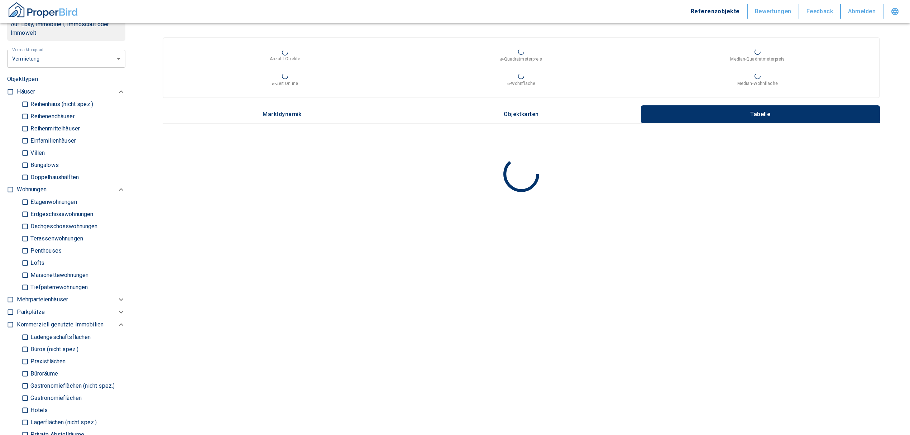
scroll to position [334, 0]
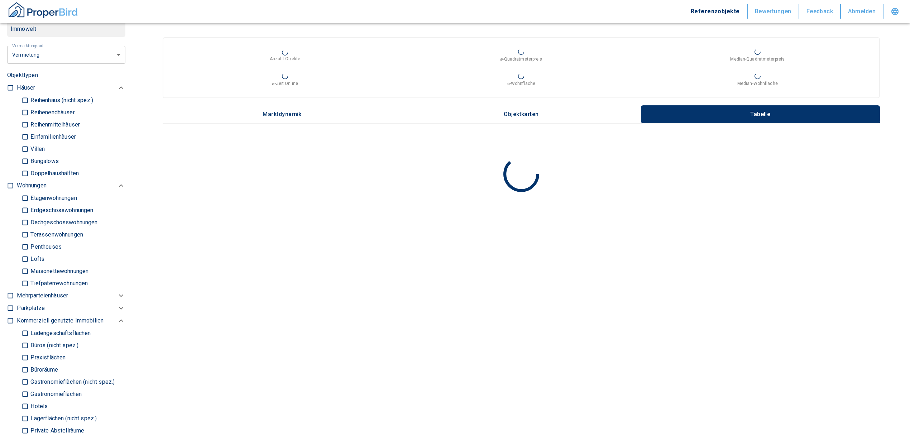
click at [20, 290] on div "Ladengeschäftsflächen Büros (nicht spez.) Praxisflächen Büroräume Gastronomiefl…" at bounding box center [71, 240] width 109 height 97
click at [25, 352] on input "Büros (nicht spez.)" at bounding box center [25, 345] width 7 height 13
checkbox input "true"
type input "2020"
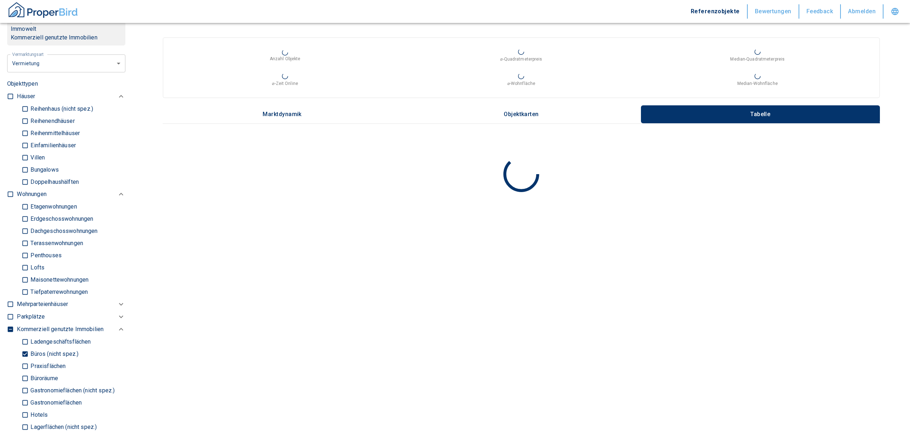
click at [23, 385] on input "Büroräume" at bounding box center [25, 378] width 7 height 13
checkbox input "true"
type input "2020"
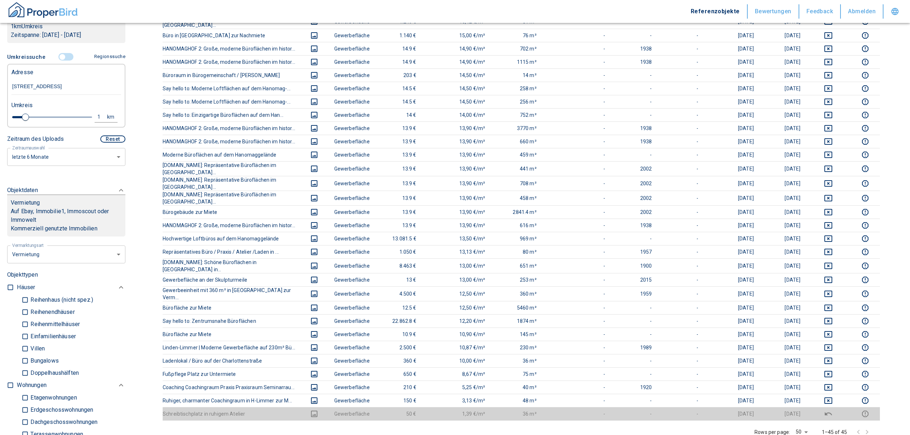
scroll to position [478, 0]
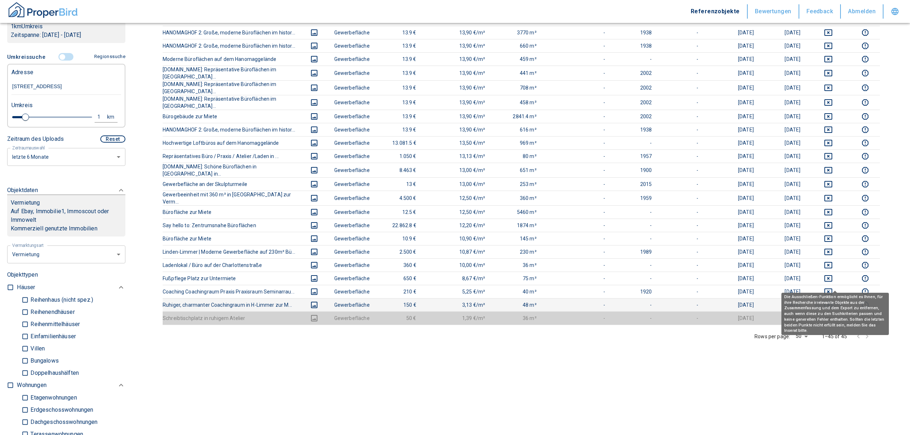
click at [833, 302] on icon "deselect this listing" at bounding box center [829, 305] width 8 height 6
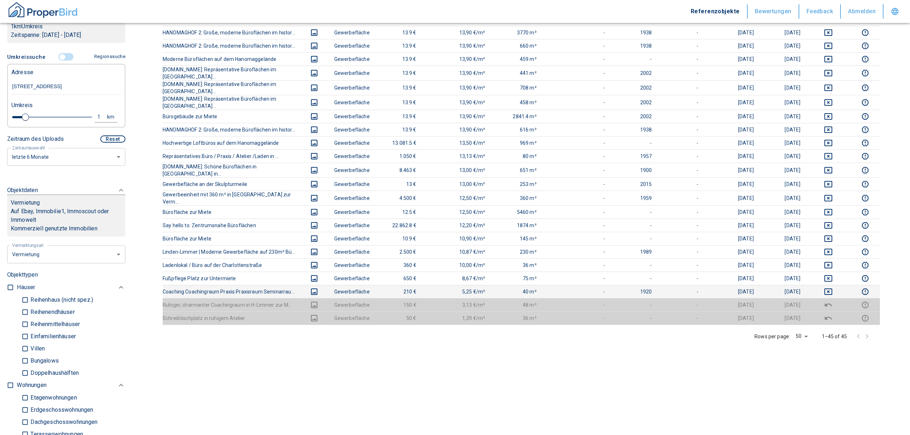
click at [840, 285] on td at bounding box center [828, 291] width 44 height 13
click at [836, 285] on td at bounding box center [828, 291] width 44 height 13
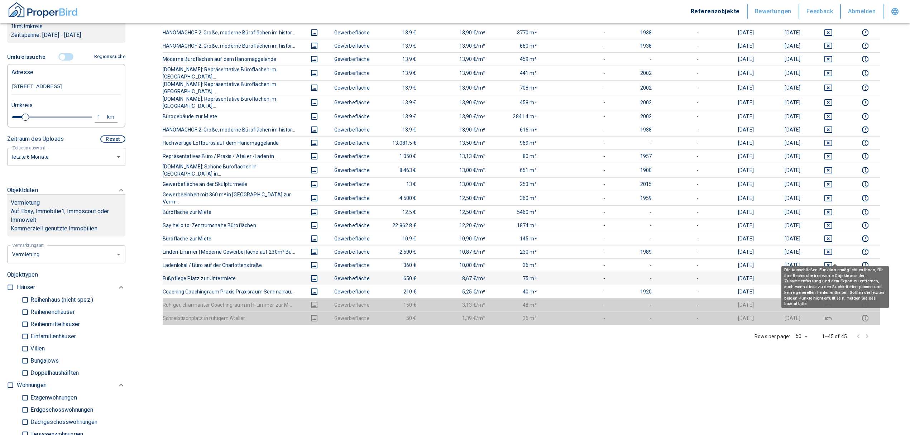
click at [833, 274] on icon "deselect this listing" at bounding box center [828, 278] width 9 height 9
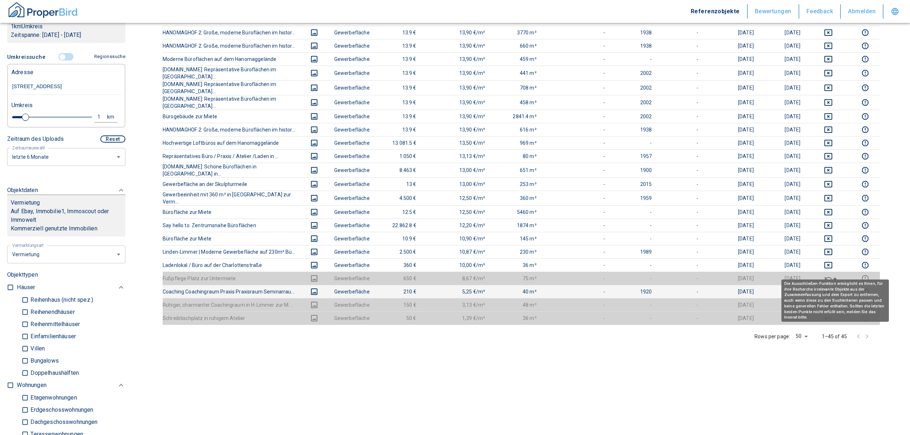
click at [833, 287] on icon "deselect this listing" at bounding box center [828, 291] width 9 height 9
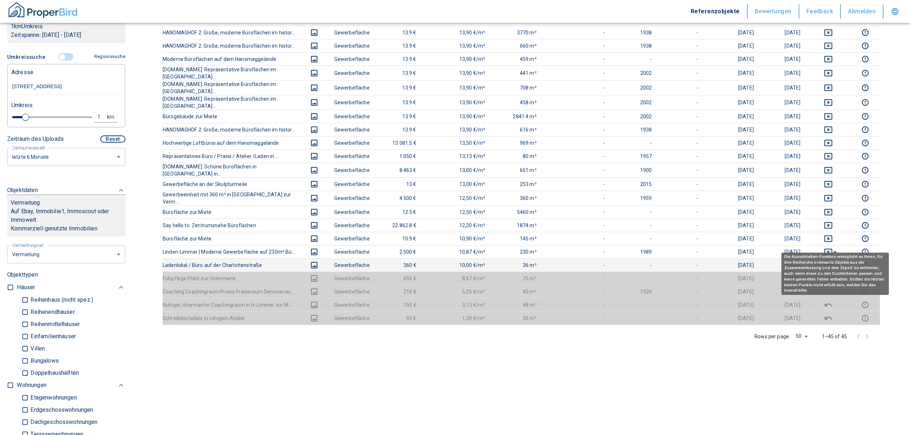
click at [833, 261] on icon "deselect this listing" at bounding box center [828, 265] width 9 height 9
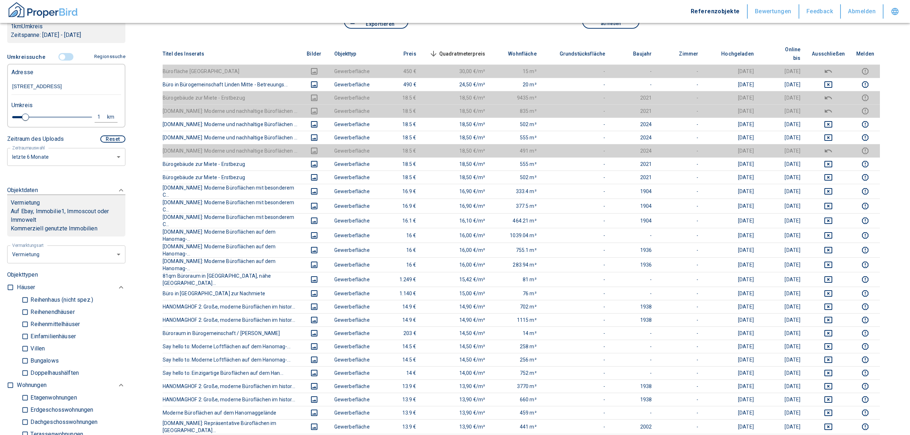
scroll to position [48, 0]
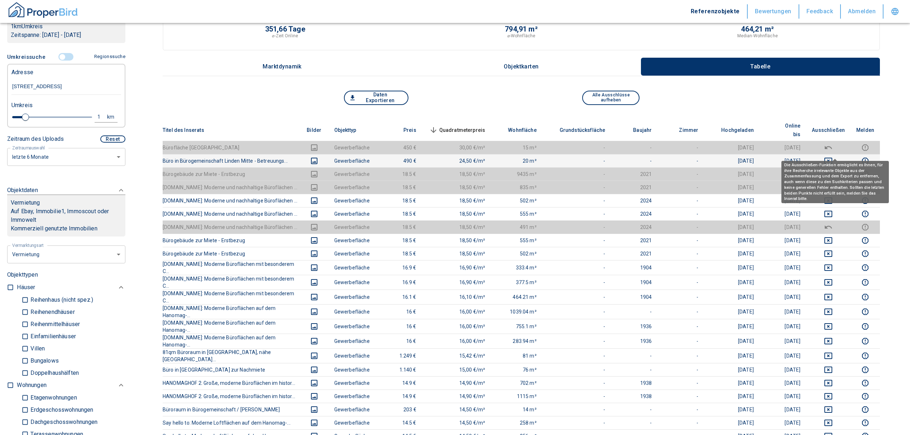
click at [832, 158] on icon "deselect this listing" at bounding box center [829, 161] width 8 height 6
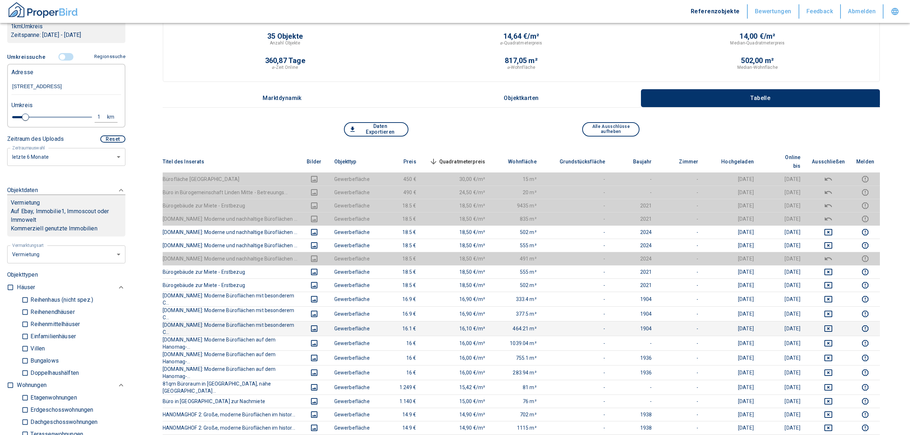
scroll to position [0, 0]
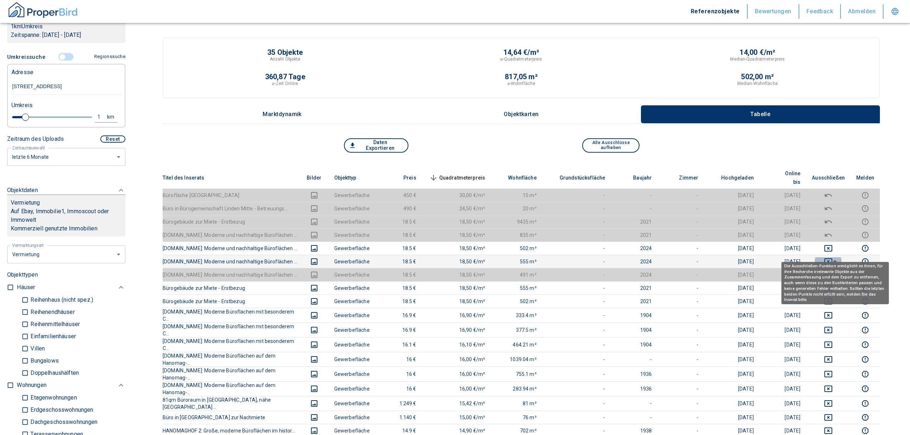
click at [833, 257] on icon "deselect this listing" at bounding box center [828, 261] width 9 height 9
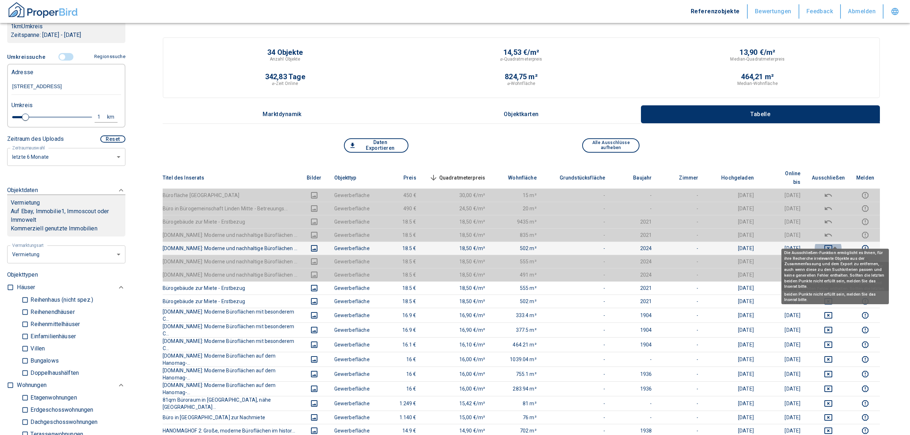
click at [833, 244] on icon "deselect this listing" at bounding box center [828, 248] width 9 height 9
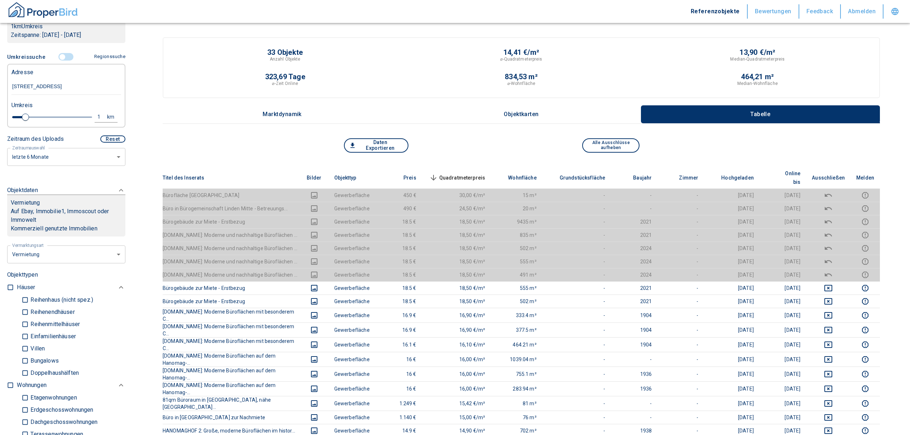
click at [469, 173] on span "Quadratmeterpreis sorted descending" at bounding box center [457, 177] width 58 height 9
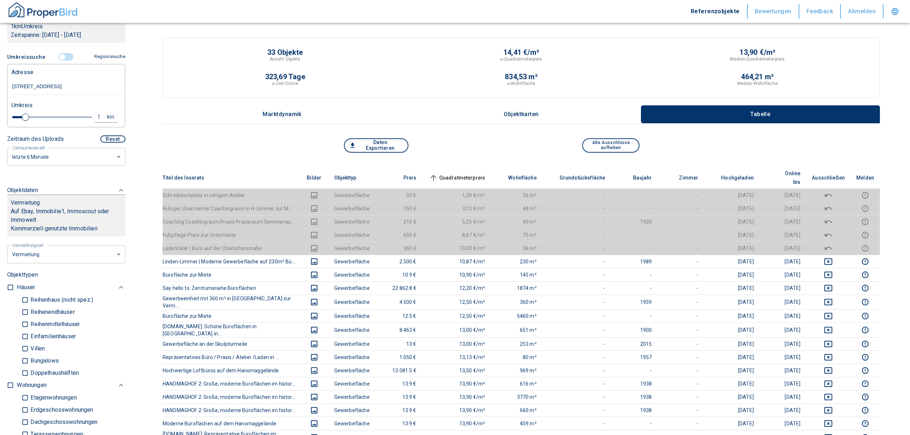
click at [58, 61] on input "controlled" at bounding box center [63, 57] width 22 height 8
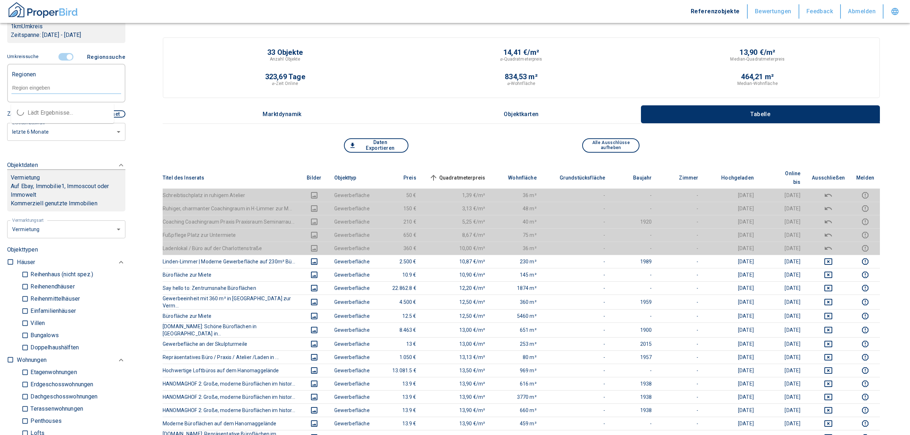
click at [33, 91] on input "text" at bounding box center [66, 88] width 110 height 6
click at [53, 111] on li "30449 [GEOGRAPHIC_DATA]" at bounding box center [62, 112] width 103 height 13
type input "30449"
type input "2020"
type input "30449 [GEOGRAPHIC_DATA]"
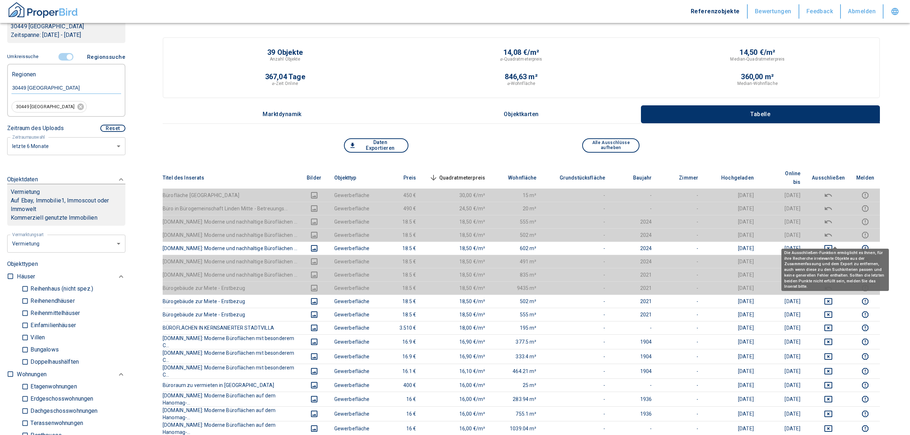
click at [833, 244] on icon "deselect this listing" at bounding box center [828, 248] width 9 height 9
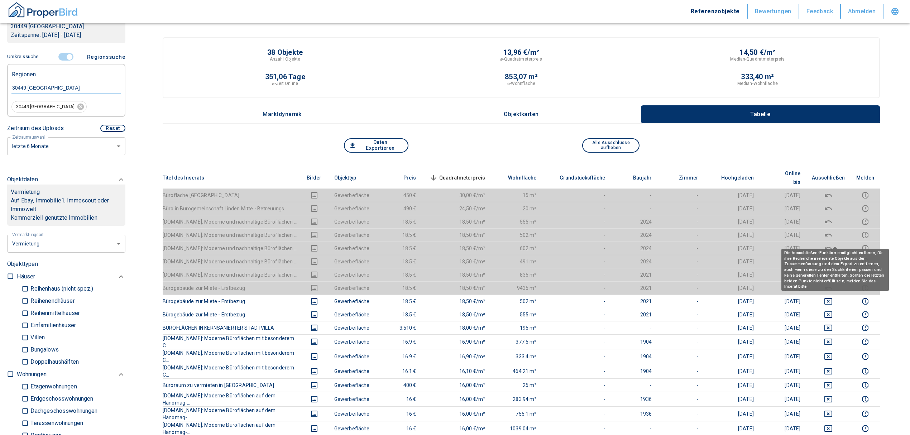
click at [476, 173] on span "Quadratmeterpreis sorted descending" at bounding box center [457, 177] width 58 height 9
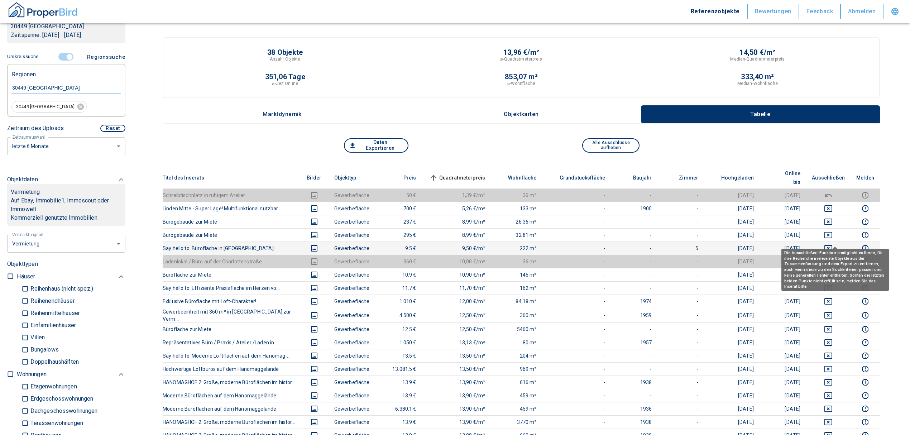
click at [833, 245] on icon "deselect this listing" at bounding box center [829, 248] width 8 height 6
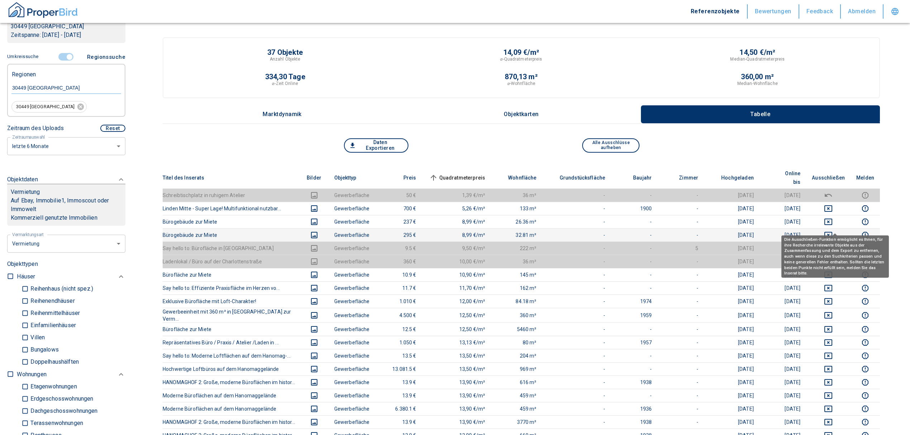
click at [833, 232] on icon "deselect this listing" at bounding box center [829, 235] width 8 height 6
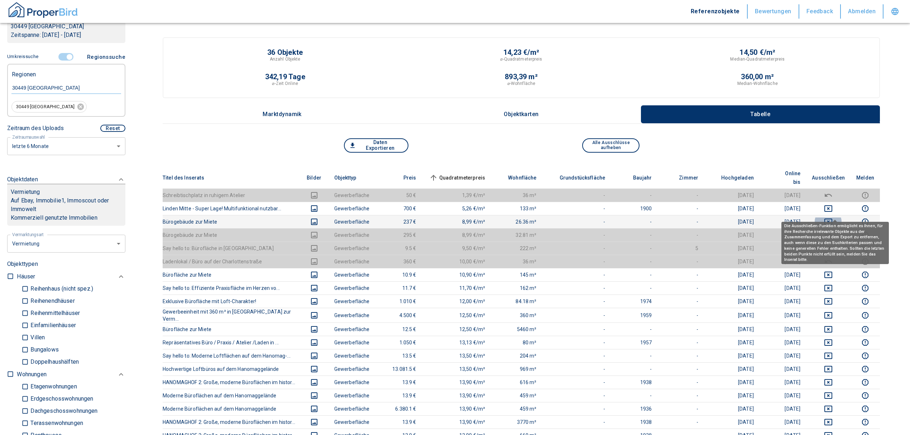
click at [832, 219] on icon "deselect this listing" at bounding box center [829, 222] width 8 height 6
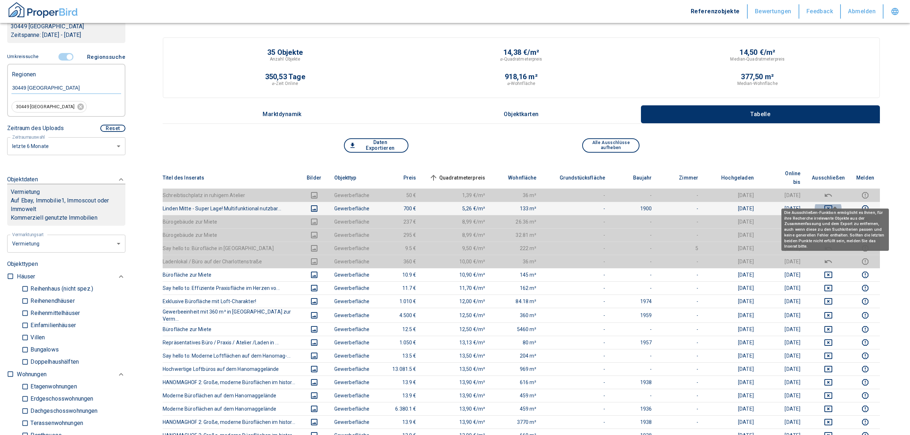
click at [833, 204] on icon "deselect this listing" at bounding box center [828, 208] width 9 height 9
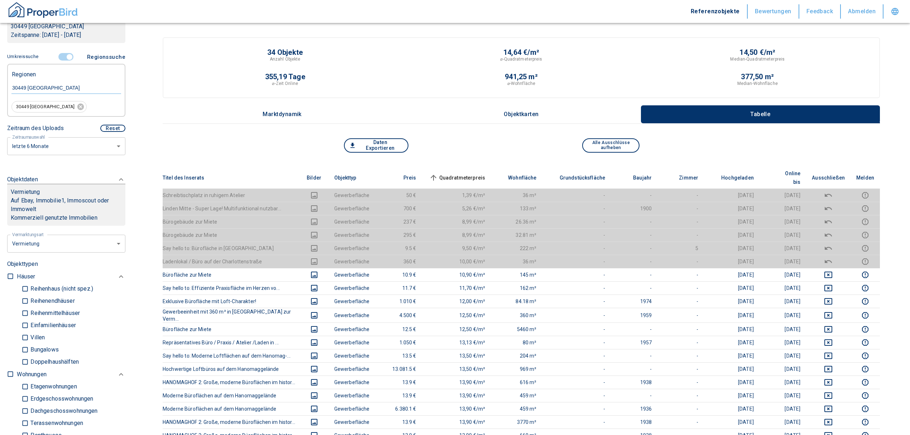
click at [461, 173] on span "Quadratmeterpreis sorted ascending" at bounding box center [457, 177] width 58 height 9
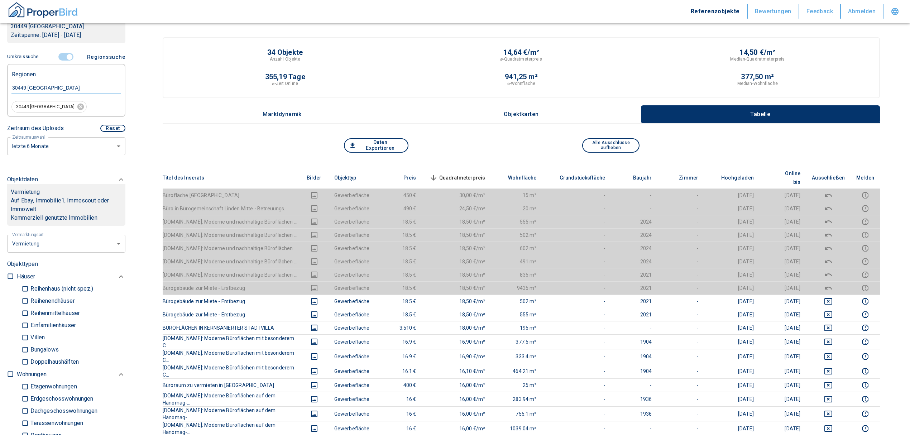
click at [475, 173] on span "Quadratmeterpreis sorted descending" at bounding box center [457, 177] width 58 height 9
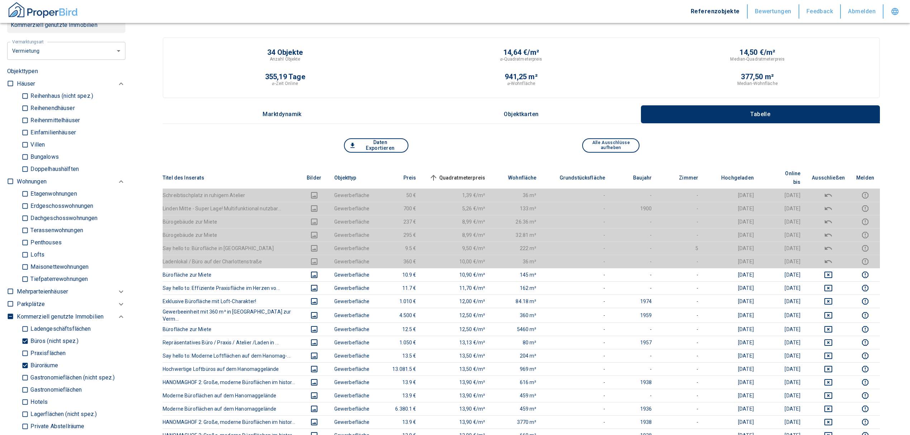
scroll to position [430, 0]
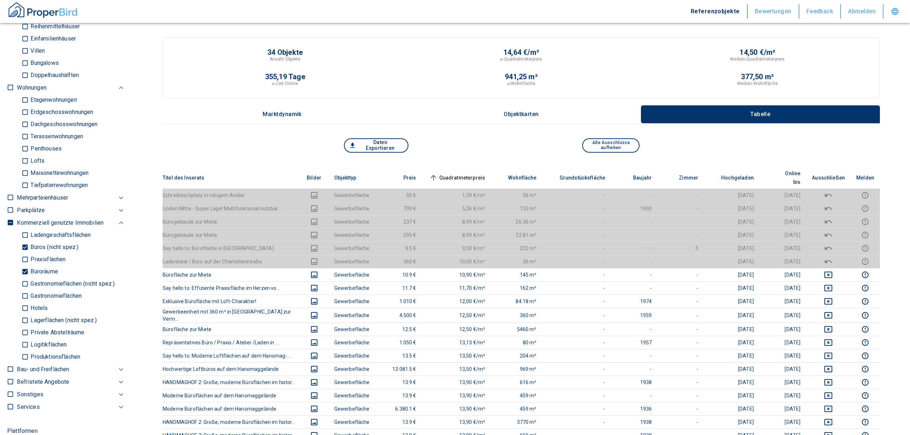
drag, startPoint x: 26, startPoint y: 268, endPoint x: 26, endPoint y: 255, distance: 13.3
click at [26, 268] on input "Büroräume" at bounding box center [25, 272] width 7 height 13
checkbox input "false"
type input "2020"
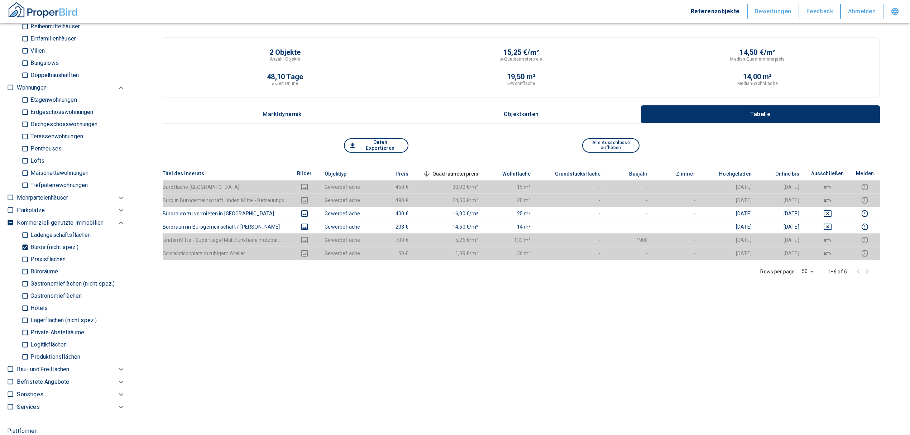
click at [26, 247] on input "Büros (nicht spez.)" at bounding box center [25, 247] width 7 height 13
checkbox input "false"
type input "2020"
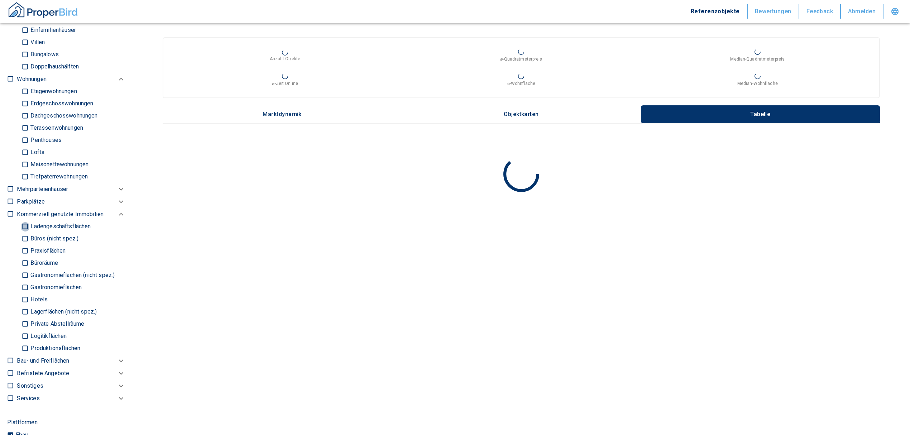
click at [25, 229] on input "Ladengeschäftsflächen" at bounding box center [25, 226] width 7 height 13
checkbox input "true"
type input "2020"
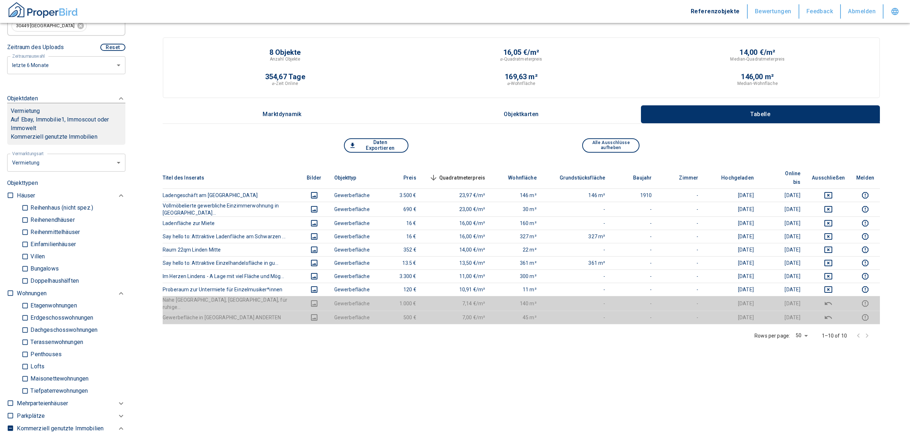
scroll to position [143, 0]
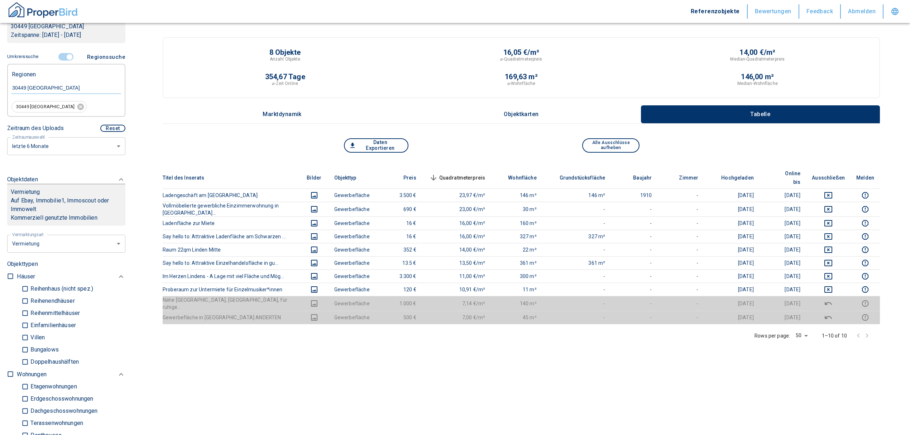
click at [66, 53] on input "controlled" at bounding box center [70, 57] width 22 height 8
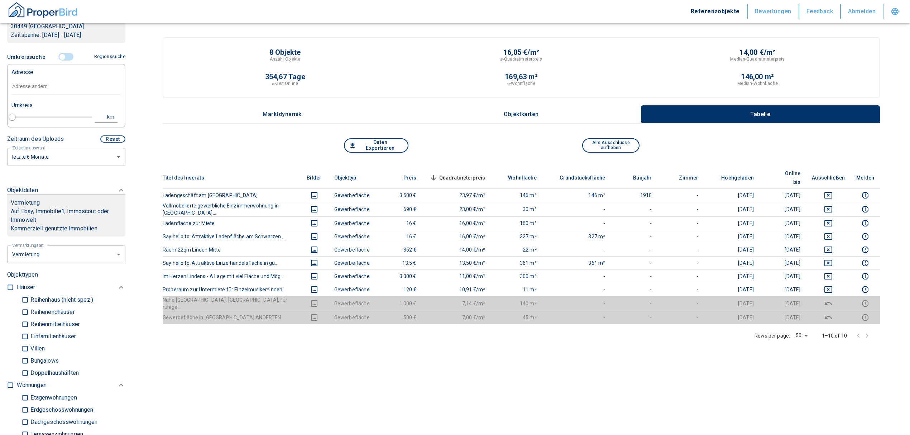
click at [27, 89] on input "text" at bounding box center [66, 86] width 110 height 16
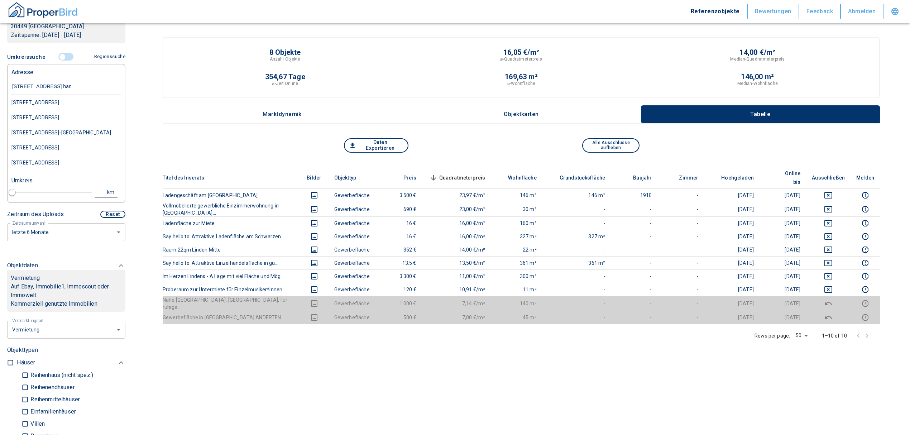
type input "[STREET_ADDRESS] hann"
click at [63, 99] on div "[STREET_ADDRESS]" at bounding box center [66, 102] width 110 height 15
type input "2020"
type input "[STREET_ADDRESS]"
type input "1"
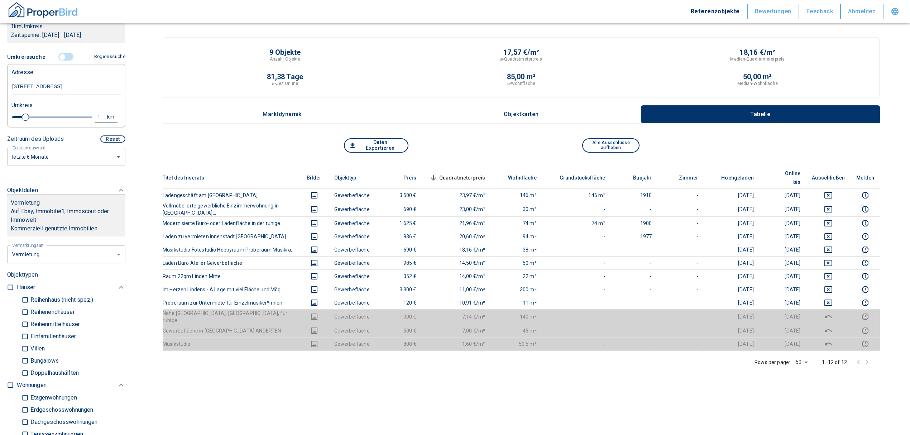
type input "[STREET_ADDRESS]"
click at [96, 122] on div "1" at bounding box center [102, 117] width 13 height 9
drag, startPoint x: 46, startPoint y: 127, endPoint x: -16, endPoint y: 133, distance: 63.0
click at [0, 133] on html "Referenzobjekte Bewertungen Feedback Abmelden Filtervorlagen Neue Filtereinstel…" at bounding box center [455, 299] width 910 height 598
type input "2"
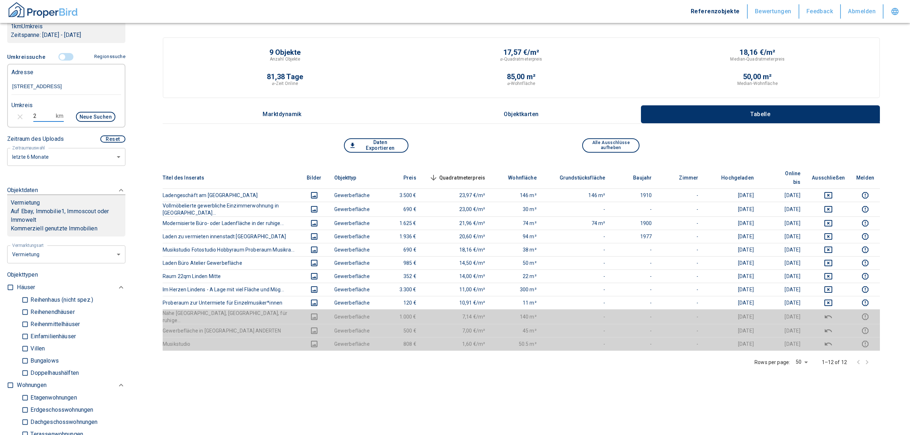
click at [80, 122] on button "Neue Suchen" at bounding box center [95, 117] width 39 height 10
type input "2020"
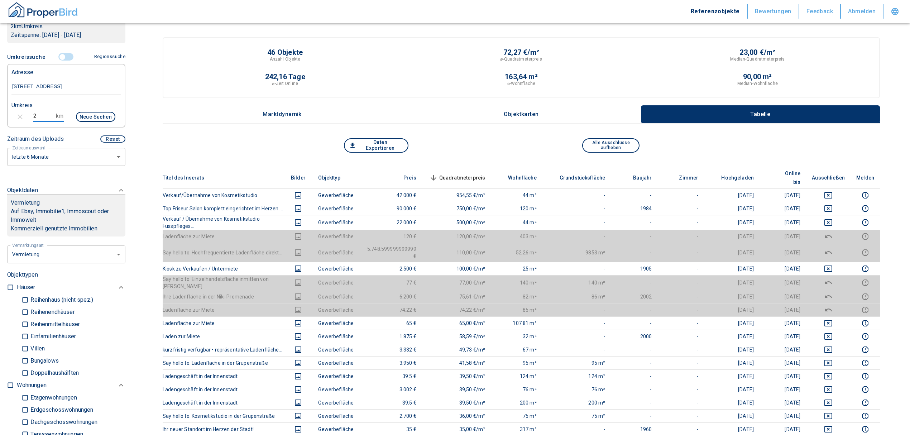
drag, startPoint x: 35, startPoint y: 125, endPoint x: 10, endPoint y: 125, distance: 24.7
click at [12, 126] on div "2 km Neue Suchen" at bounding box center [61, 117] width 110 height 17
type input "1"
click at [98, 122] on button "Neue Suchen" at bounding box center [95, 117] width 39 height 10
type input "2020"
